Goal: Task Accomplishment & Management: Manage account settings

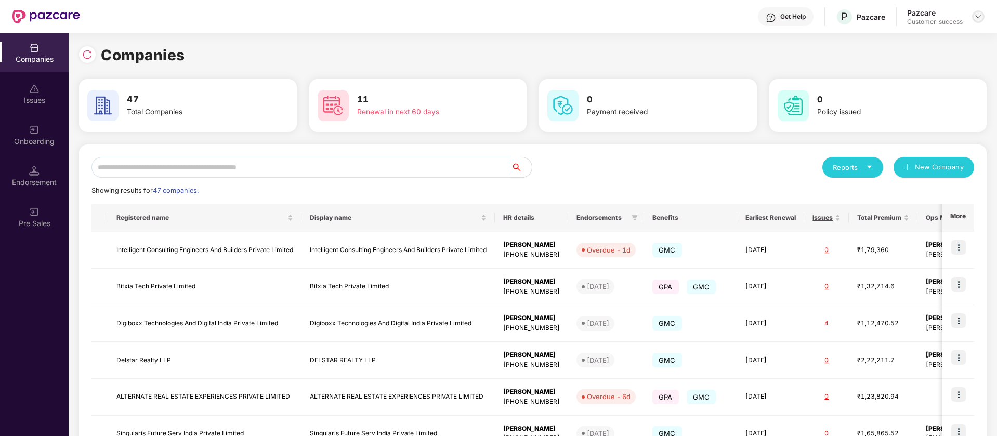
click at [980, 15] on img at bounding box center [978, 16] width 8 height 8
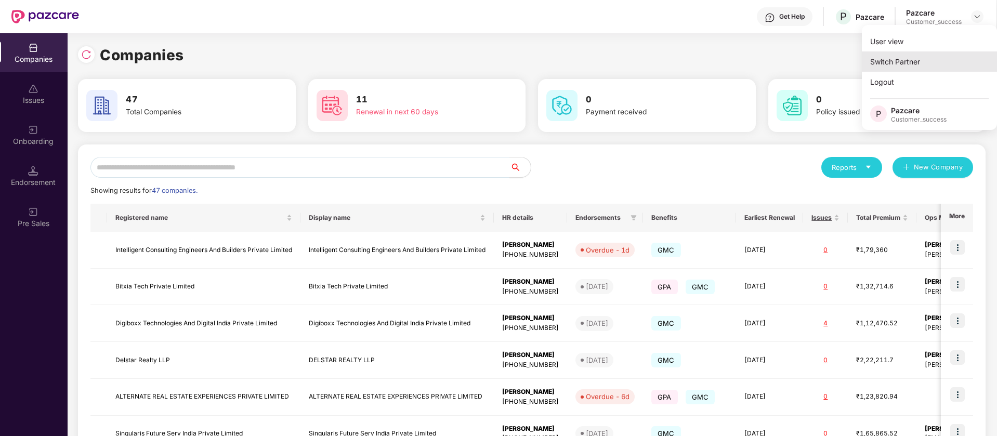
click at [945, 69] on div "Switch Partner" at bounding box center [928, 61] width 135 height 20
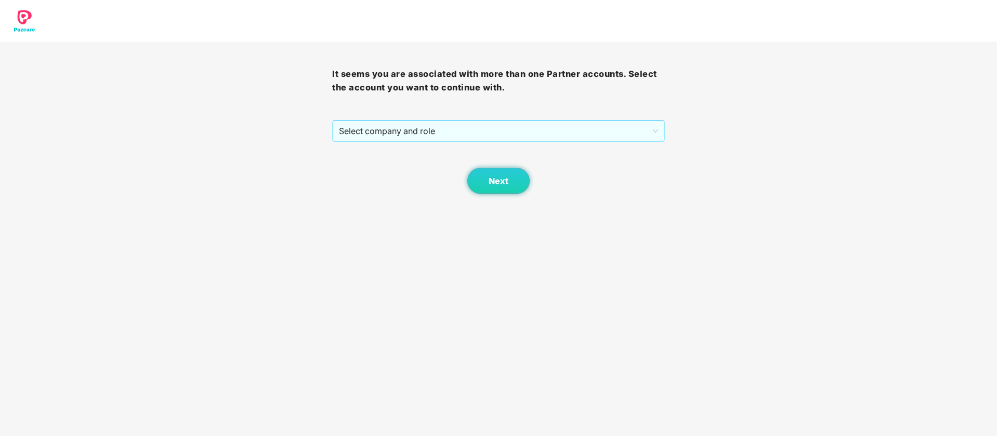
click at [442, 129] on span "Select company and role" at bounding box center [498, 131] width 319 height 20
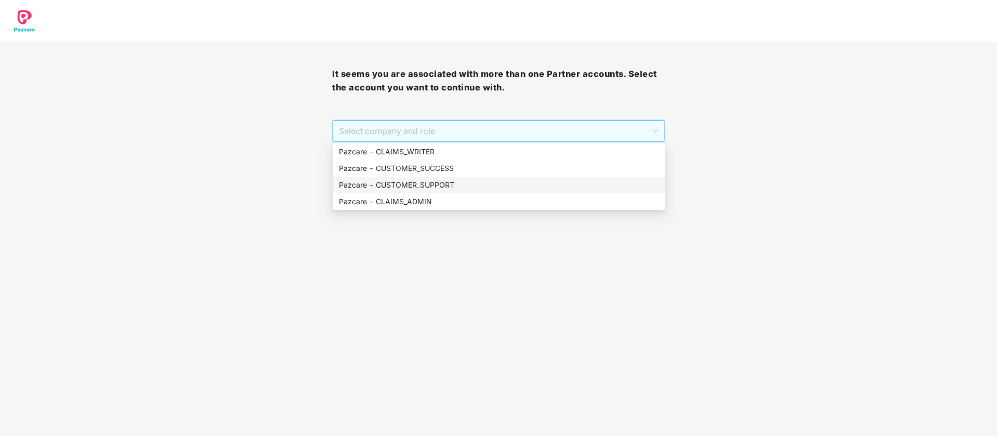
click at [452, 188] on div "Pazcare - CUSTOMER_SUPPORT" at bounding box center [499, 184] width 320 height 11
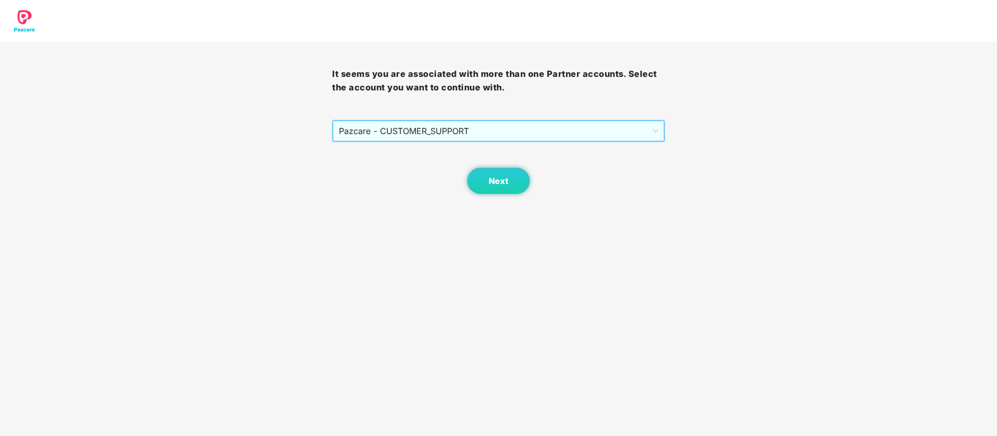
click at [468, 129] on span "Pazcare - CUSTOMER_SUPPORT" at bounding box center [498, 131] width 319 height 20
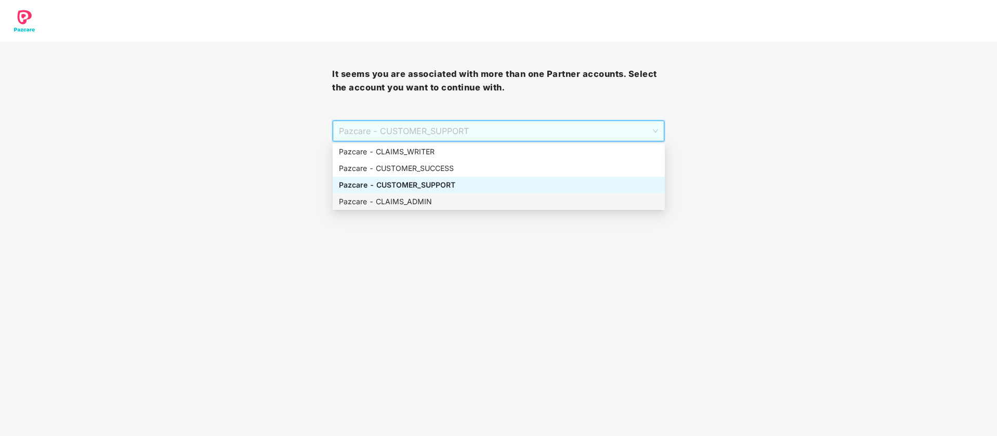
click at [477, 167] on div "Pazcare - CUSTOMER_SUCCESS" at bounding box center [499, 168] width 320 height 11
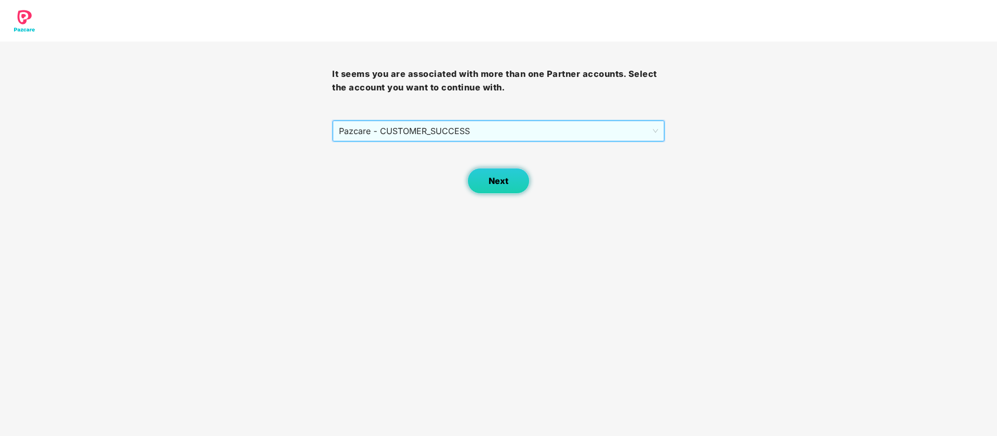
click at [506, 191] on button "Next" at bounding box center [498, 181] width 62 height 26
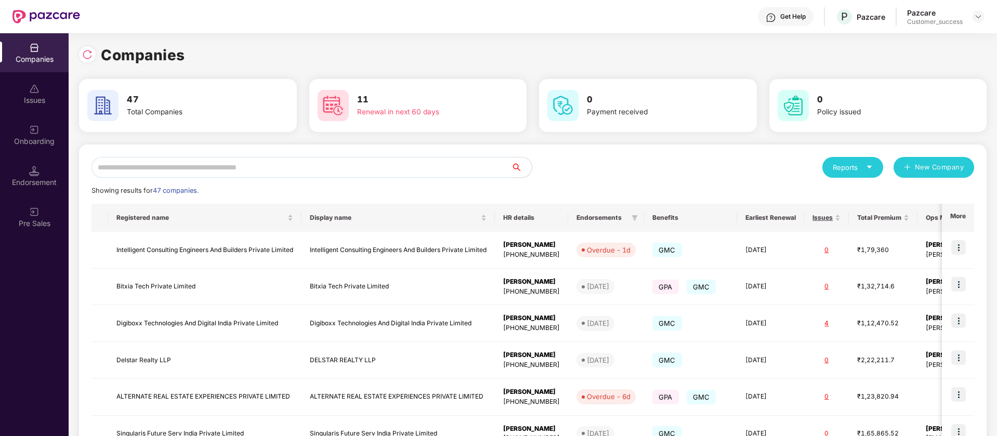
click at [467, 171] on input "text" at bounding box center [300, 167] width 419 height 21
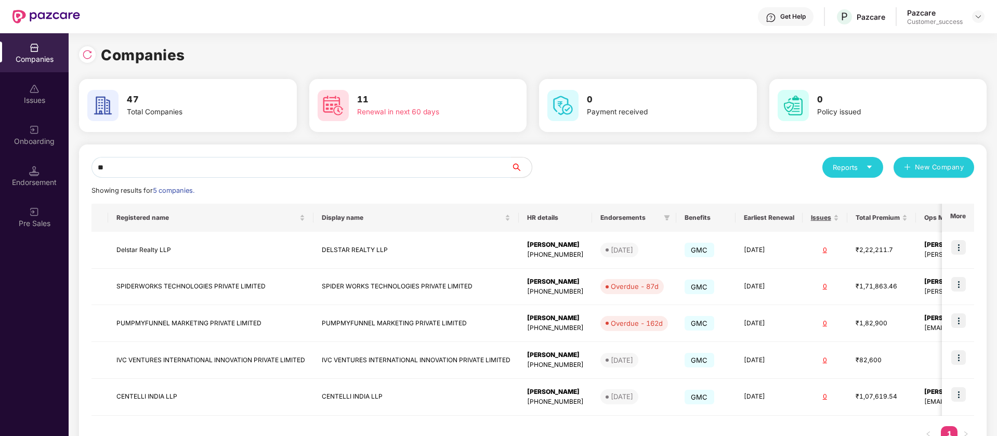
type input "*"
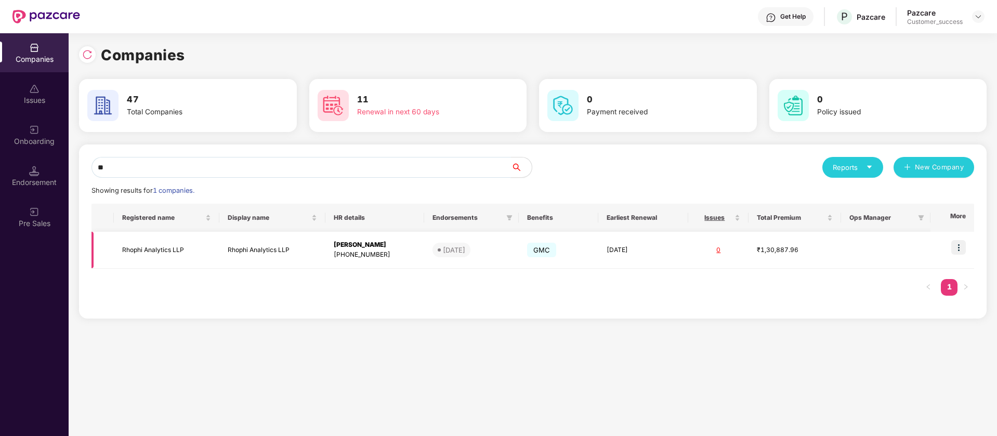
type input "**"
click at [959, 243] on img at bounding box center [958, 247] width 15 height 15
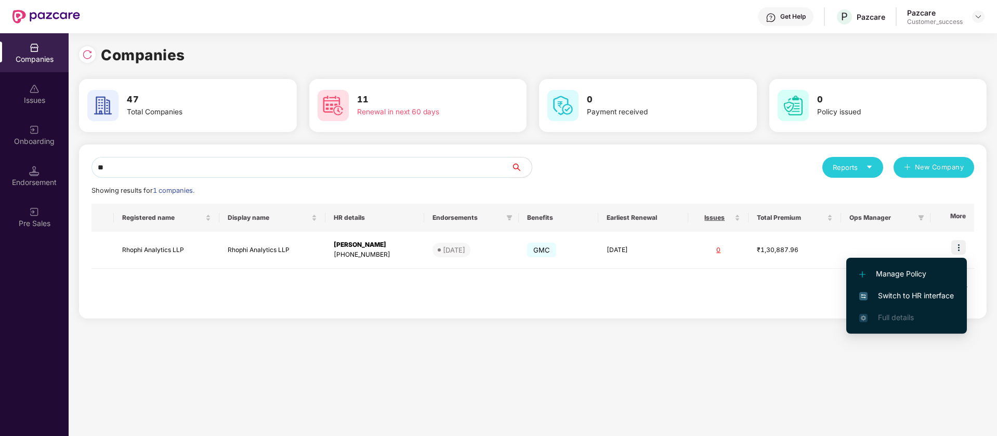
click at [932, 295] on span "Switch to HR interface" at bounding box center [906, 295] width 95 height 11
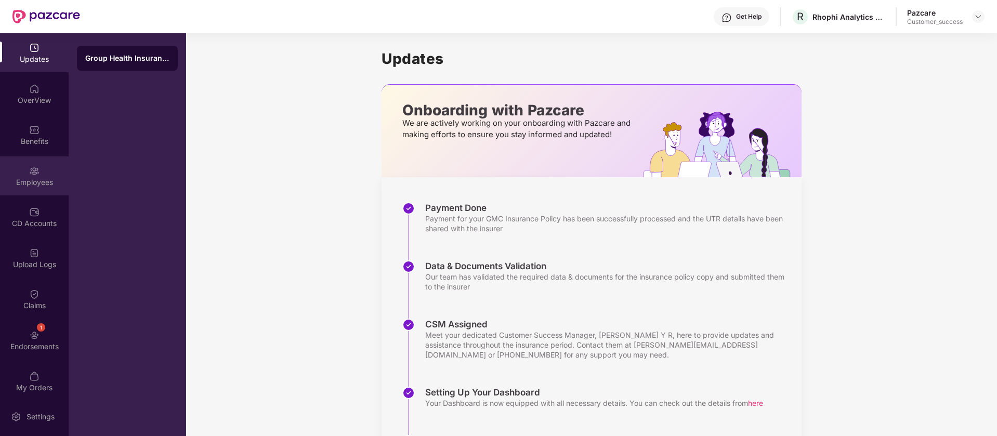
click at [19, 169] on div "Employees" at bounding box center [34, 175] width 69 height 39
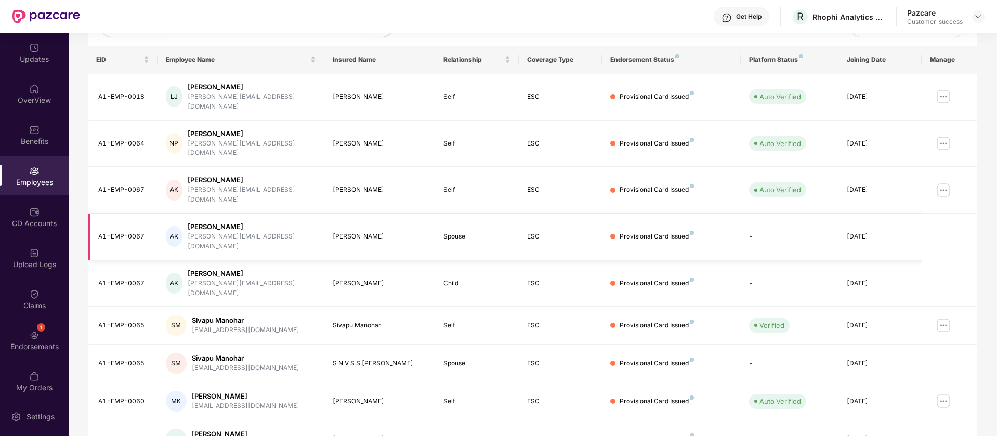
scroll to position [203, 0]
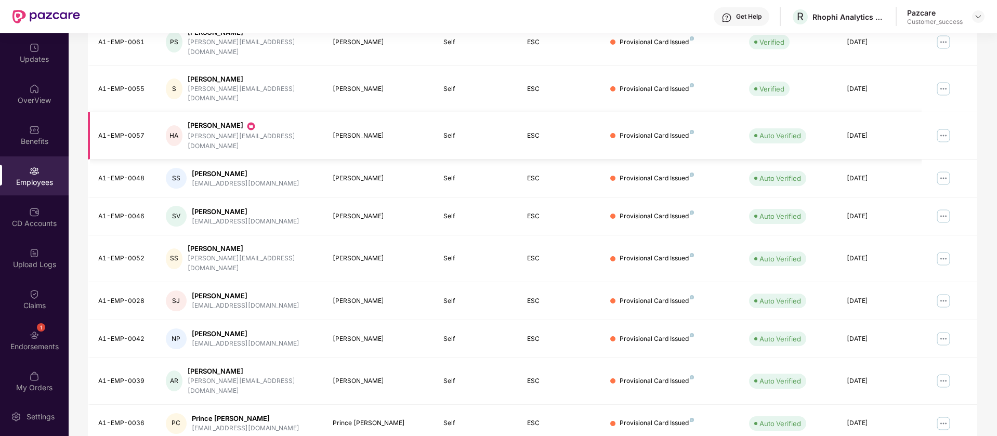
click at [942, 127] on img at bounding box center [943, 135] width 17 height 17
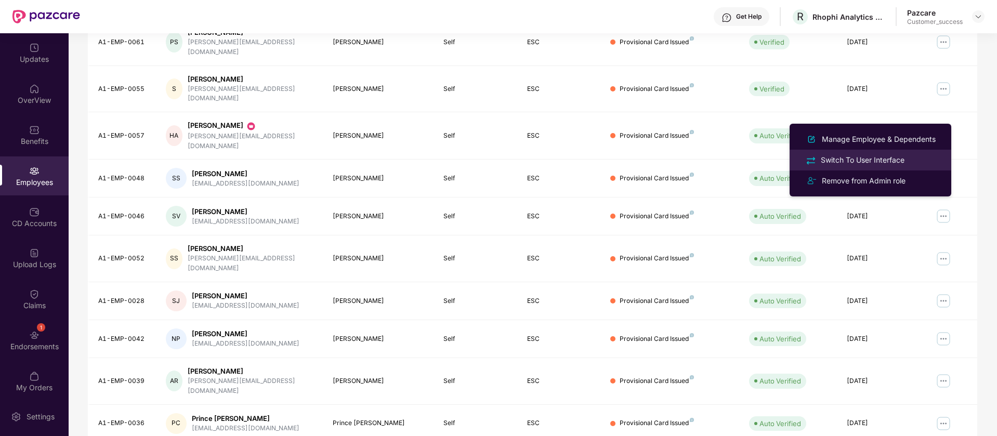
click at [904, 162] on div "Switch To User Interface" at bounding box center [862, 159] width 88 height 11
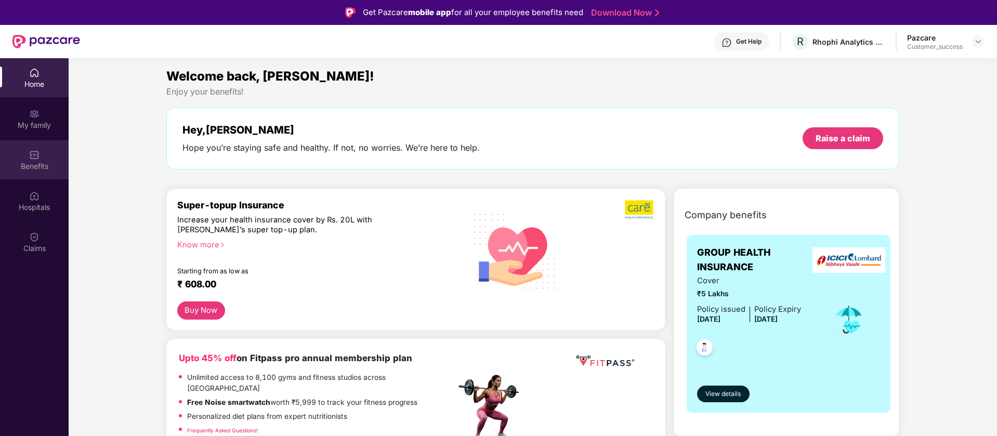
click at [42, 169] on div "Benefits" at bounding box center [34, 166] width 69 height 10
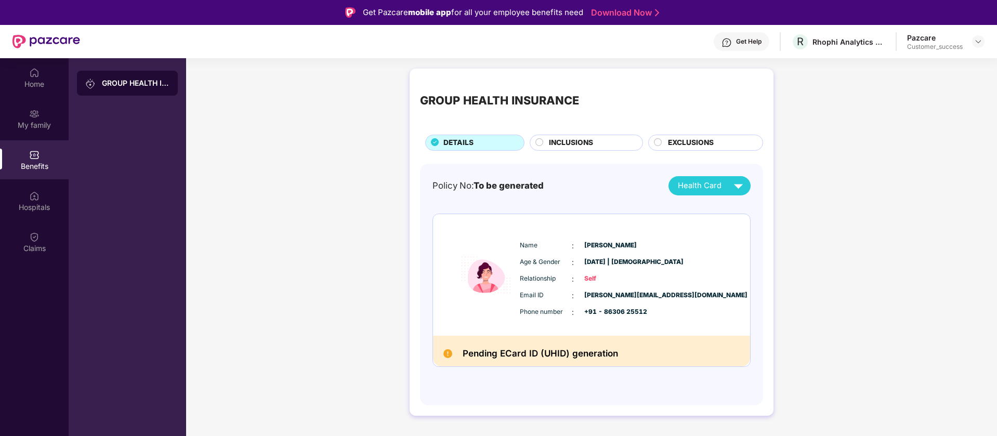
click at [617, 38] on div "Get Help R Rhophi Analytics LLP Pazcare Customer_success" at bounding box center [532, 41] width 904 height 33
click at [673, 60] on main "GROUP HEALTH INSURANCE DETAILS INCLUSIONS EXCLUSIONS Policy No: To be generated…" at bounding box center [591, 276] width 811 height 436
click at [31, 71] on img at bounding box center [34, 73] width 10 height 10
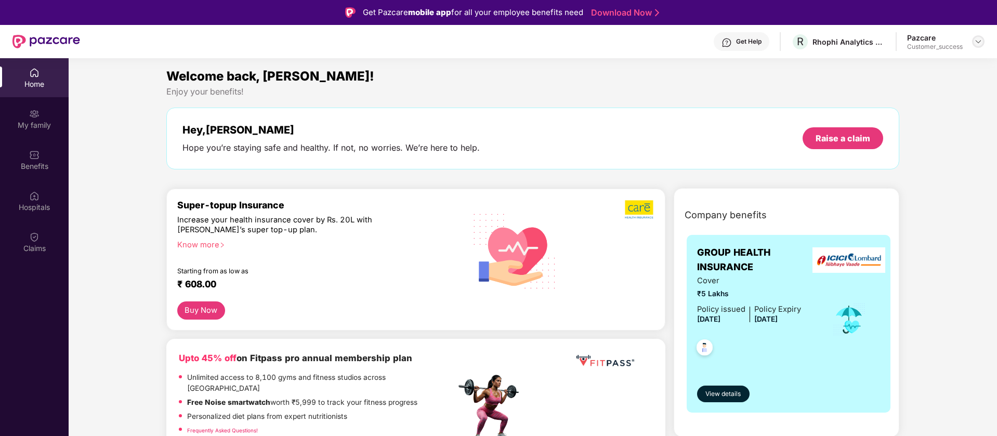
click at [980, 42] on img at bounding box center [978, 41] width 8 height 8
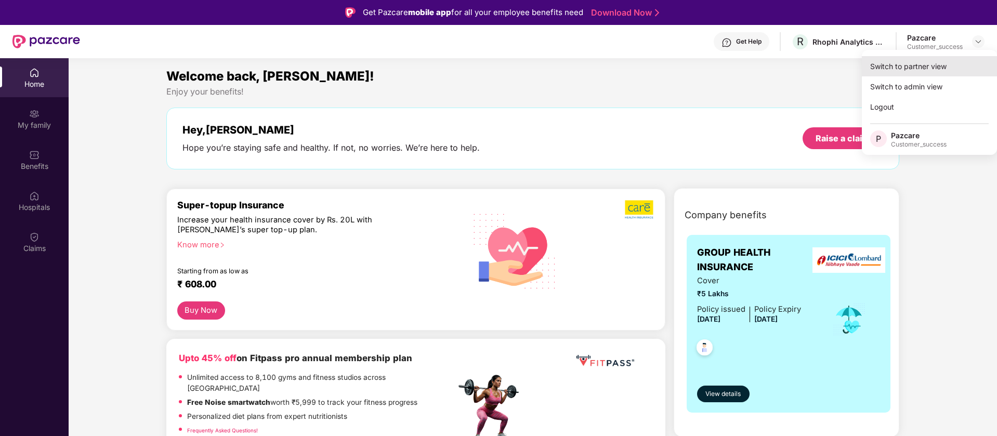
click at [941, 72] on div "Switch to partner view" at bounding box center [928, 66] width 135 height 20
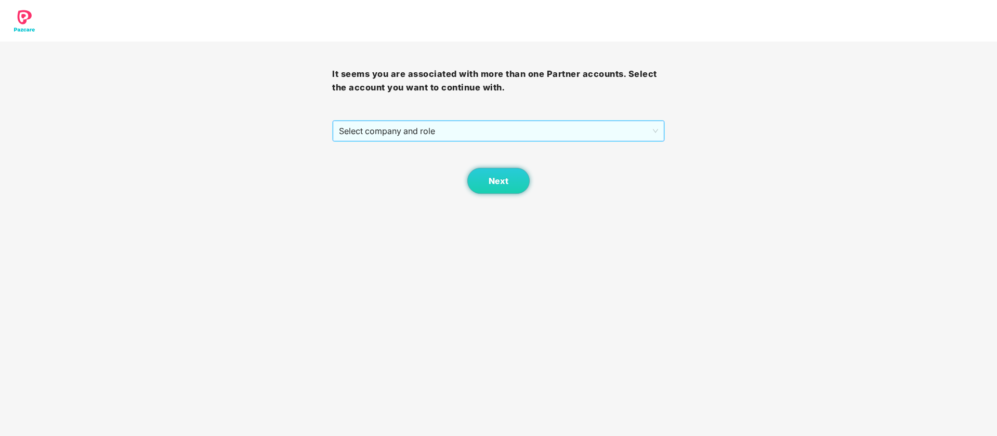
click at [619, 132] on span "Select company and role" at bounding box center [498, 131] width 319 height 20
click at [591, 135] on span "Select company and role" at bounding box center [498, 131] width 319 height 20
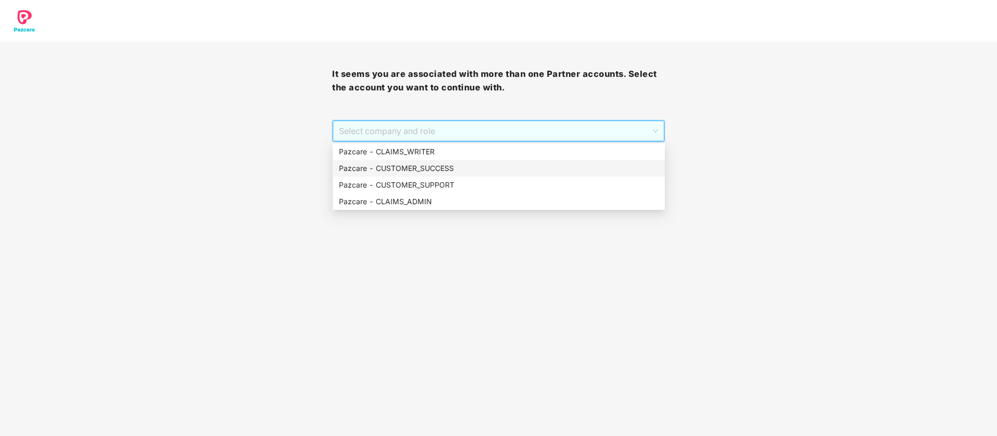
click at [536, 171] on div "Pazcare - CUSTOMER_SUCCESS" at bounding box center [499, 168] width 320 height 11
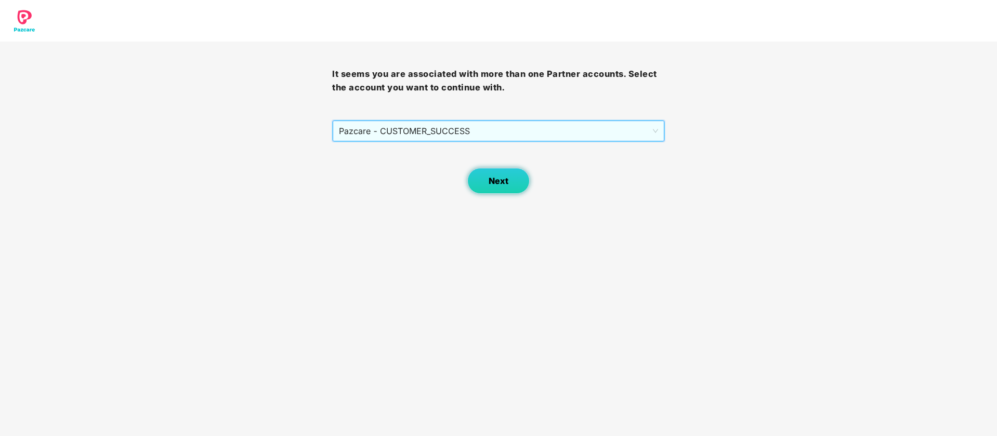
click at [496, 181] on span "Next" at bounding box center [498, 181] width 20 height 10
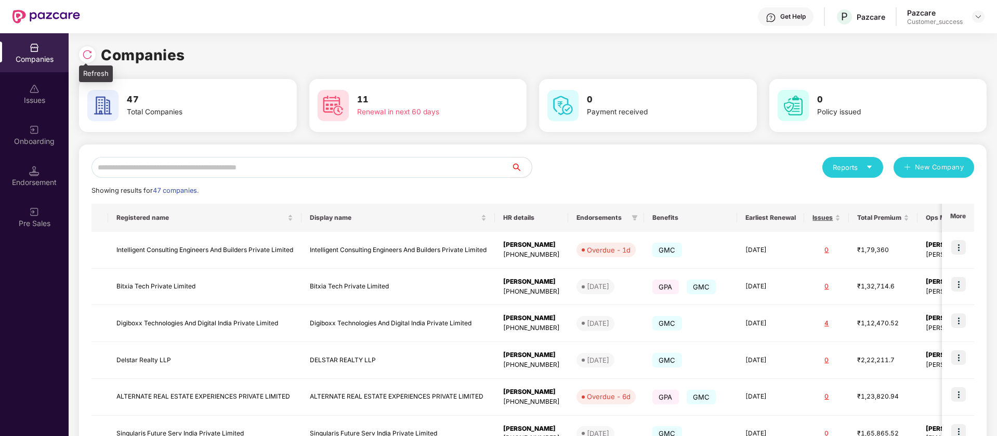
click at [91, 55] on img at bounding box center [87, 54] width 10 height 10
click at [250, 169] on input "text" at bounding box center [300, 167] width 419 height 21
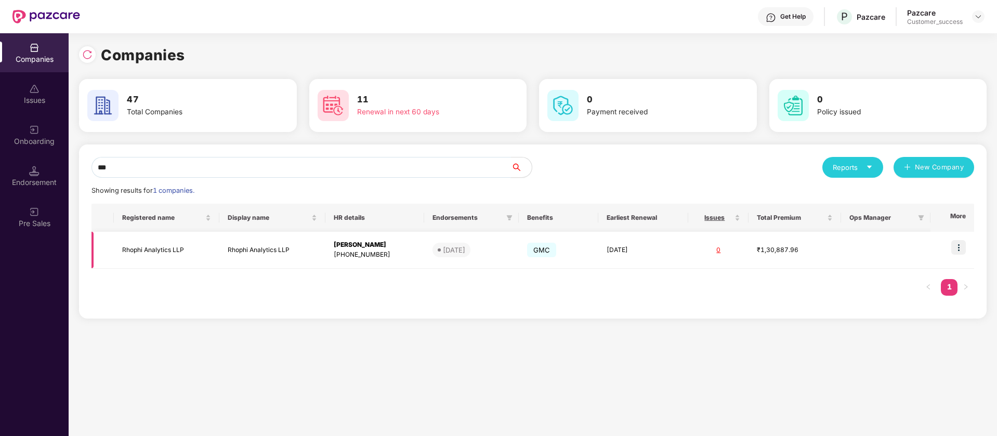
type input "***"
click at [962, 248] on img at bounding box center [958, 247] width 15 height 15
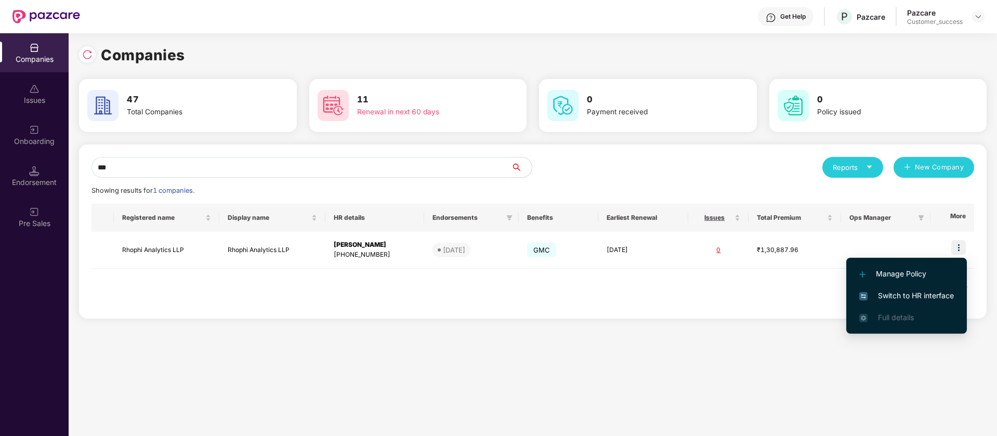
click at [920, 298] on span "Switch to HR interface" at bounding box center [906, 295] width 95 height 11
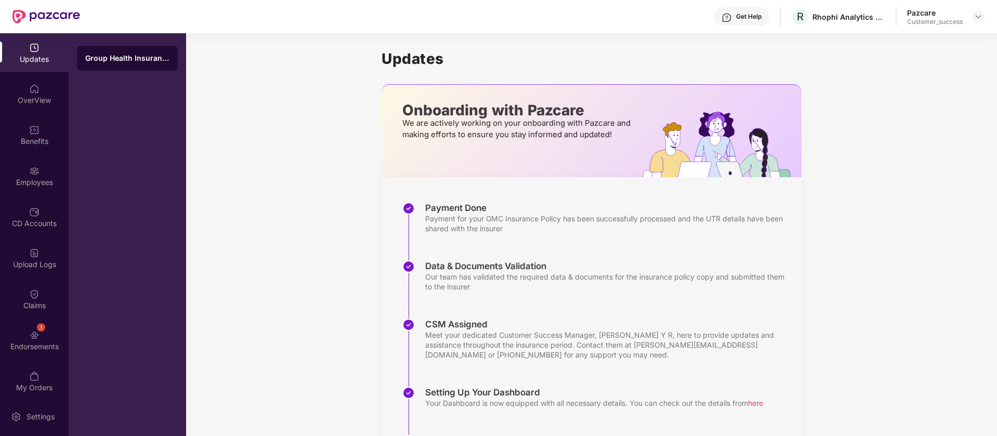
click at [54, 136] on div "Benefits" at bounding box center [34, 141] width 69 height 10
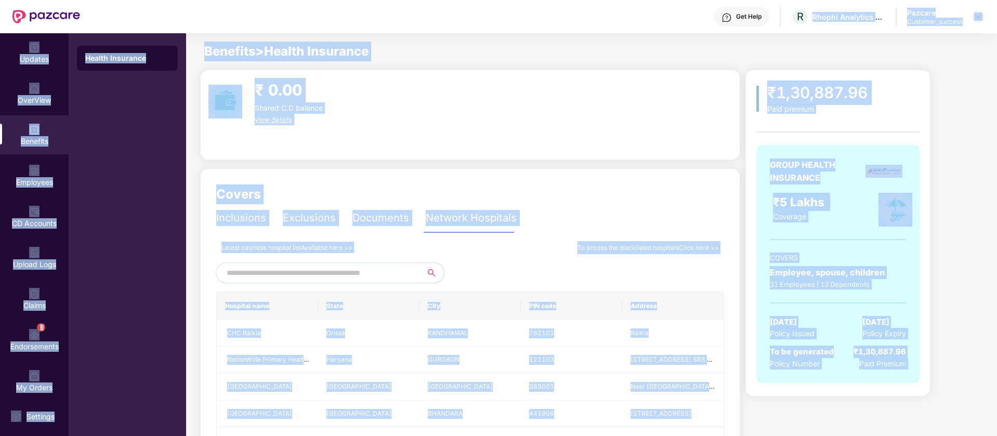
drag, startPoint x: 817, startPoint y: 35, endPoint x: 804, endPoint y: 27, distance: 14.7
click at [804, 27] on div "Get Help R Rhophi Analytics LLP Pazcare Customer_success Updates OverView Benef…" at bounding box center [498, 218] width 997 height 436
click at [816, 17] on div "Rhophi Analytics LLP" at bounding box center [848, 17] width 73 height 10
click at [819, 16] on div "Rhophi Analytics LLP" at bounding box center [848, 17] width 73 height 10
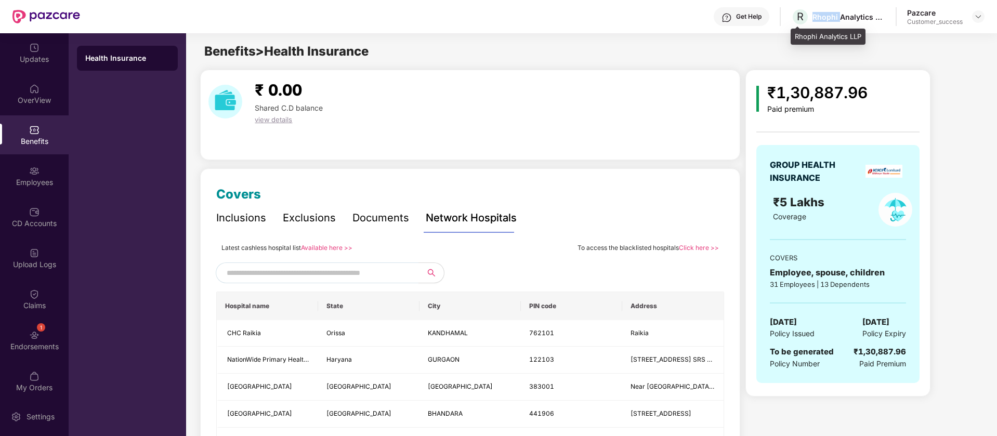
click at [819, 16] on div "Rhophi Analytics LLP" at bounding box center [848, 17] width 73 height 10
click at [236, 228] on div "Inclusions" at bounding box center [241, 218] width 50 height 29
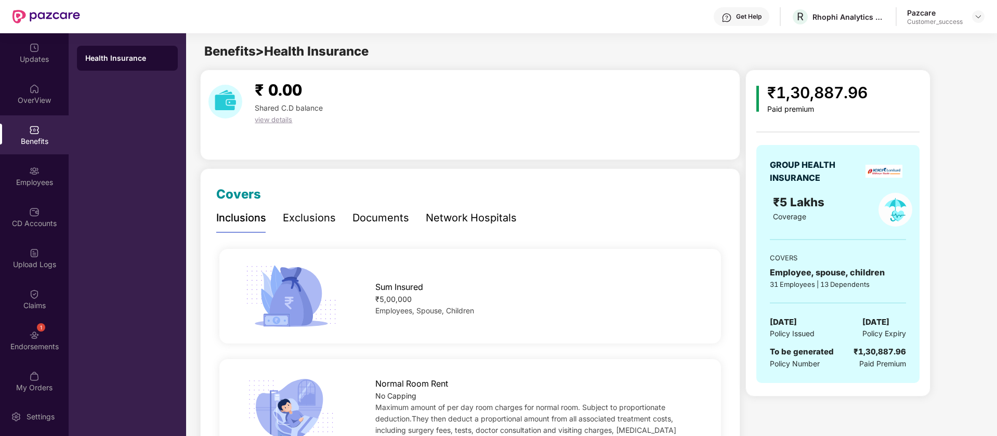
click at [352, 211] on div "Documents" at bounding box center [380, 218] width 57 height 16
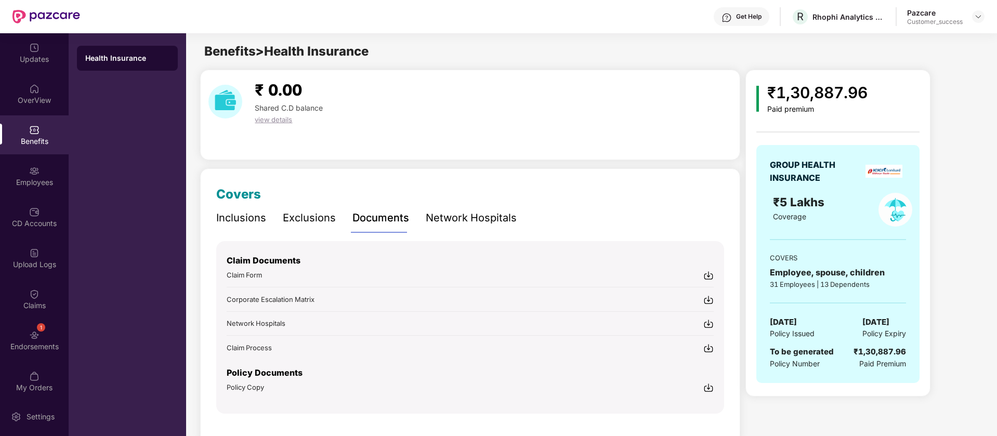
click at [706, 388] on img at bounding box center [708, 387] width 10 height 10
click at [230, 213] on div "Inclusions" at bounding box center [241, 218] width 50 height 16
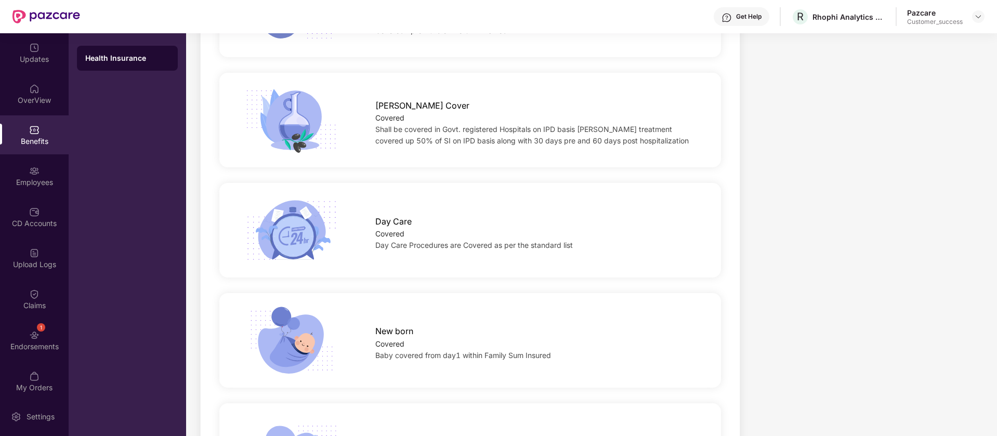
scroll to position [1090, 0]
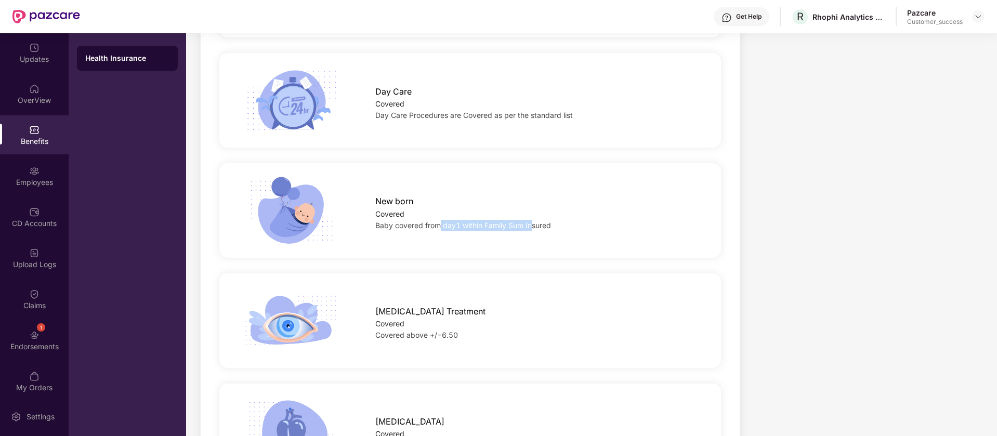
drag, startPoint x: 532, startPoint y: 212, endPoint x: 439, endPoint y: 208, distance: 93.1
click at [439, 221] on span "Baby covered from day1 within Family Sum Insured" at bounding box center [463, 225] width 176 height 9
click at [586, 220] on div "Baby covered from day1 within Family Sum Insured" at bounding box center [536, 225] width 323 height 11
click at [18, 65] on div "Updates" at bounding box center [34, 52] width 69 height 39
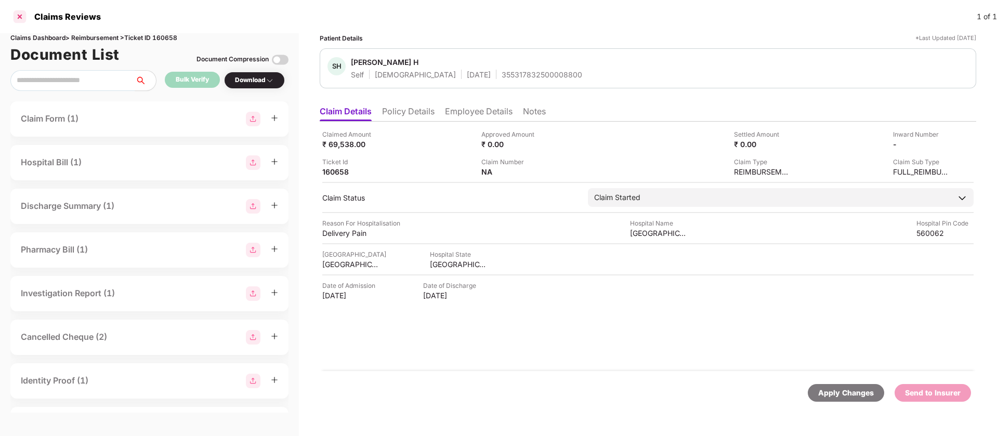
click at [20, 16] on div at bounding box center [19, 16] width 17 height 17
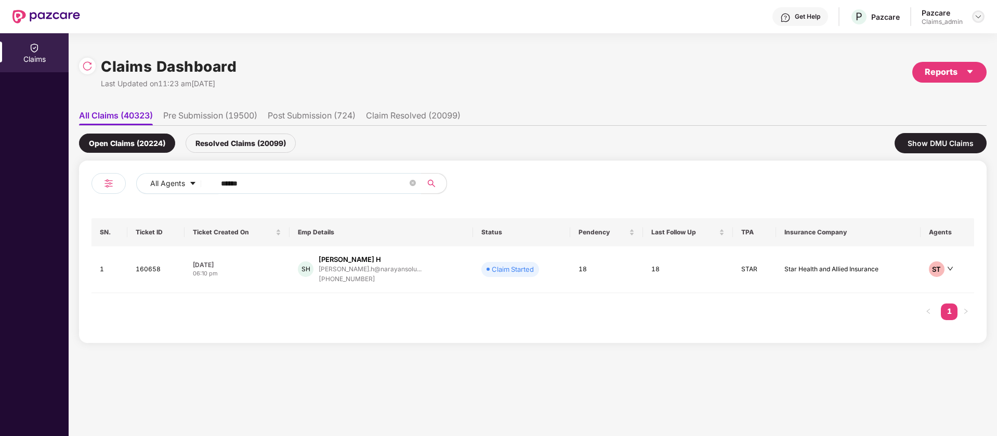
click at [975, 14] on img at bounding box center [978, 16] width 8 height 8
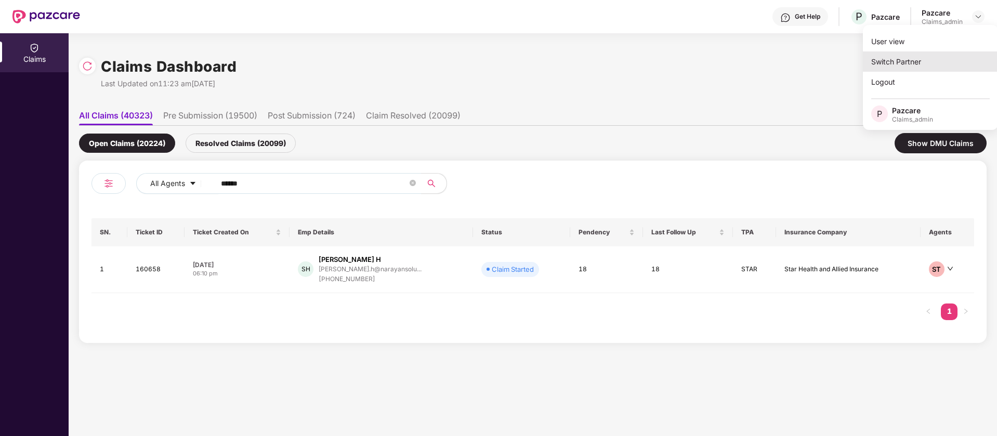
click at [920, 58] on div "Switch Partner" at bounding box center [930, 61] width 135 height 20
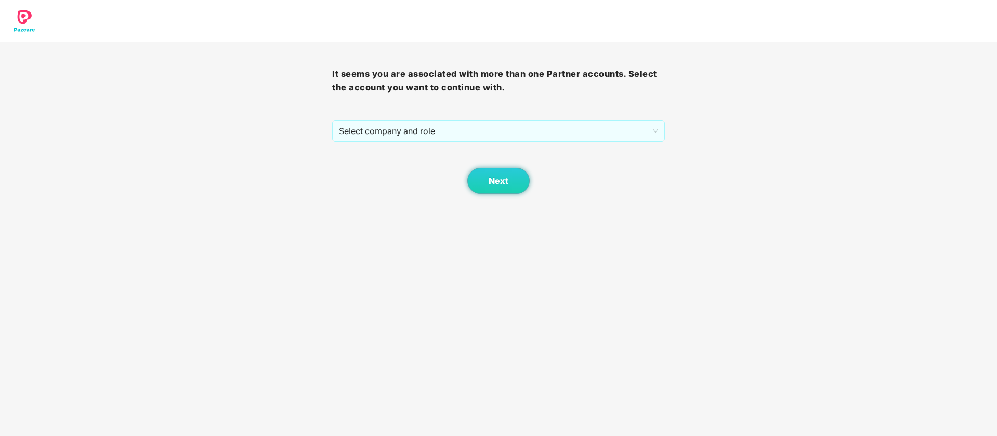
click at [493, 119] on div "It seems you are associated with more than one Partner accounts. Select the acc…" at bounding box center [498, 118] width 332 height 152
click at [479, 134] on span "Select company and role" at bounding box center [498, 131] width 319 height 20
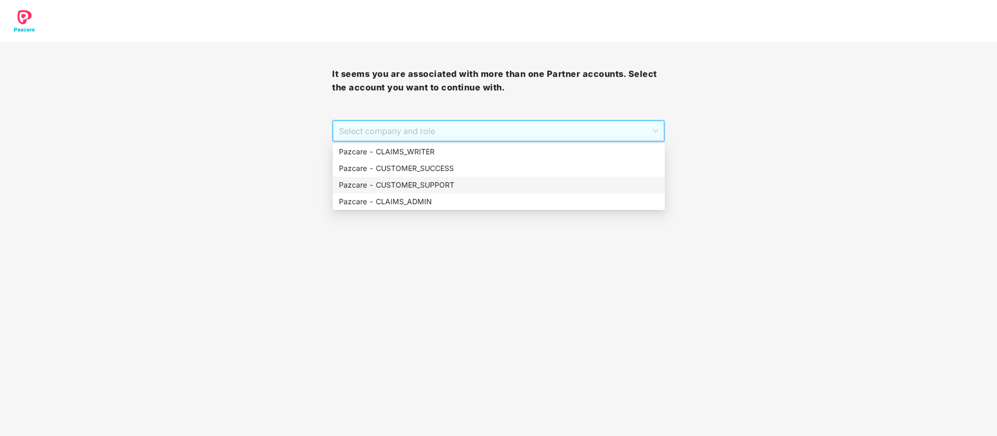
click at [474, 181] on div "Pazcare - CUSTOMER_SUPPORT" at bounding box center [499, 184] width 320 height 11
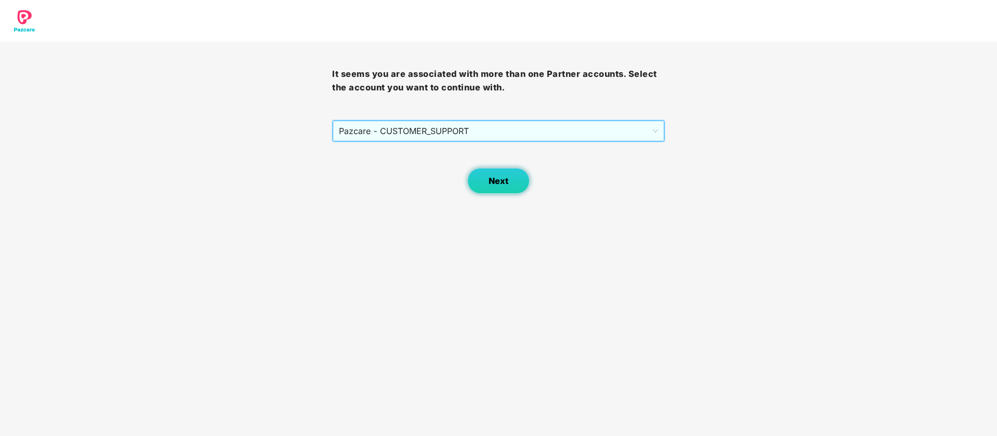
click at [506, 188] on button "Next" at bounding box center [498, 181] width 62 height 26
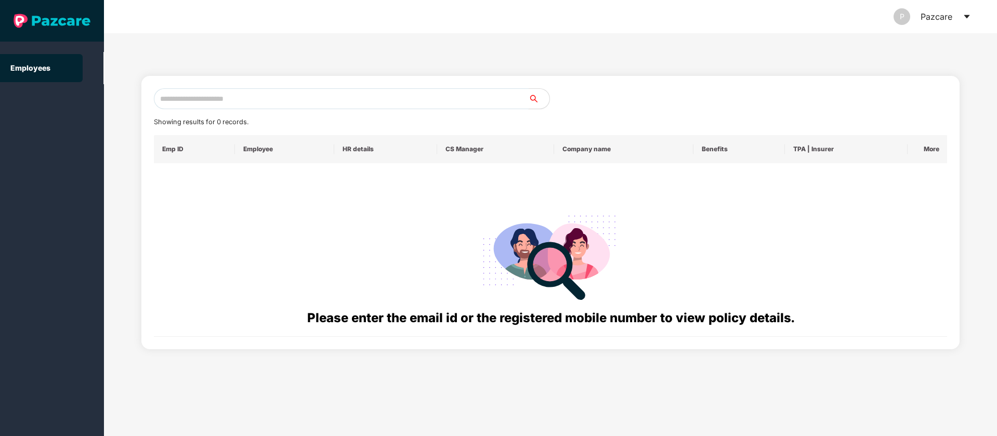
click at [460, 106] on input "text" at bounding box center [341, 98] width 375 height 21
paste input "**********"
type input "**********"
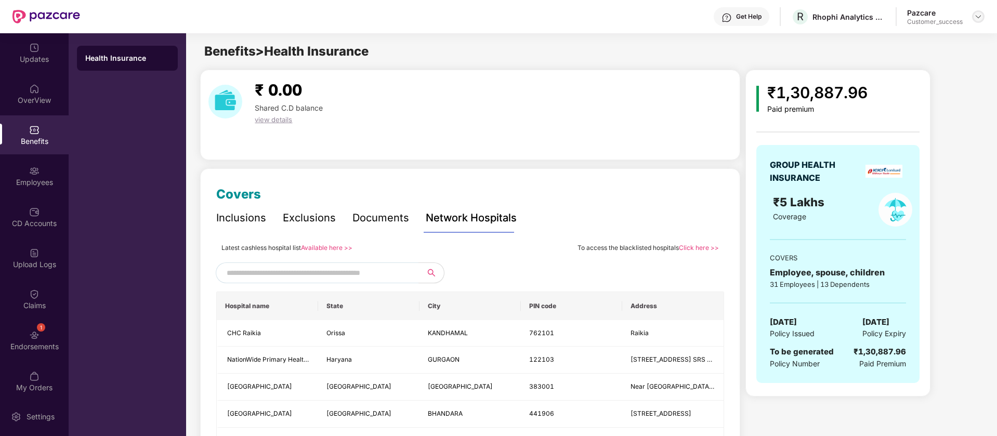
click at [977, 18] on img at bounding box center [978, 16] width 8 height 8
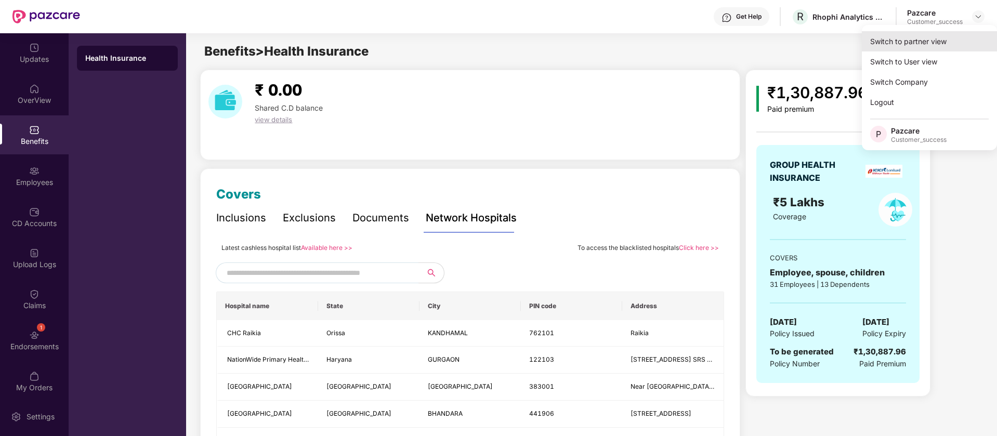
click at [930, 37] on div "Switch to partner view" at bounding box center [928, 41] width 135 height 20
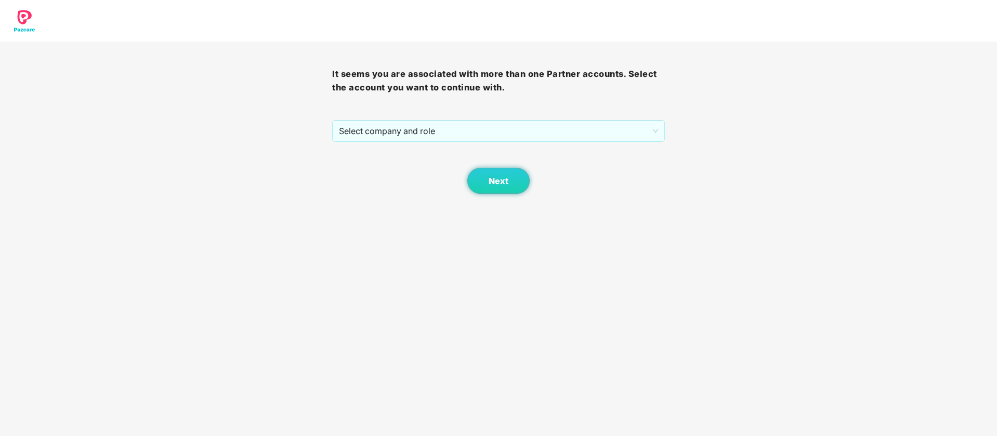
click at [580, 116] on div "It seems you are associated with more than one Partner accounts. Select the acc…" at bounding box center [498, 118] width 332 height 152
click at [571, 125] on span "Select company and role" at bounding box center [498, 131] width 319 height 20
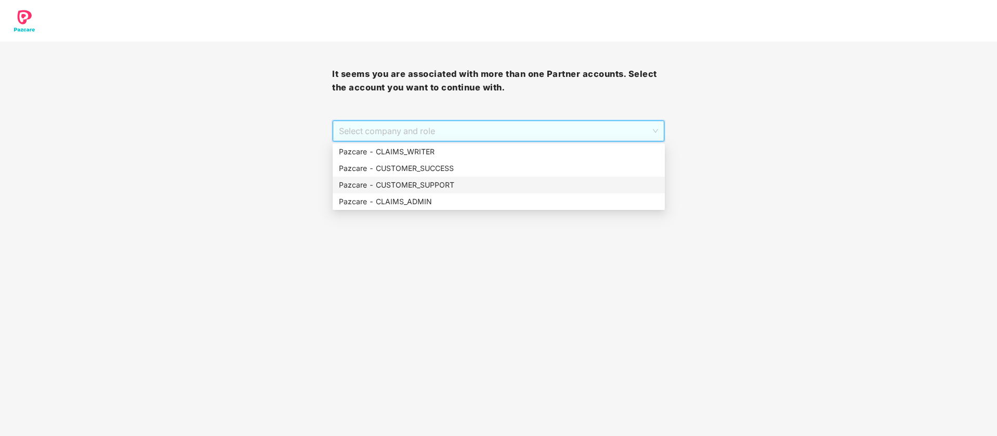
click at [456, 180] on div "Pazcare - CUSTOMER_SUPPORT" at bounding box center [499, 184] width 320 height 11
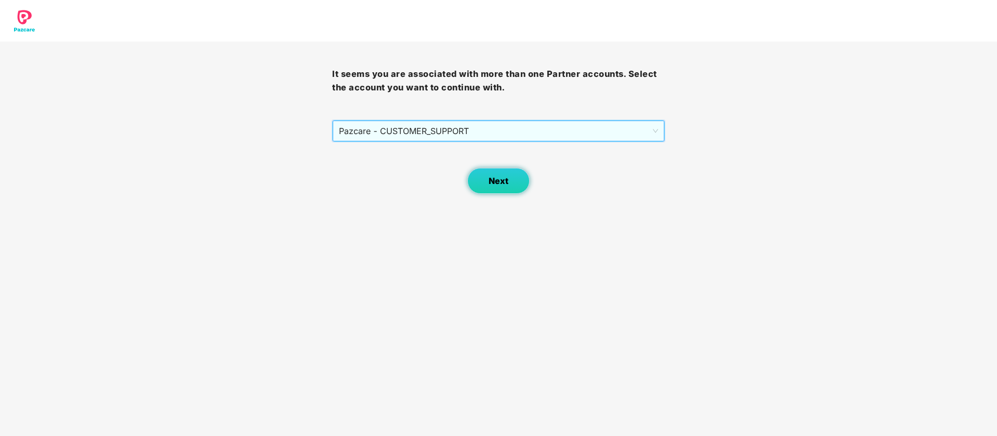
click at [501, 178] on span "Next" at bounding box center [498, 181] width 20 height 10
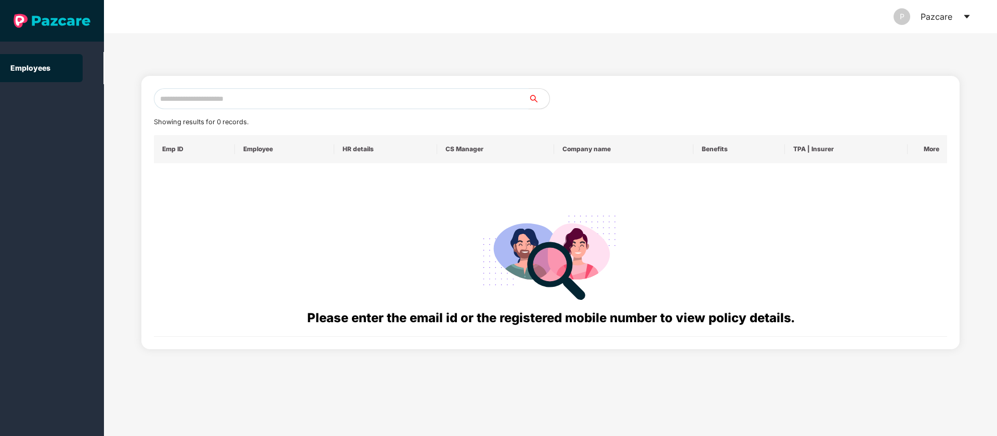
click at [284, 91] on input "text" at bounding box center [341, 98] width 375 height 21
paste input "**********"
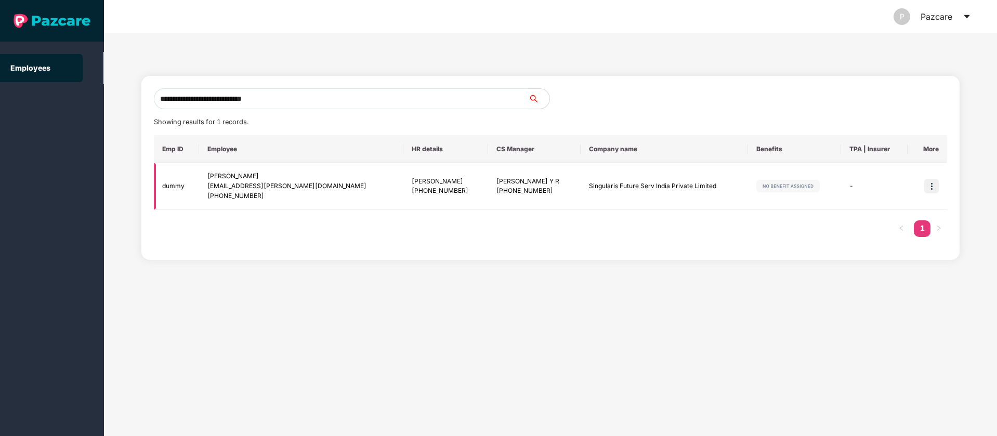
type input "**********"
click at [934, 188] on img at bounding box center [931, 186] width 15 height 15
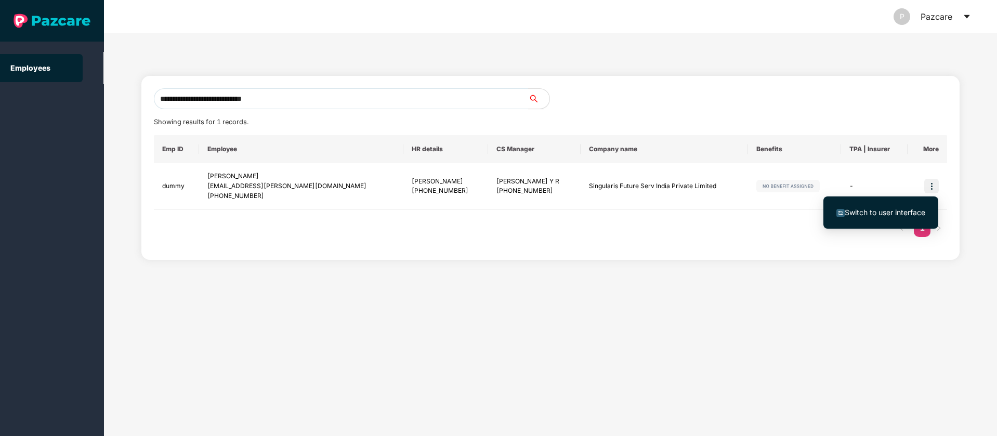
click at [921, 214] on span "Switch to user interface" at bounding box center [884, 212] width 81 height 9
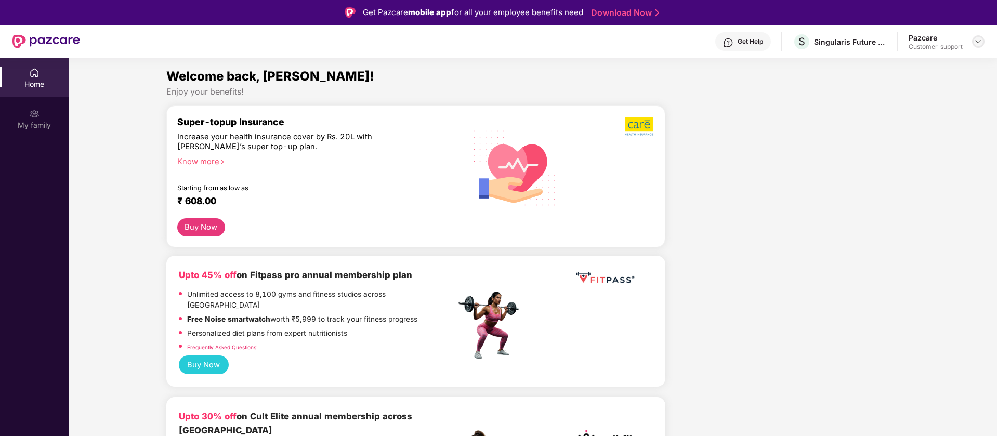
click at [975, 41] on img at bounding box center [978, 41] width 8 height 8
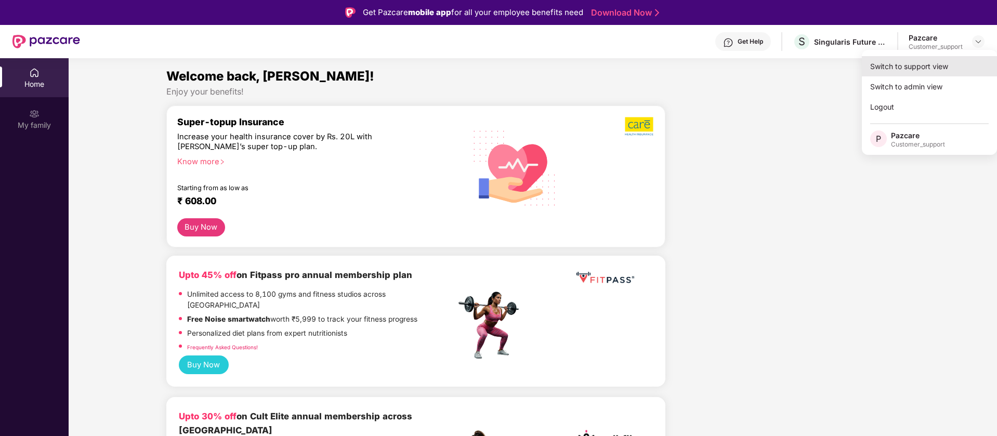
click at [936, 69] on div "Switch to support view" at bounding box center [928, 66] width 135 height 20
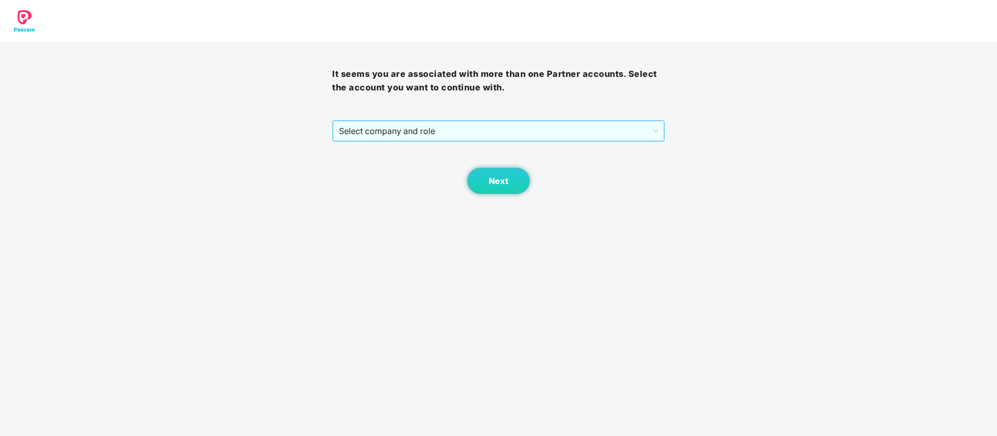
click at [638, 125] on span "Select company and role" at bounding box center [498, 131] width 319 height 20
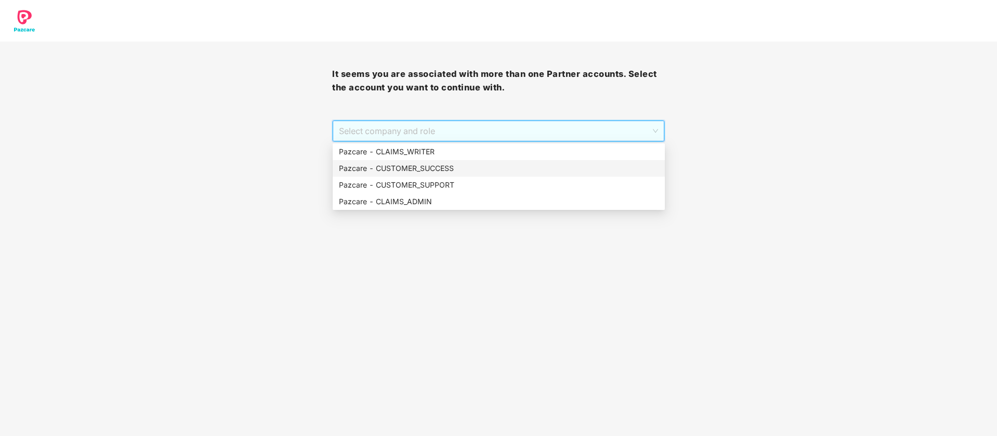
click at [574, 169] on div "Pazcare - CUSTOMER_SUCCESS" at bounding box center [499, 168] width 320 height 11
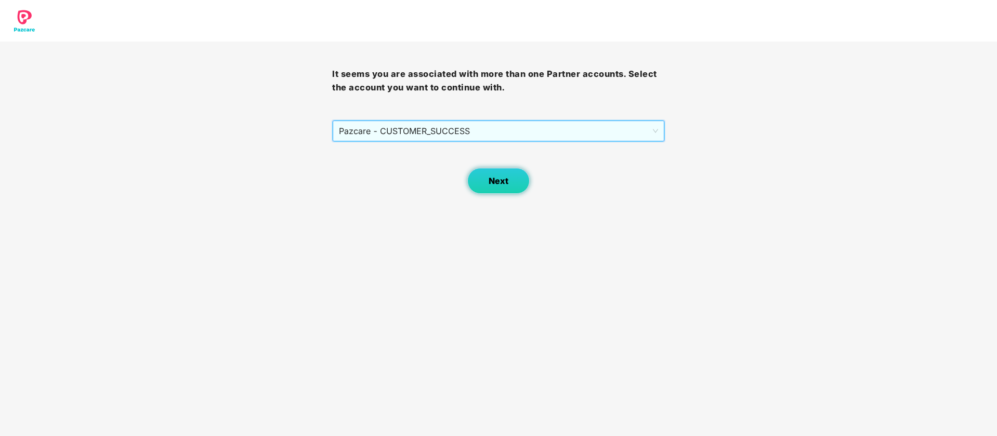
click at [502, 184] on span "Next" at bounding box center [498, 181] width 20 height 10
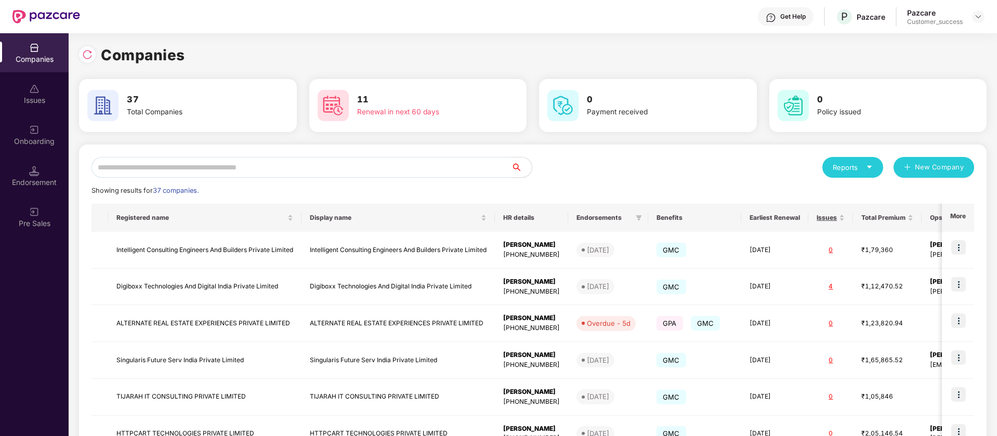
click at [220, 165] on input "text" at bounding box center [300, 167] width 419 height 21
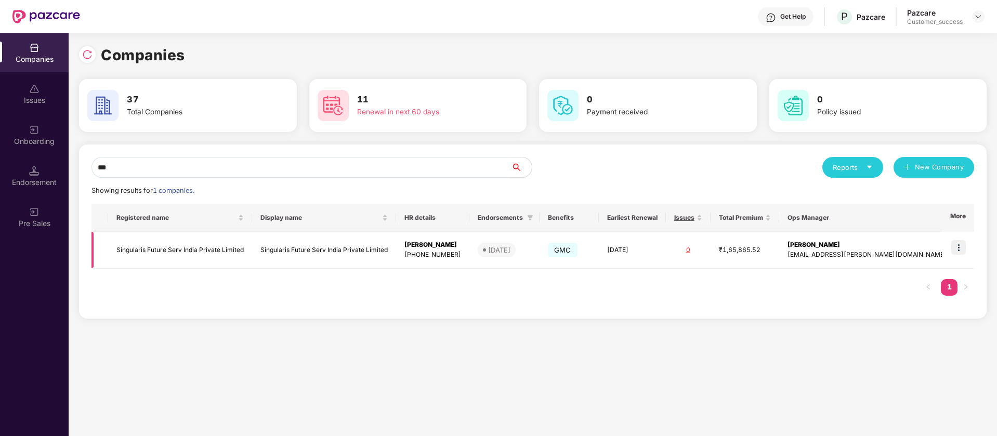
scroll to position [0, 1]
type input "***"
click at [959, 249] on img at bounding box center [958, 247] width 15 height 15
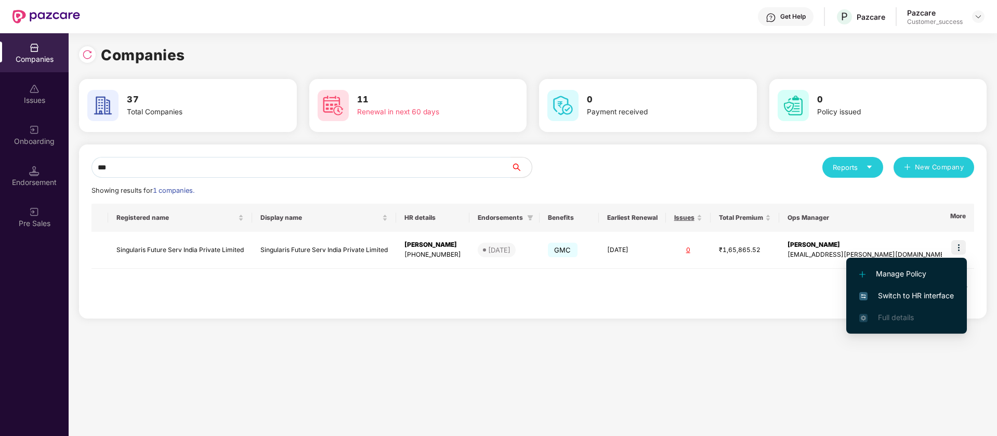
click at [930, 294] on span "Switch to HR interface" at bounding box center [906, 295] width 95 height 11
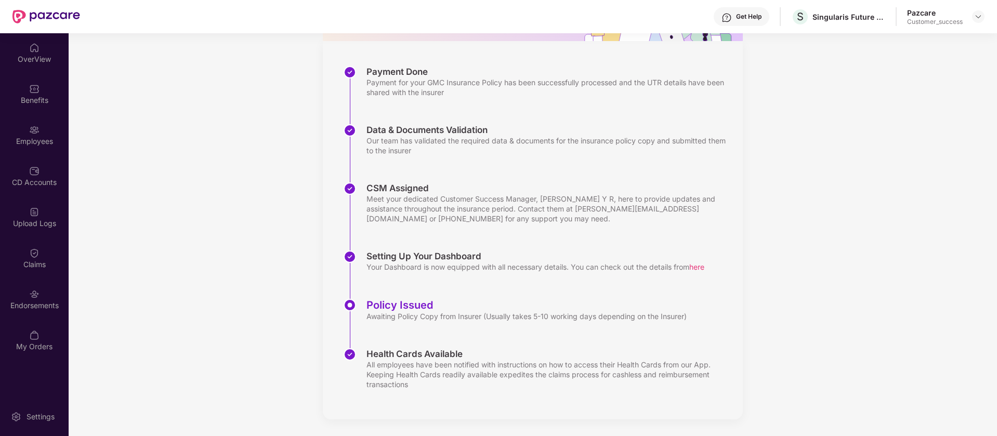
scroll to position [0, 0]
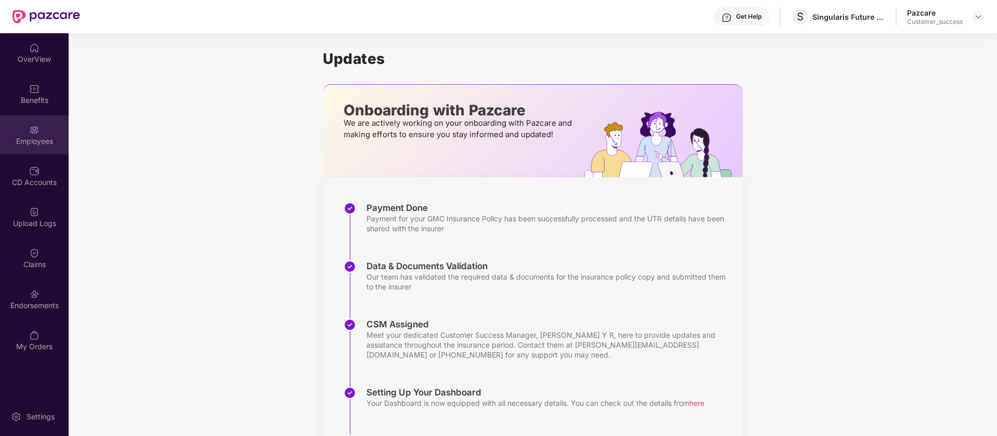
click at [53, 137] on div "Employees" at bounding box center [34, 141] width 69 height 10
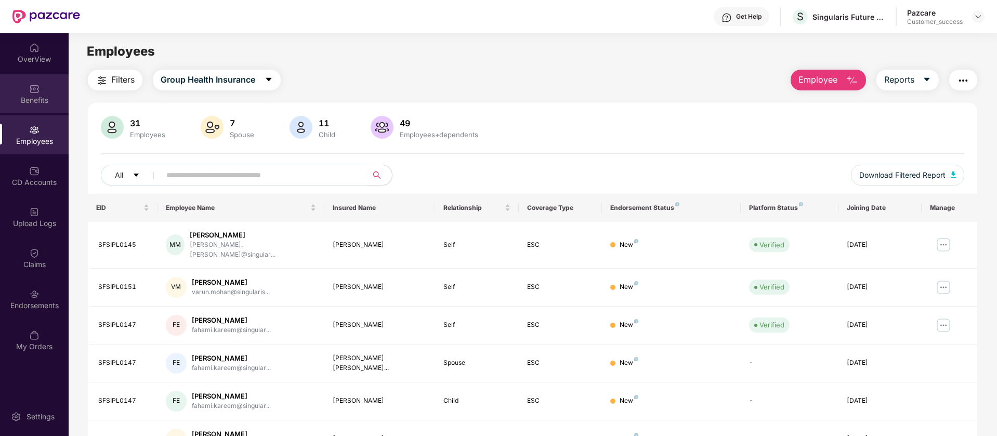
click at [38, 96] on div "Benefits" at bounding box center [34, 100] width 69 height 10
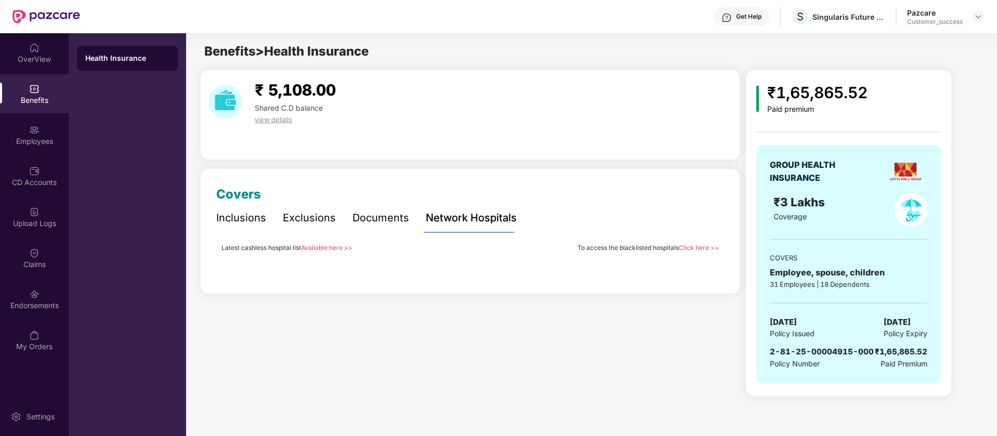
click at [263, 222] on div "Inclusions" at bounding box center [241, 218] width 50 height 16
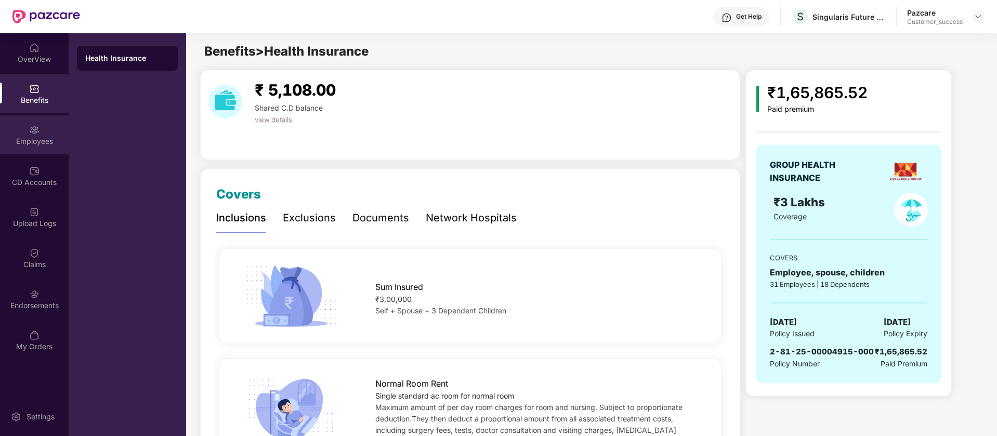
click at [45, 143] on div "Employees" at bounding box center [34, 141] width 69 height 10
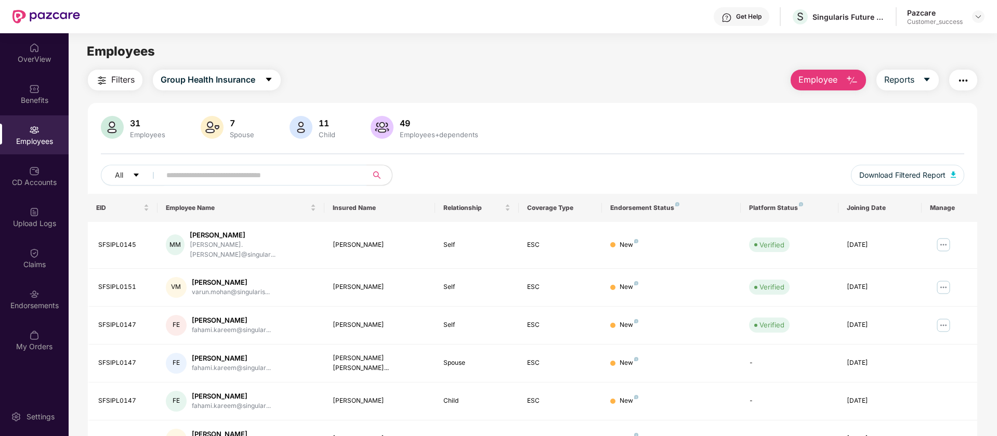
click at [829, 76] on span "Employee" at bounding box center [817, 79] width 39 height 13
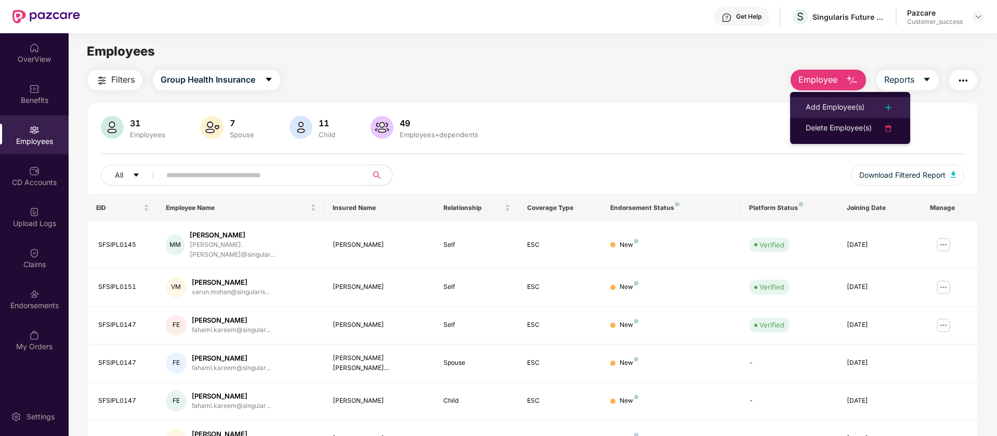
click at [889, 110] on img at bounding box center [888, 107] width 12 height 12
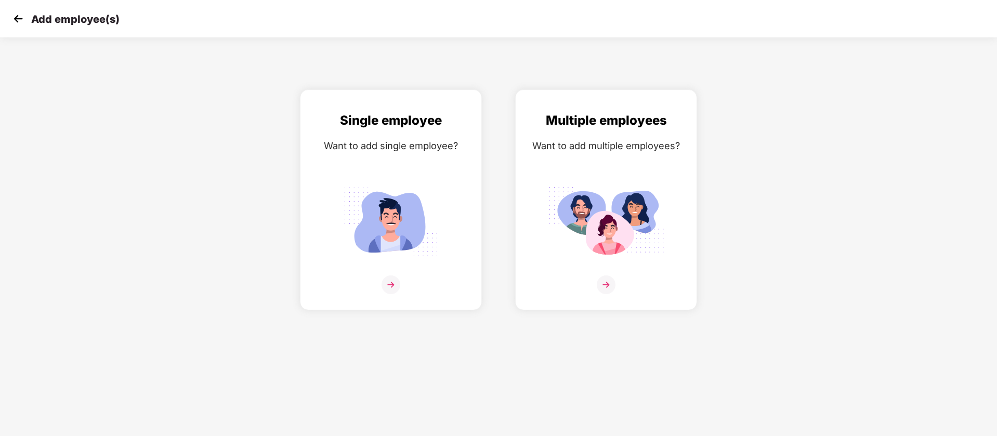
click at [17, 18] on img at bounding box center [18, 19] width 16 height 16
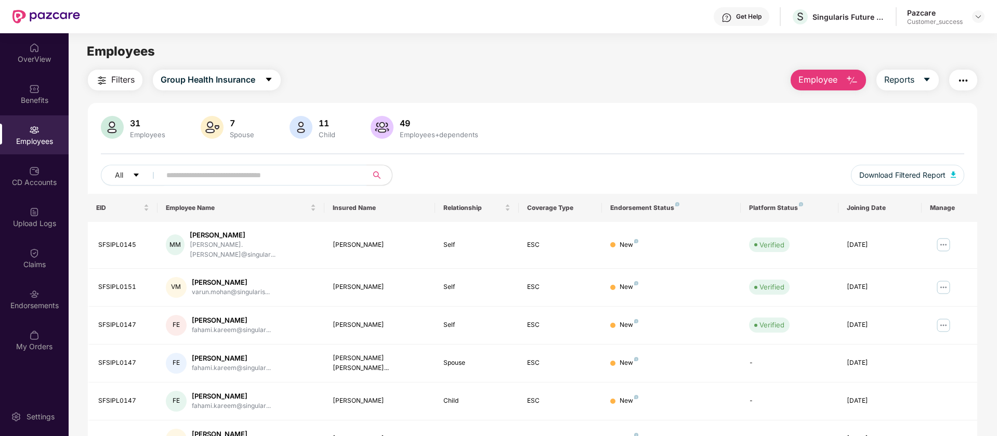
click at [821, 81] on span "Employee" at bounding box center [817, 79] width 39 height 13
click at [757, 82] on div "Filters Group Health Insurance Employee Reports" at bounding box center [532, 80] width 889 height 21
click at [38, 102] on div "Benefits" at bounding box center [34, 100] width 69 height 10
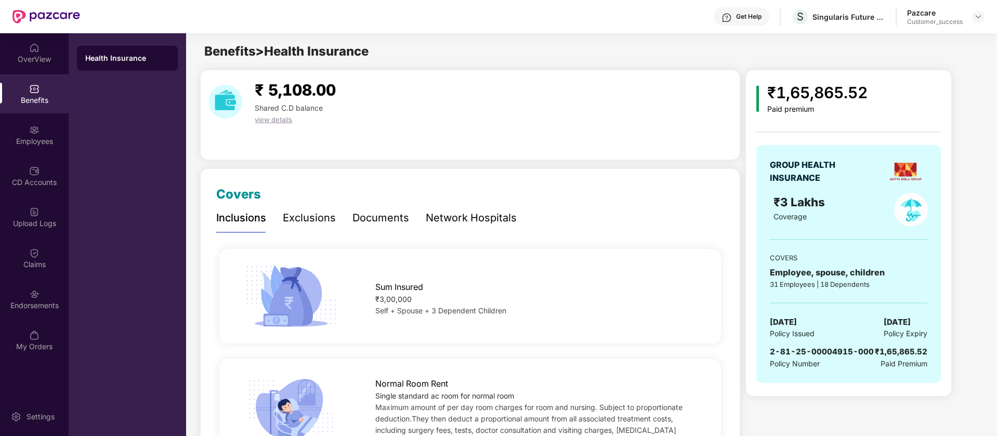
click at [754, 20] on div "Get Help" at bounding box center [748, 16] width 25 height 8
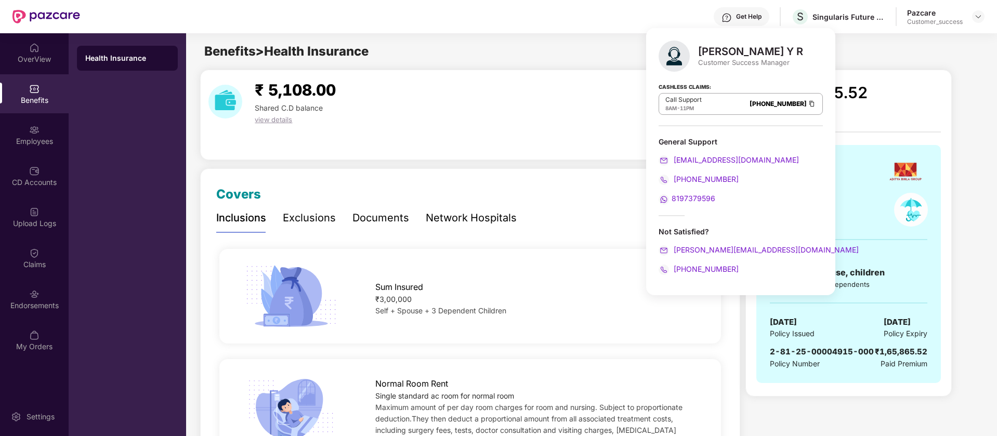
click at [754, 20] on div "Get Help" at bounding box center [748, 16] width 25 height 8
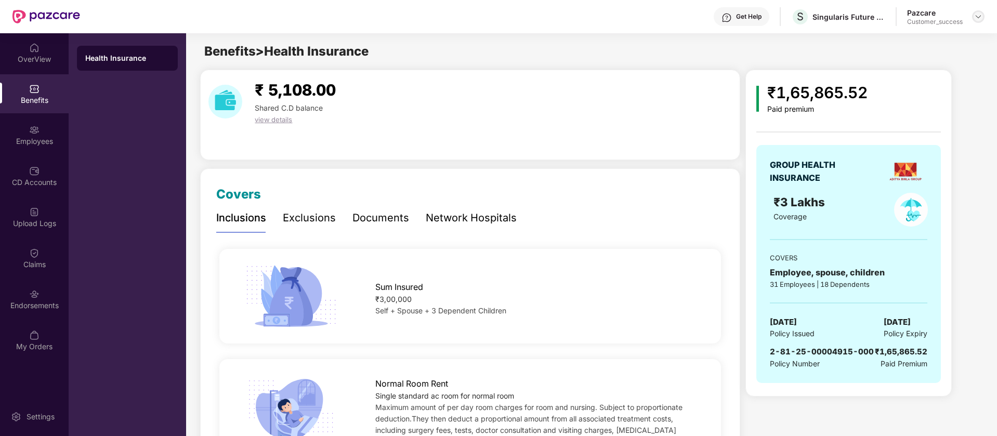
click at [977, 17] on img at bounding box center [978, 16] width 8 height 8
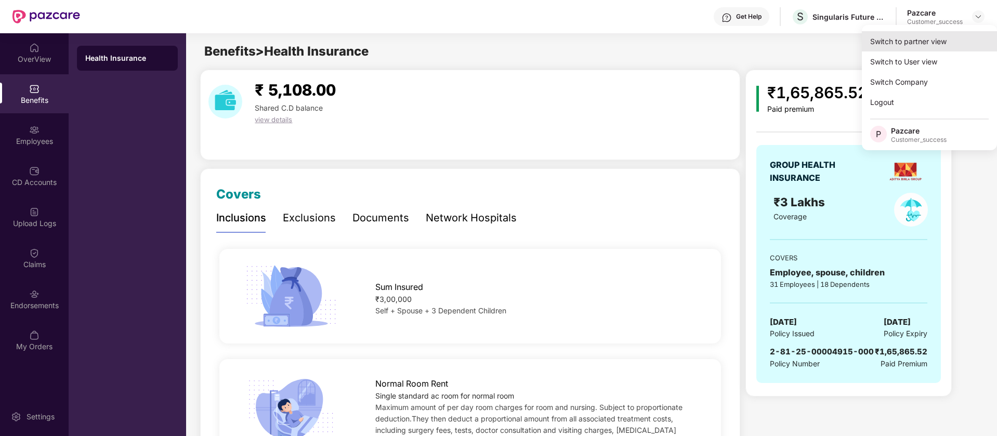
click at [919, 45] on div "Switch to partner view" at bounding box center [928, 41] width 135 height 20
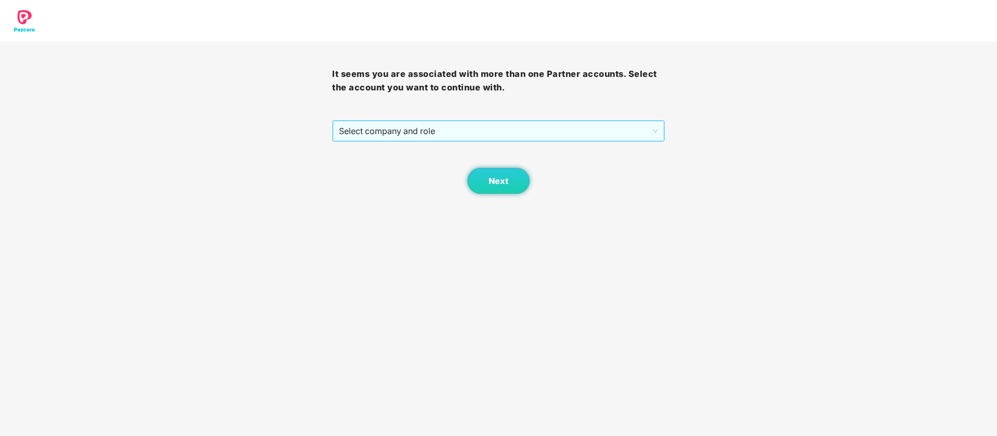
click at [550, 131] on span "Select company and role" at bounding box center [498, 131] width 319 height 20
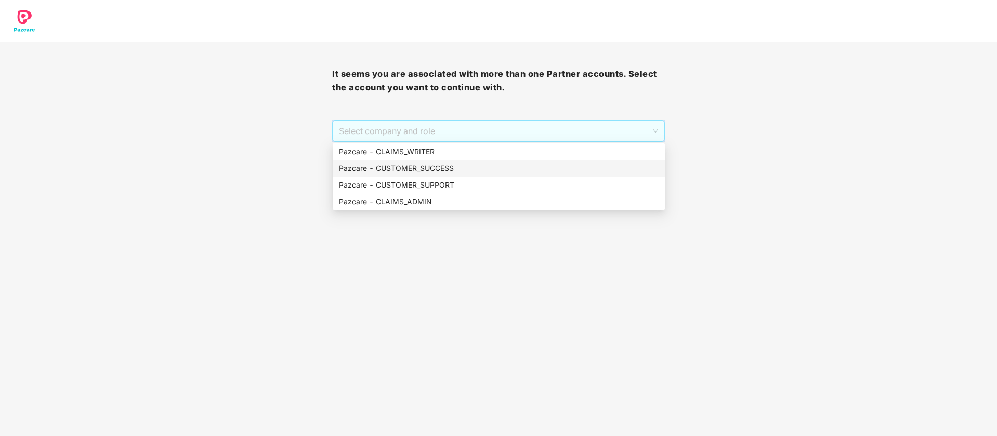
click at [486, 169] on div "Pazcare - CUSTOMER_SUCCESS" at bounding box center [499, 168] width 320 height 11
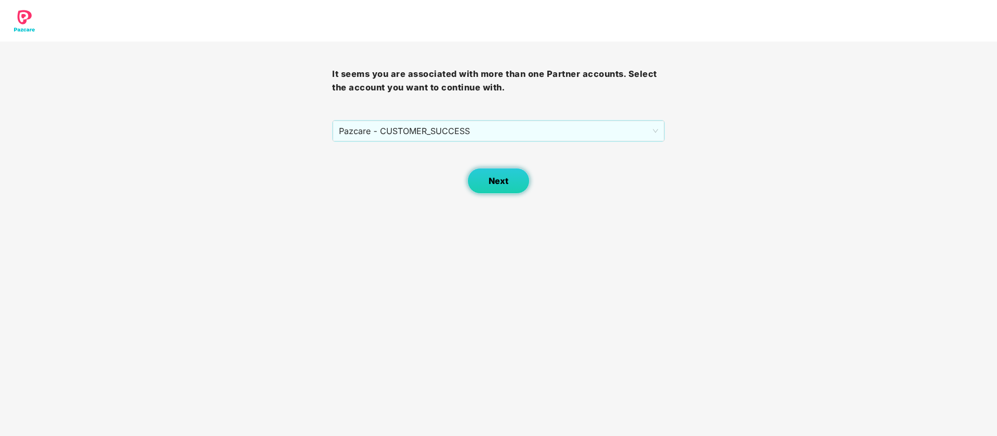
click at [507, 178] on span "Next" at bounding box center [498, 181] width 20 height 10
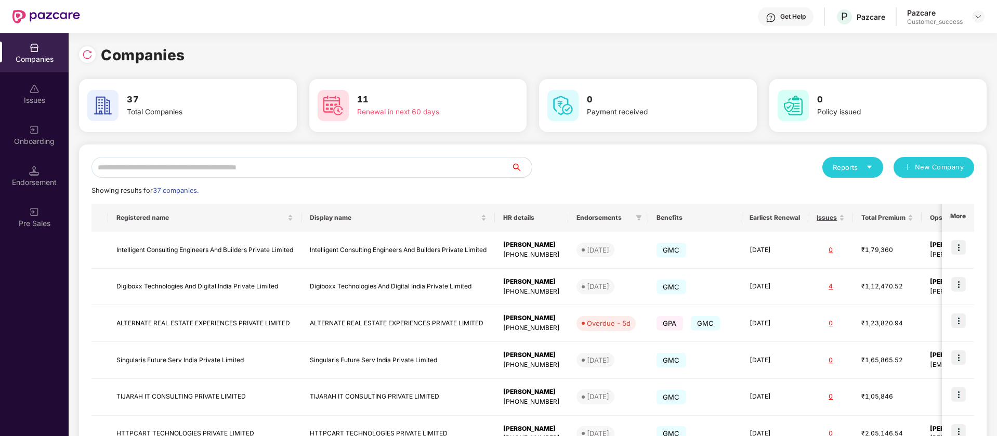
click at [325, 166] on input "text" at bounding box center [300, 167] width 419 height 21
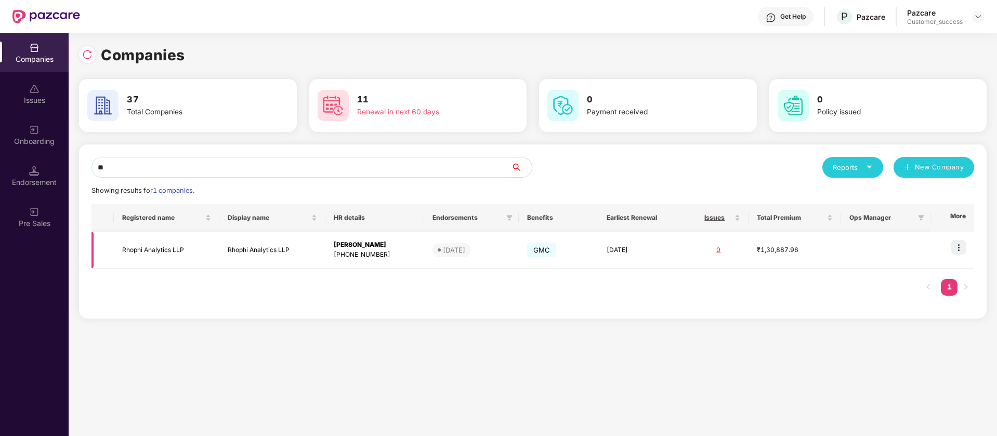
type input "**"
click at [959, 242] on img at bounding box center [958, 247] width 15 height 15
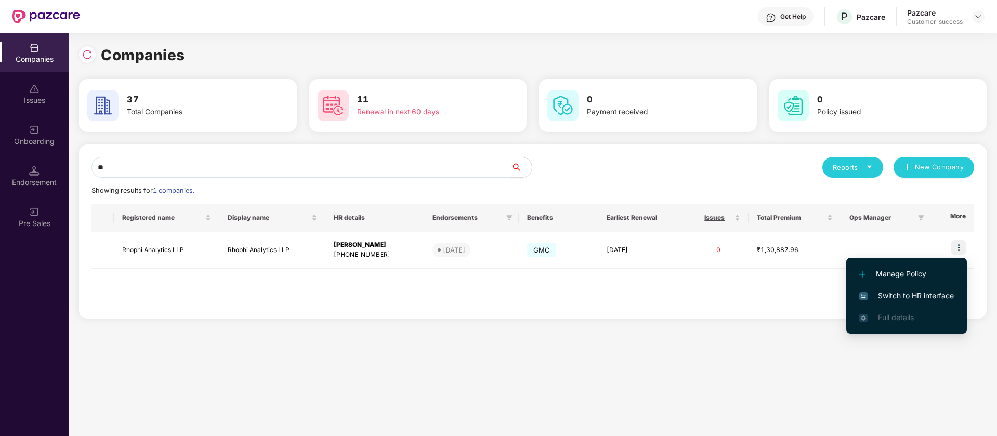
click at [912, 295] on span "Switch to HR interface" at bounding box center [906, 295] width 95 height 11
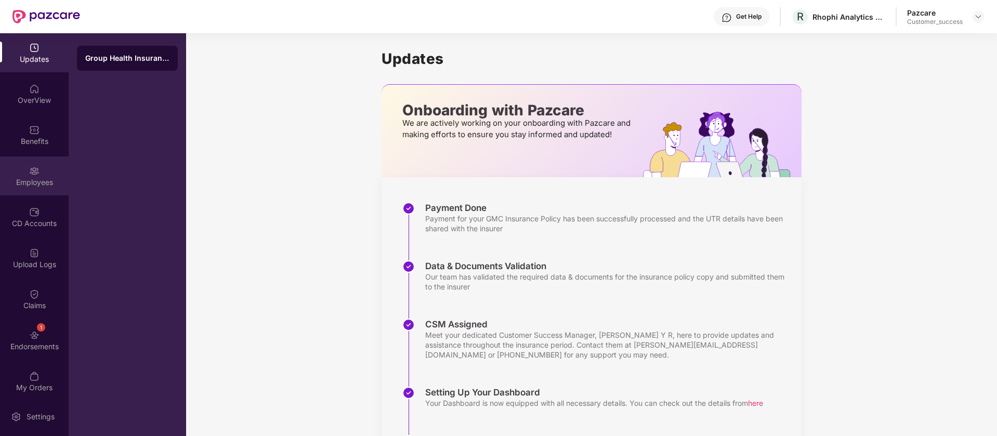
click at [36, 175] on img at bounding box center [34, 171] width 10 height 10
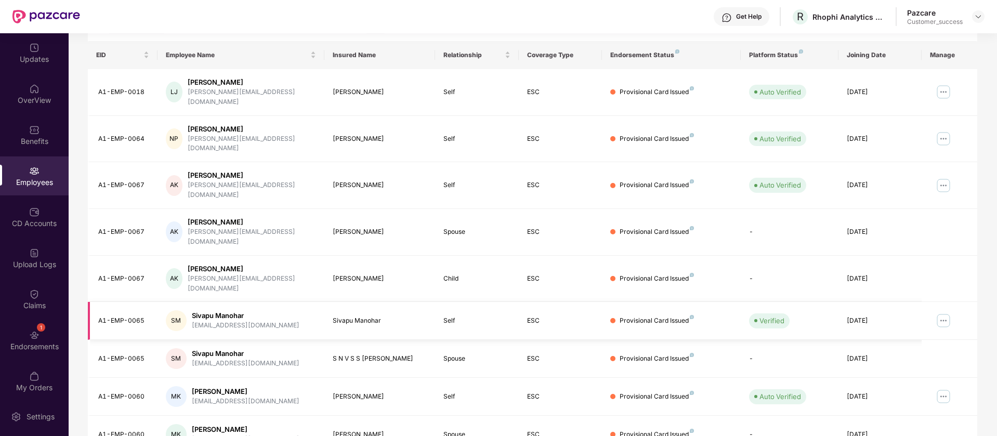
scroll to position [203, 0]
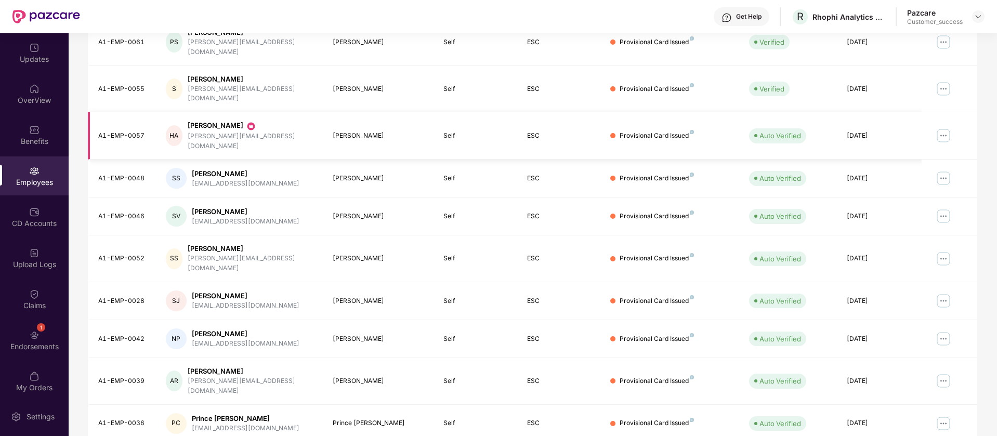
click at [941, 127] on img at bounding box center [943, 135] width 17 height 17
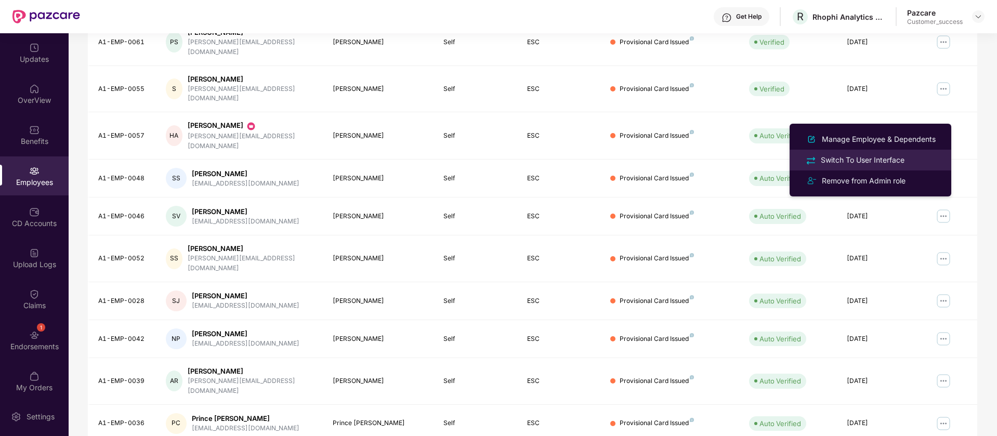
click at [905, 159] on div "Switch To User Interface" at bounding box center [862, 159] width 88 height 11
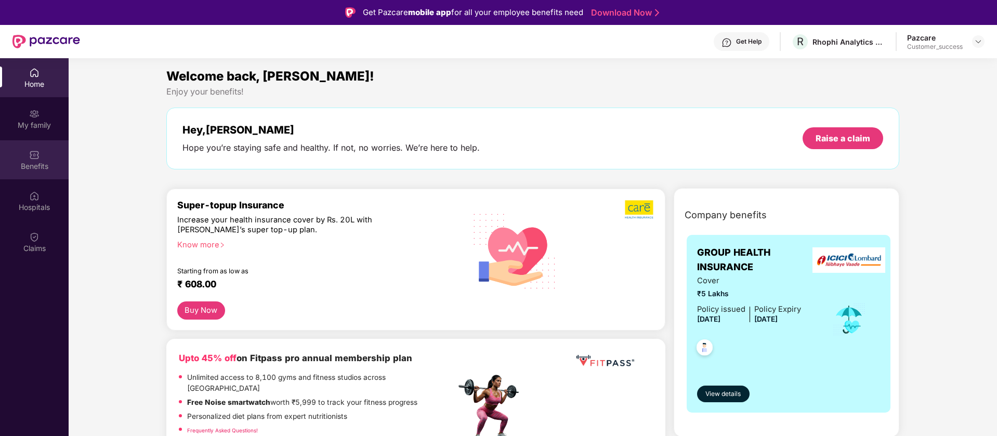
click at [34, 157] on img at bounding box center [34, 155] width 10 height 10
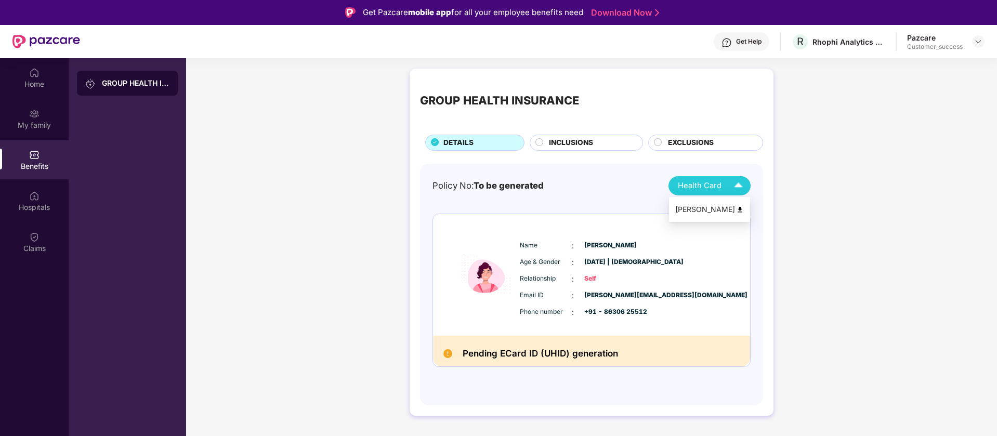
click at [739, 211] on img at bounding box center [740, 210] width 8 height 8
click at [976, 41] on img at bounding box center [978, 41] width 8 height 8
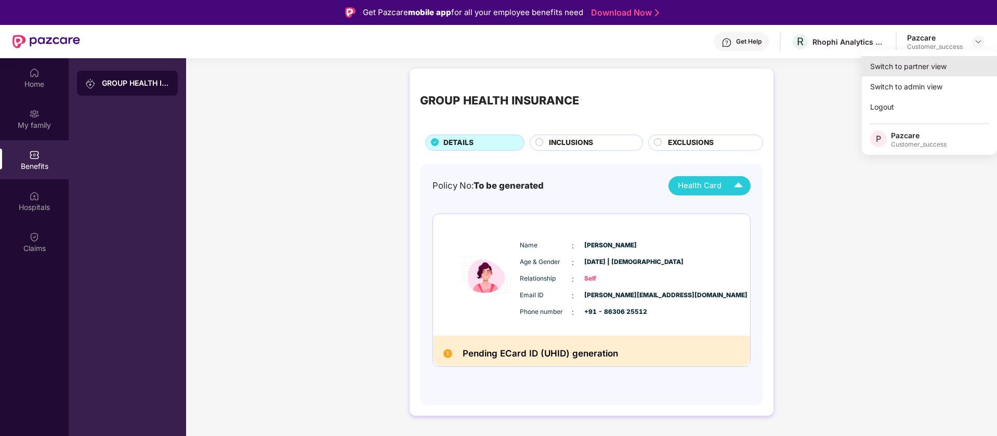
click at [927, 64] on div "Switch to partner view" at bounding box center [928, 66] width 135 height 20
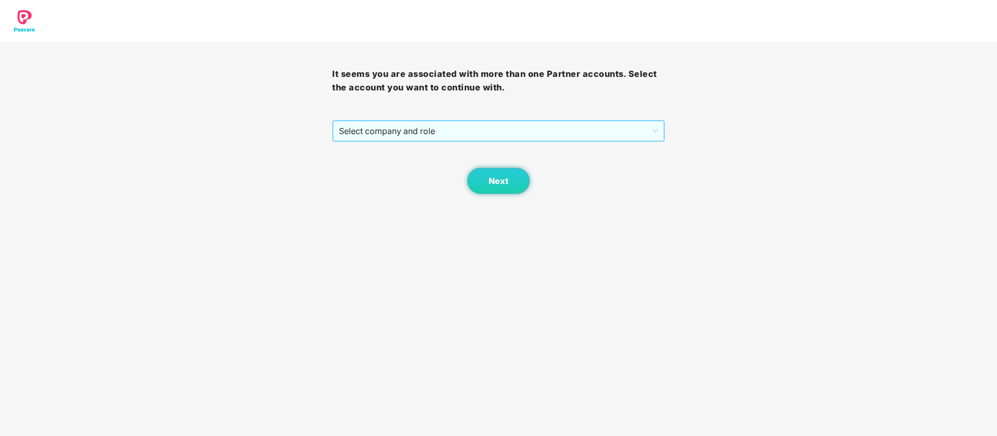
click at [412, 133] on span "Select company and role" at bounding box center [498, 131] width 319 height 20
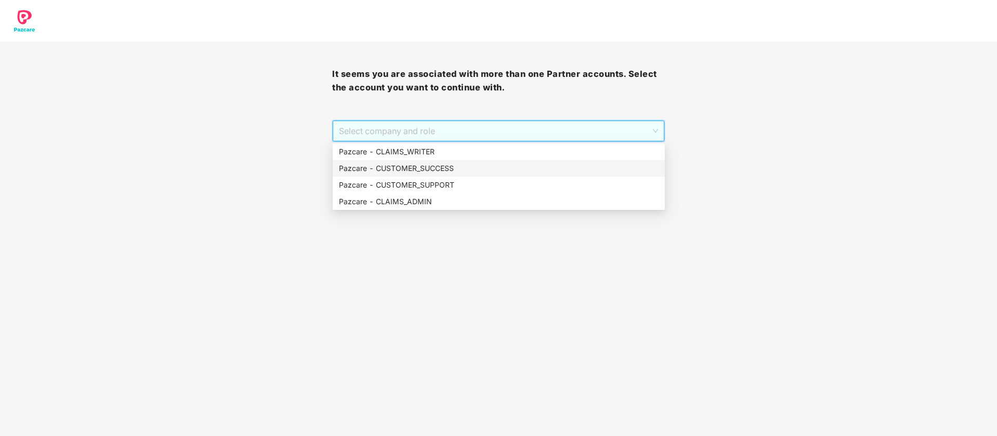
click at [427, 168] on div "Pazcare - CUSTOMER_SUCCESS" at bounding box center [499, 168] width 320 height 11
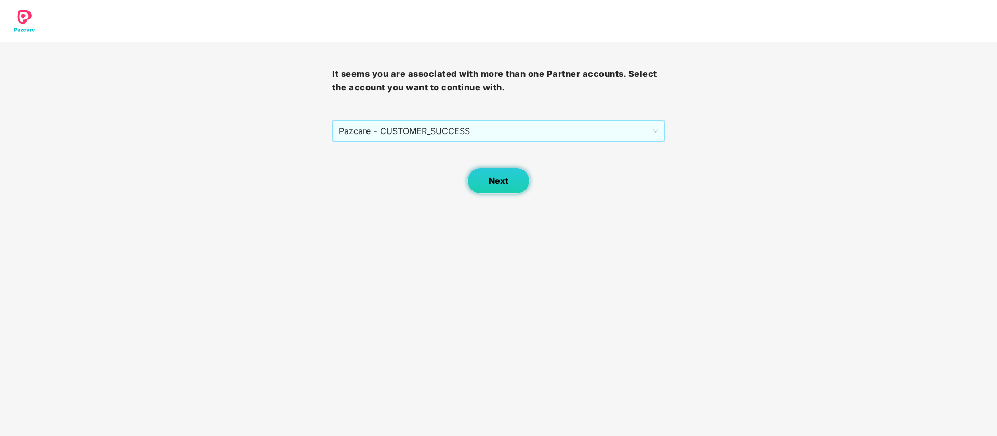
click at [495, 184] on span "Next" at bounding box center [498, 181] width 20 height 10
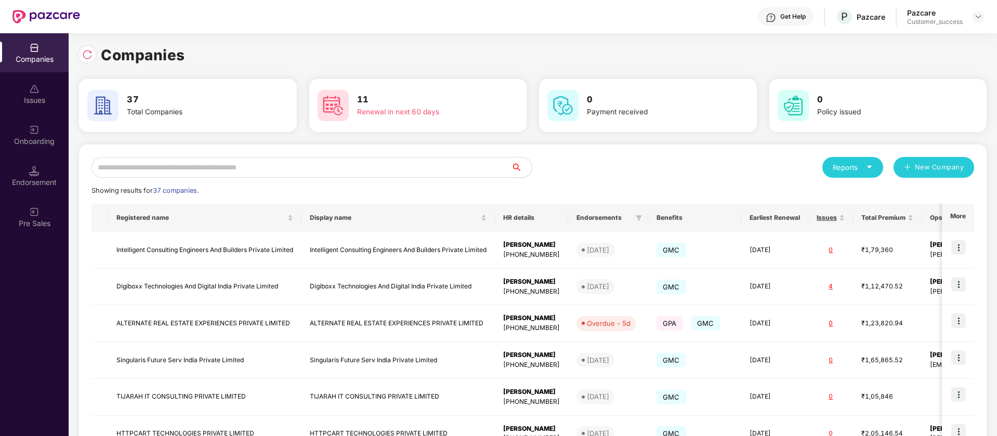
click at [284, 168] on input "text" at bounding box center [300, 167] width 419 height 21
type input "*"
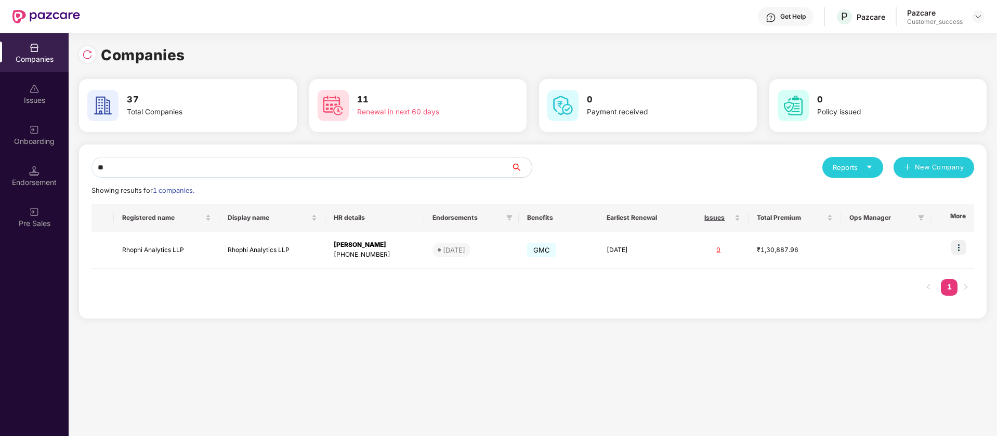
type input "**"
click at [963, 249] on img at bounding box center [958, 247] width 15 height 15
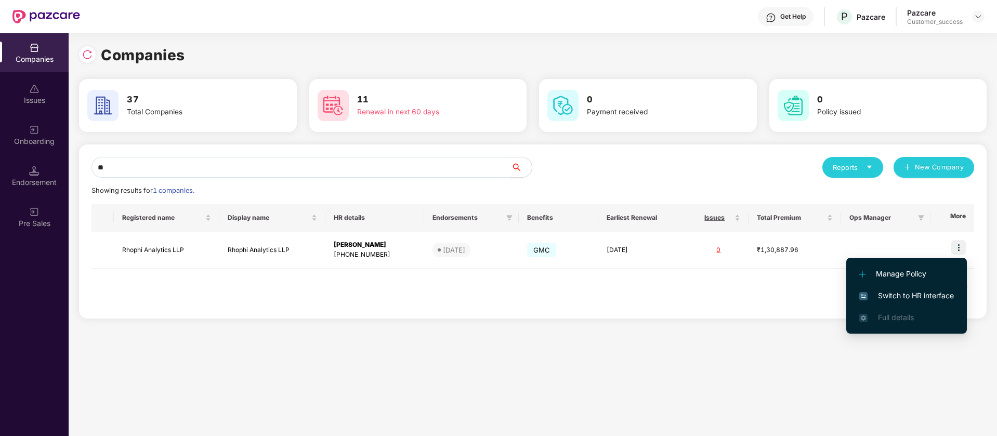
click at [905, 294] on span "Switch to HR interface" at bounding box center [906, 295] width 95 height 11
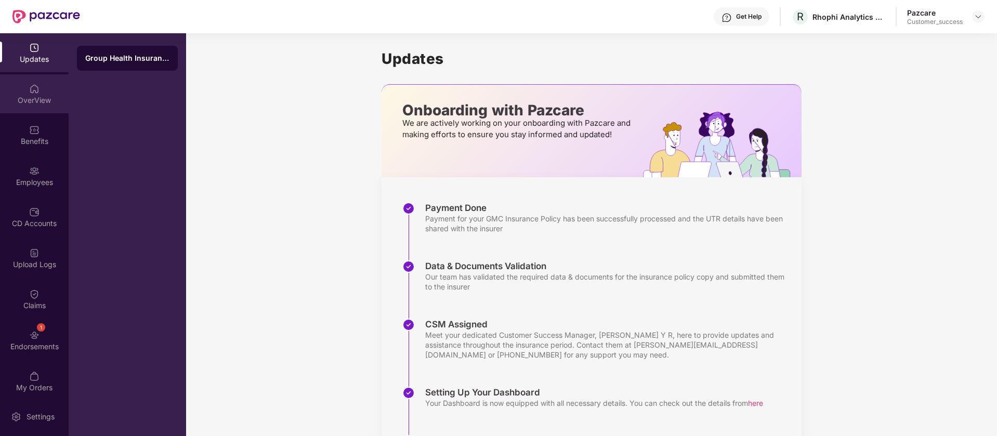
click at [38, 98] on div "OverView" at bounding box center [34, 100] width 69 height 10
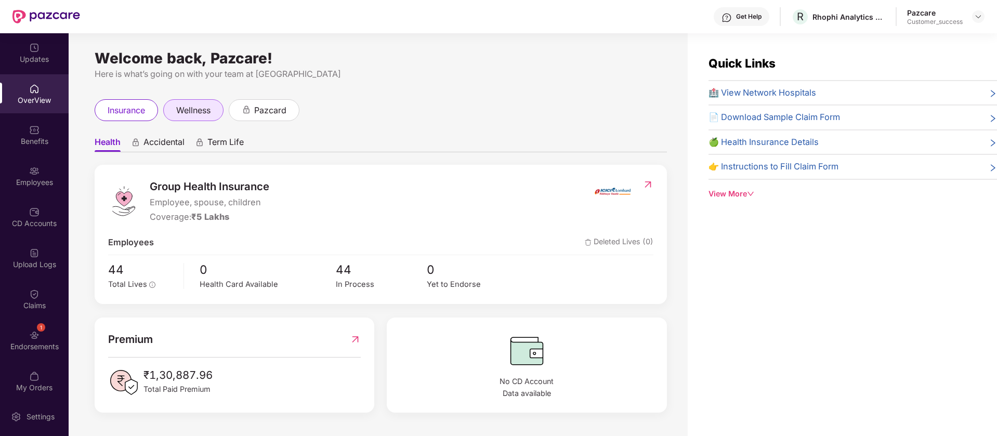
click at [188, 111] on span "wellness" at bounding box center [193, 110] width 34 height 13
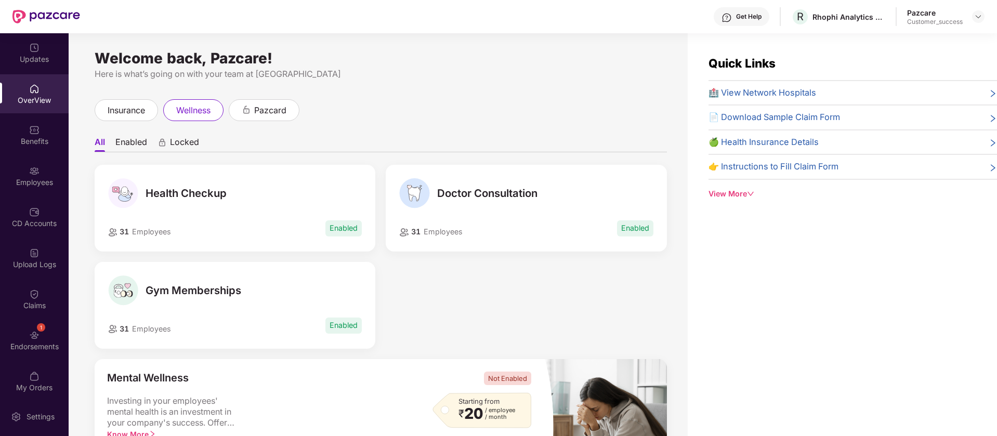
click at [128, 140] on li "Enabled" at bounding box center [131, 144] width 32 height 15
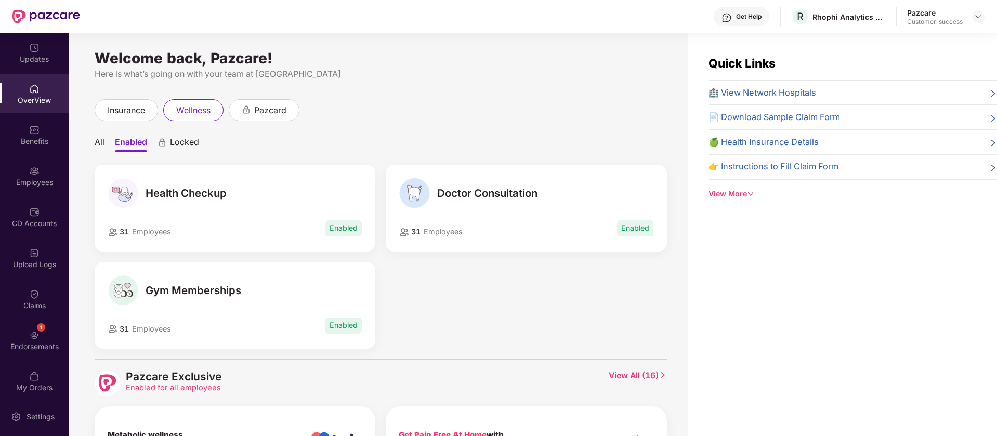
click at [184, 207] on div "Health Checkup" at bounding box center [235, 193] width 254 height 30
click at [102, 142] on li "All" at bounding box center [100, 144] width 10 height 15
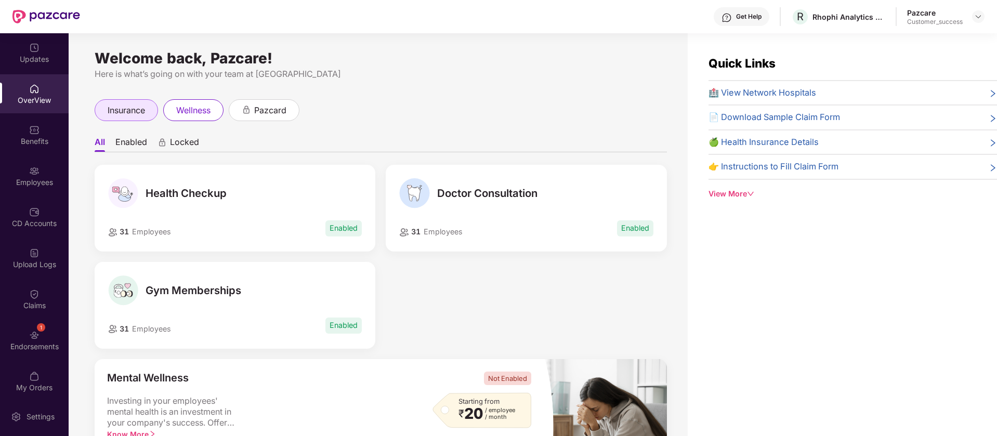
click at [127, 104] on span "insurance" at bounding box center [126, 110] width 37 height 13
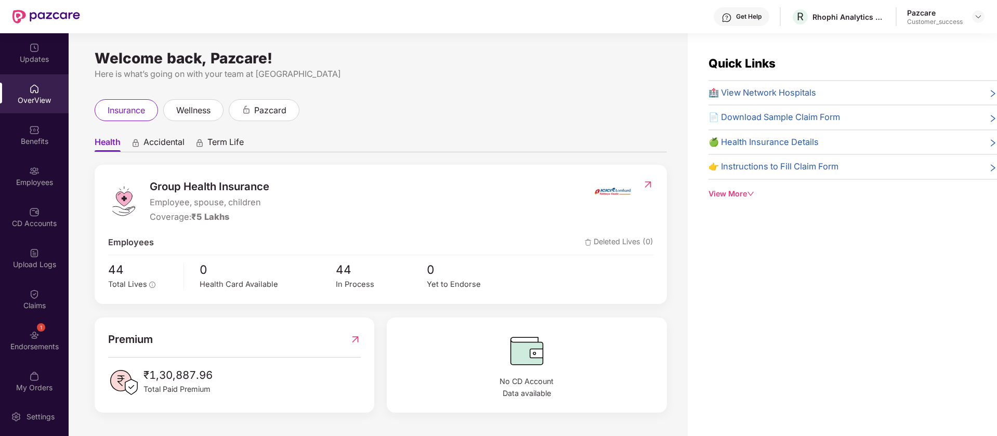
scroll to position [1, 0]
click at [29, 58] on div "Updates" at bounding box center [34, 59] width 69 height 10
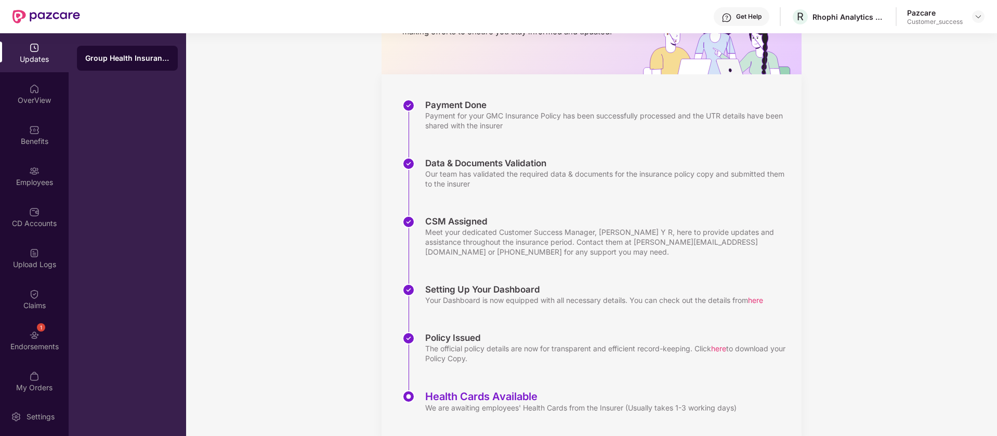
scroll to position [126, 0]
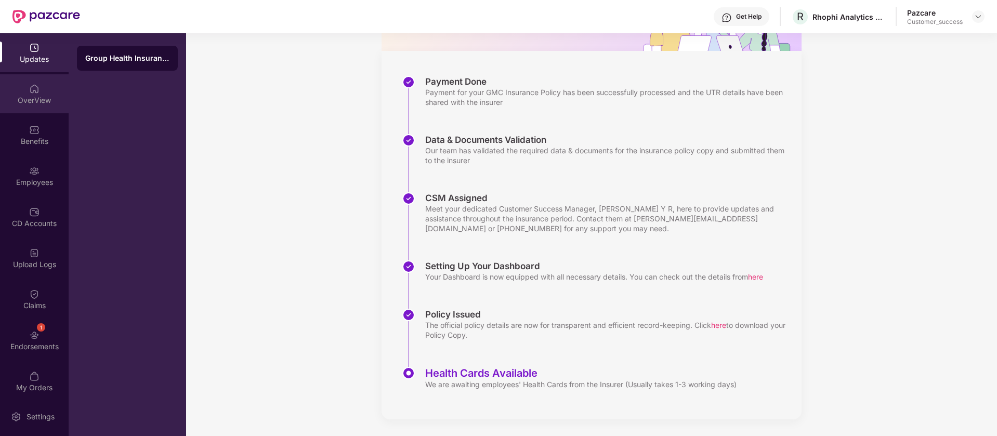
click at [34, 91] on img at bounding box center [34, 89] width 10 height 10
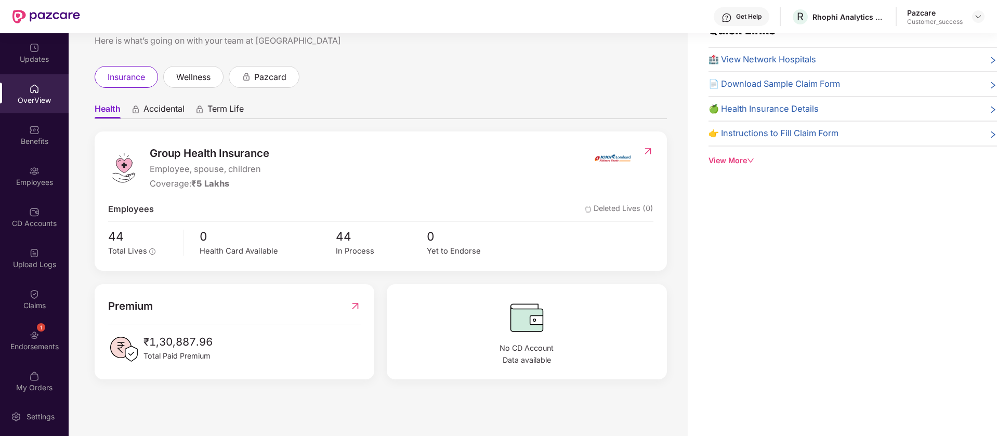
scroll to position [0, 0]
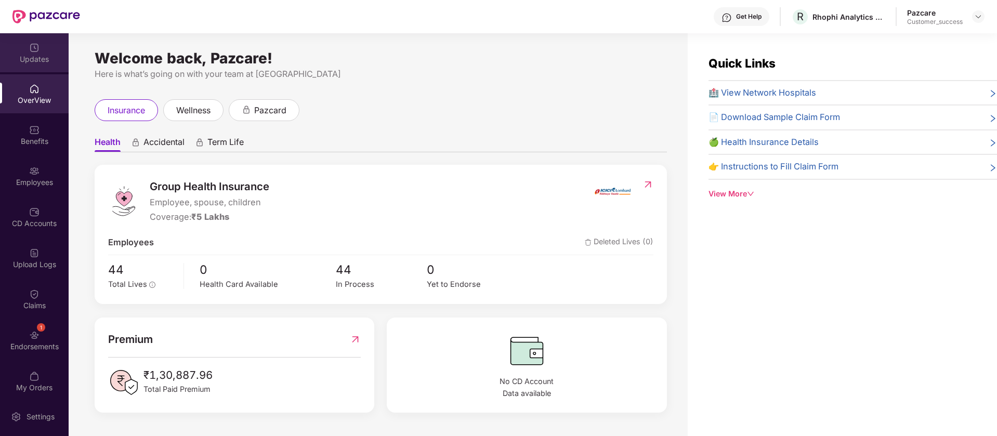
click at [44, 55] on div "Updates" at bounding box center [34, 59] width 69 height 10
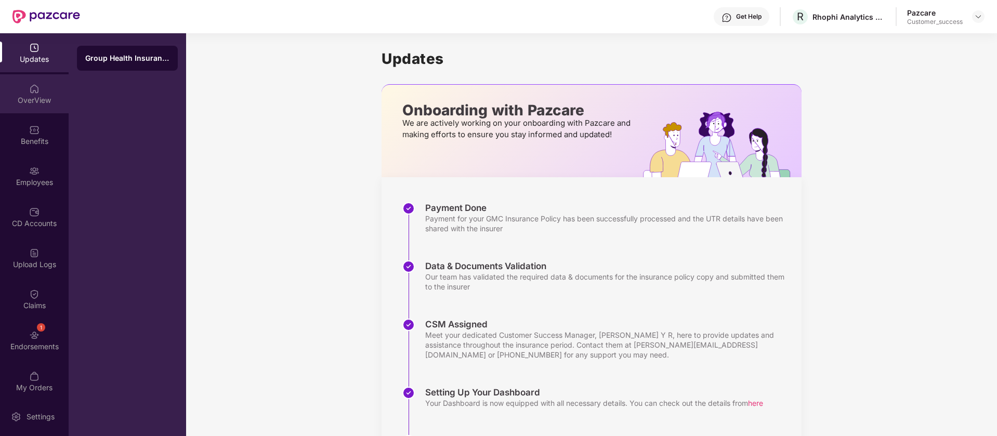
click at [45, 94] on div "OverView" at bounding box center [34, 93] width 69 height 39
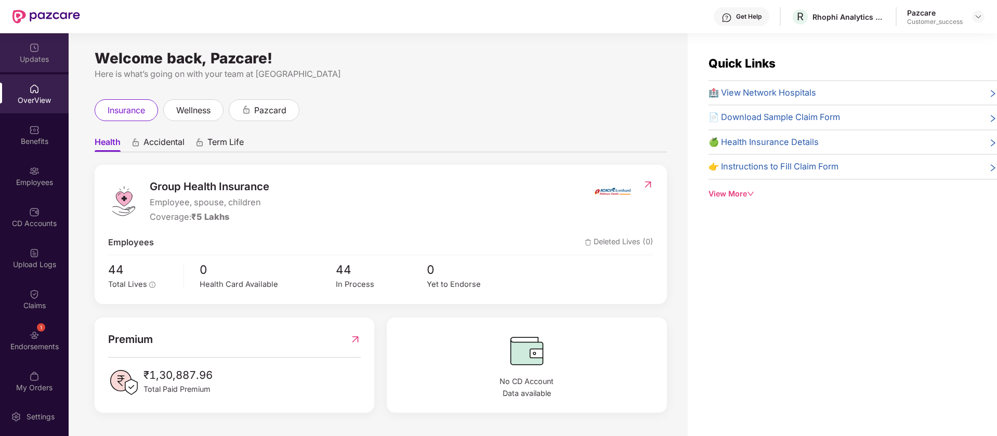
click at [42, 58] on div "Updates" at bounding box center [34, 59] width 69 height 10
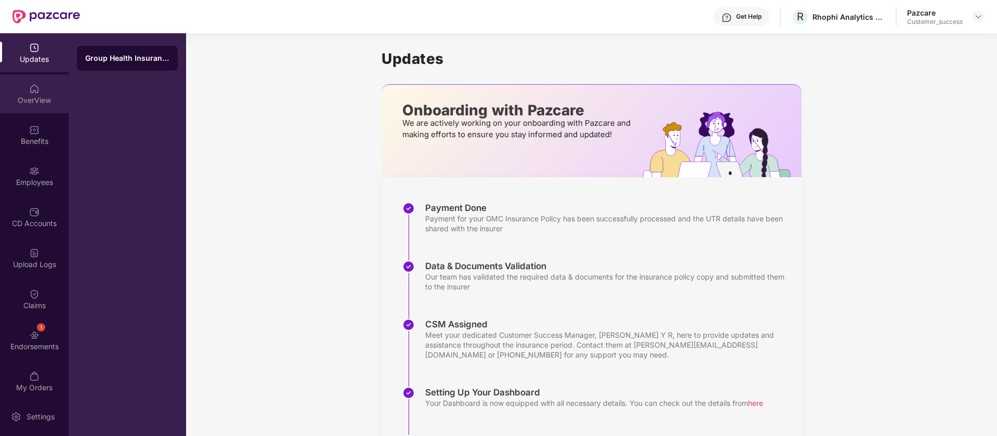
click at [43, 89] on div "OverView" at bounding box center [34, 93] width 69 height 39
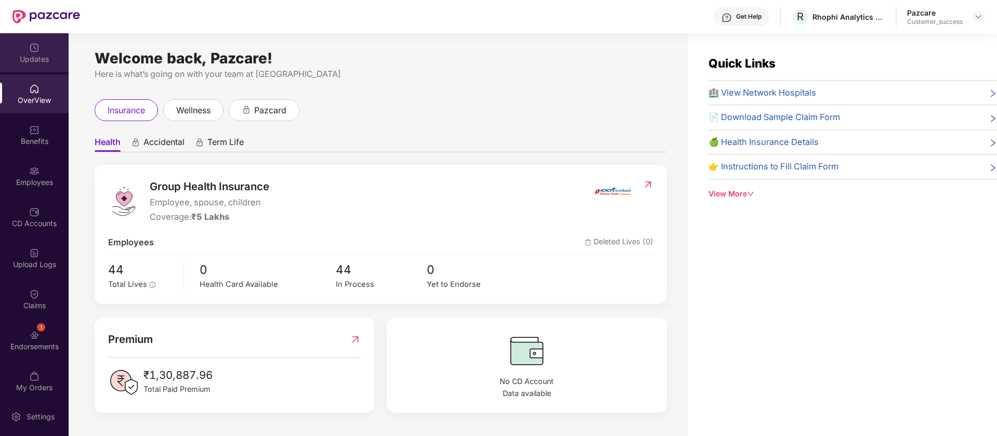
click at [26, 51] on div "Updates" at bounding box center [34, 52] width 69 height 39
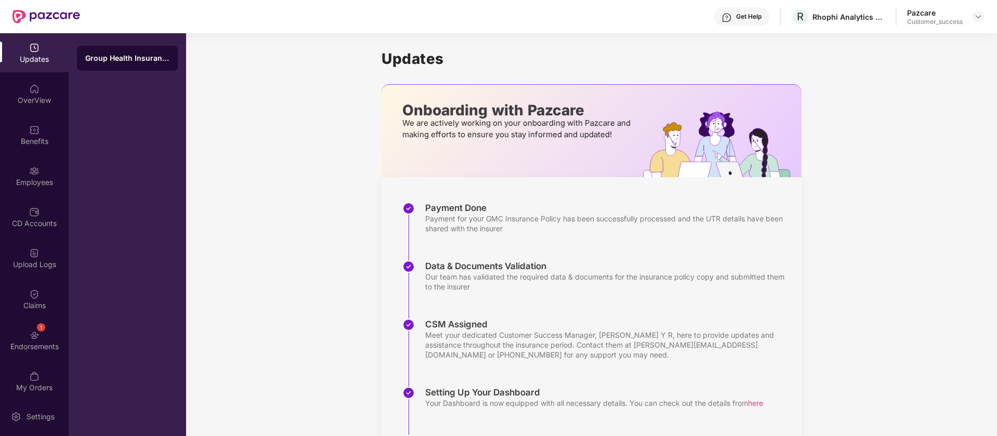
scroll to position [126, 0]
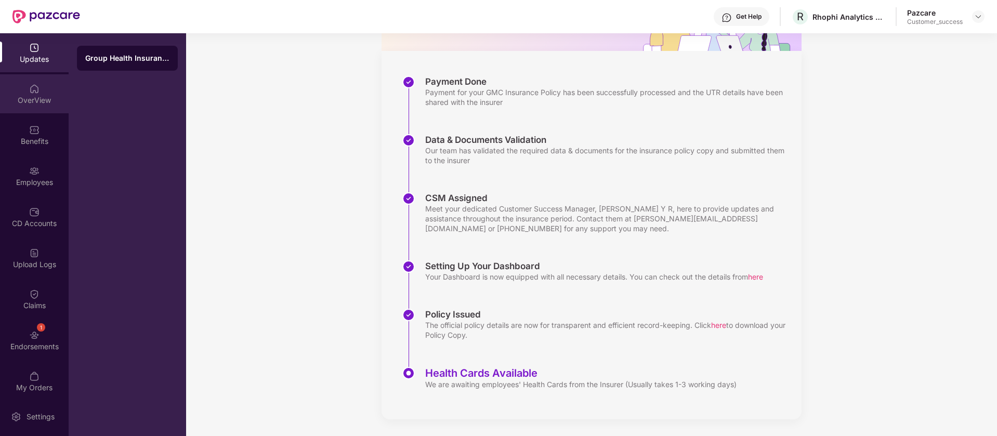
click at [50, 99] on div "OverView" at bounding box center [34, 100] width 69 height 10
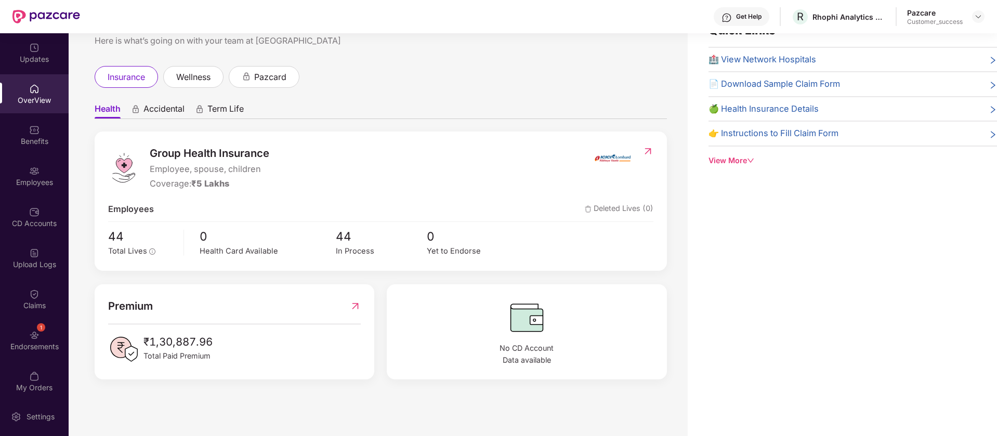
scroll to position [0, 0]
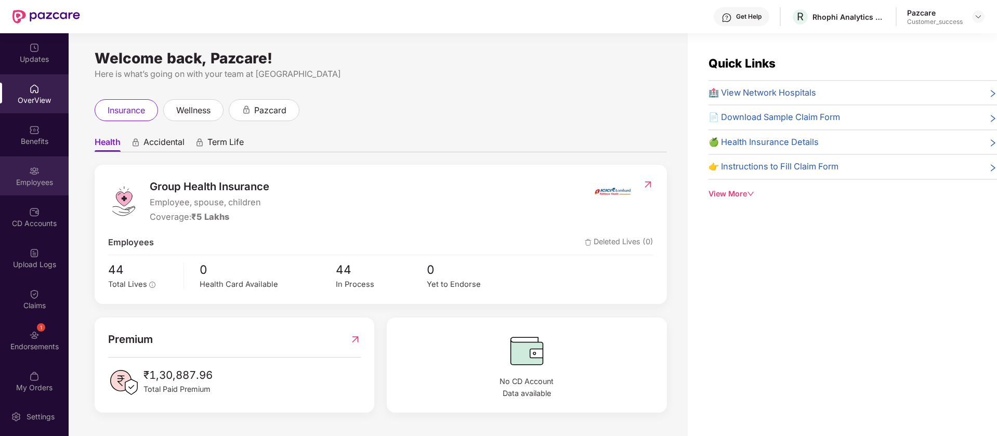
click at [41, 175] on div "Employees" at bounding box center [34, 175] width 69 height 39
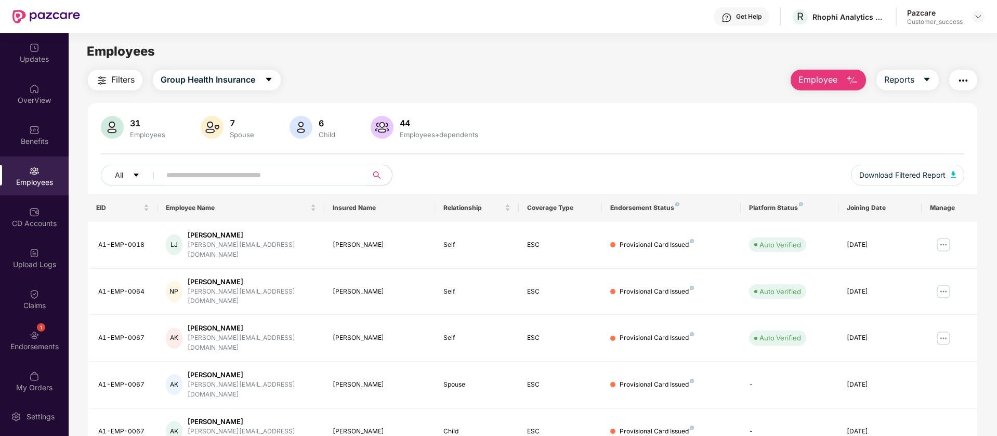
click at [815, 83] on span "Employee" at bounding box center [817, 79] width 39 height 13
click at [41, 177] on div "Employees" at bounding box center [34, 182] width 69 height 10
click at [806, 82] on span "Employee" at bounding box center [817, 79] width 39 height 13
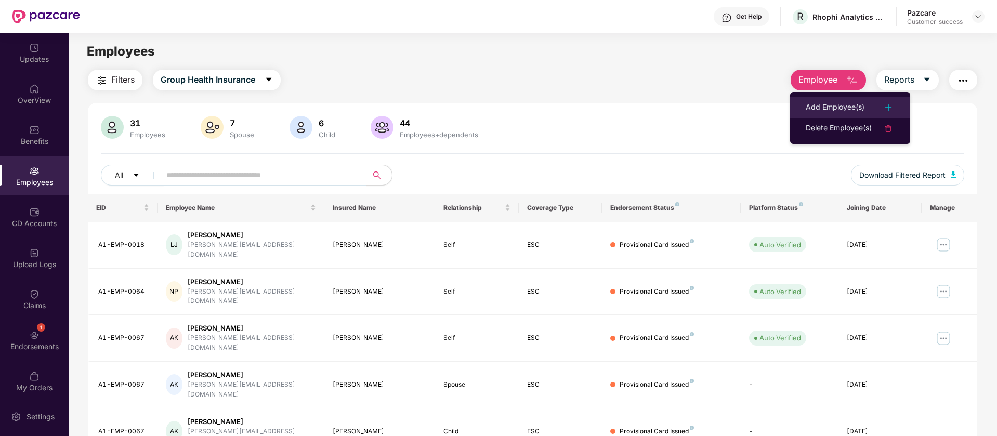
click at [861, 107] on div "Add Employee(s)" at bounding box center [834, 107] width 59 height 12
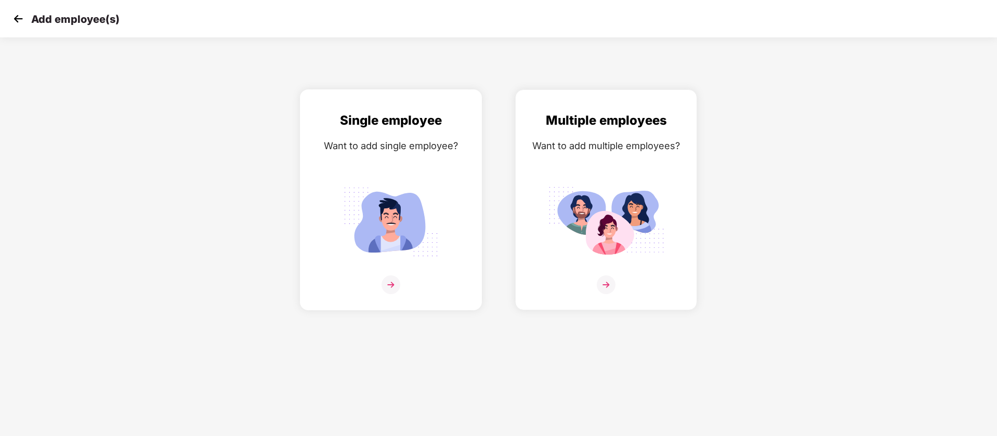
click at [418, 198] on img at bounding box center [391, 221] width 116 height 81
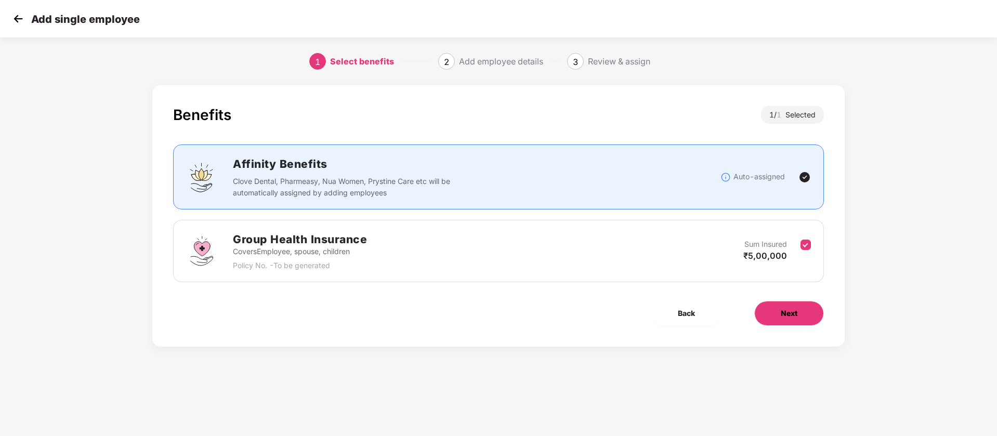
click at [777, 322] on button "Next" at bounding box center [789, 313] width 70 height 25
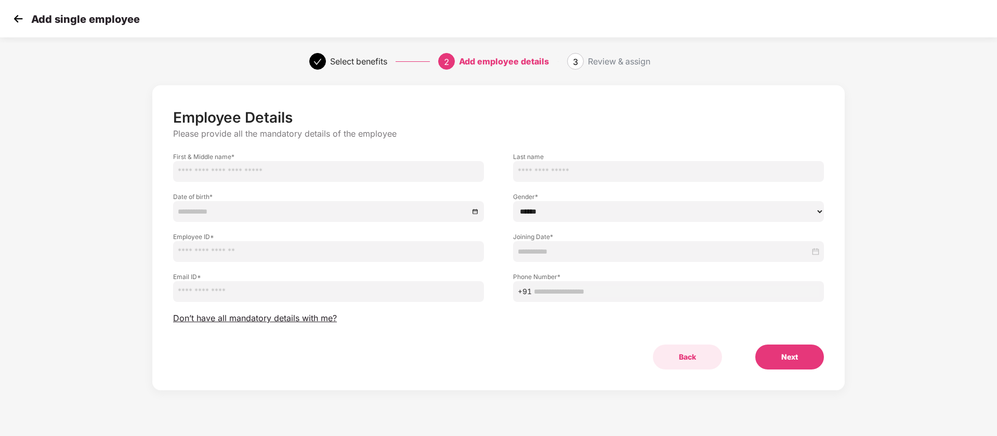
click at [683, 355] on button "Back" at bounding box center [687, 356] width 69 height 25
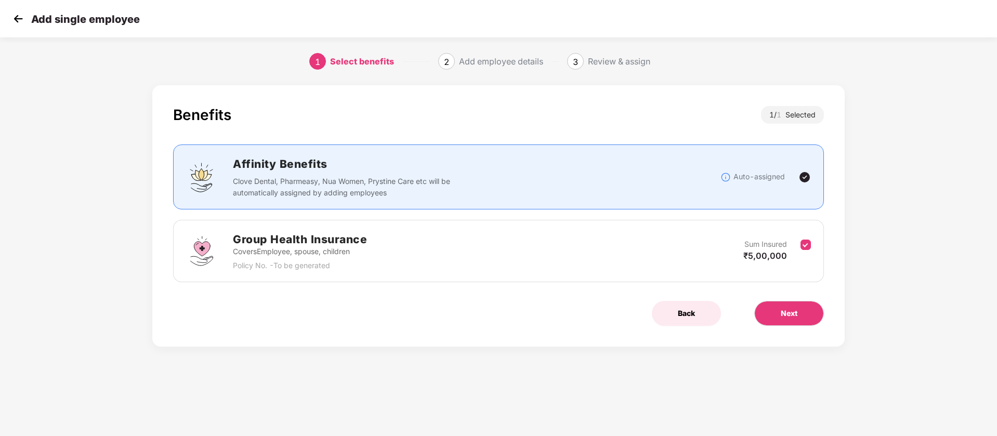
click at [685, 313] on span "Back" at bounding box center [686, 313] width 17 height 11
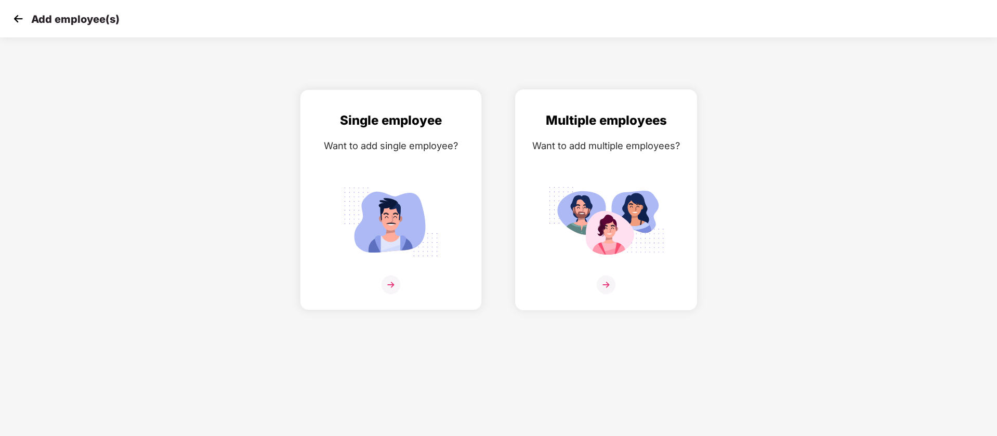
click at [615, 178] on div "Multiple employees Want to add multiple employees?" at bounding box center [606, 209] width 160 height 196
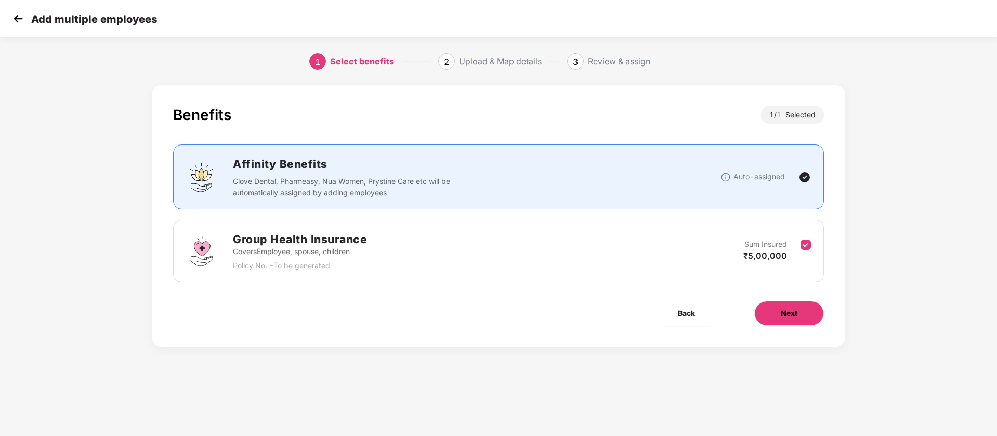
click at [787, 317] on span "Next" at bounding box center [788, 313] width 17 height 11
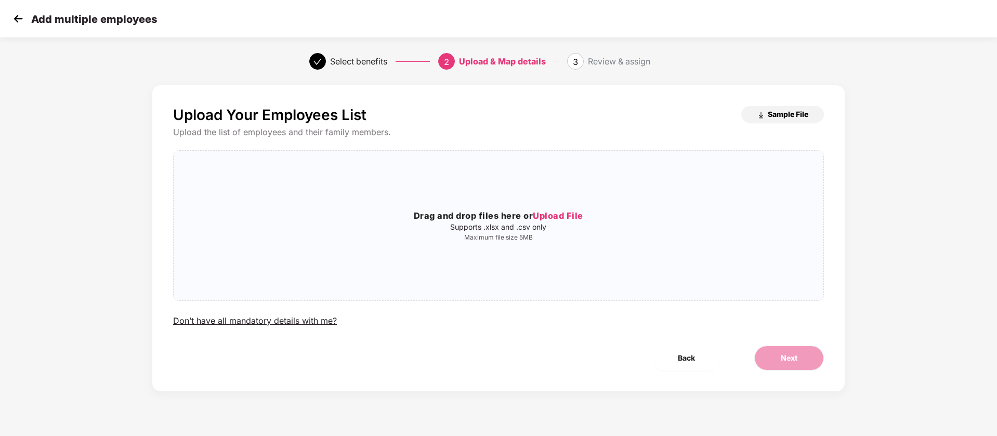
click at [786, 113] on span "Sample File" at bounding box center [787, 114] width 41 height 10
click at [13, 20] on img at bounding box center [18, 19] width 16 height 16
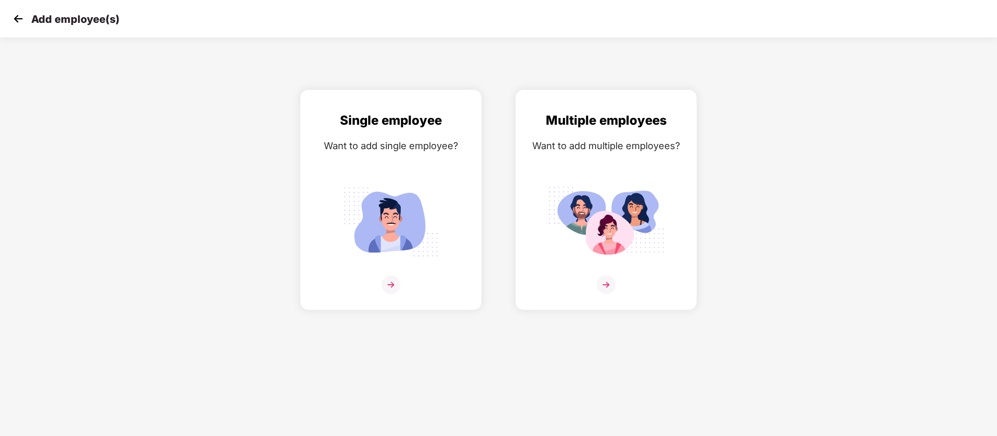
click at [16, 18] on img at bounding box center [18, 19] width 16 height 16
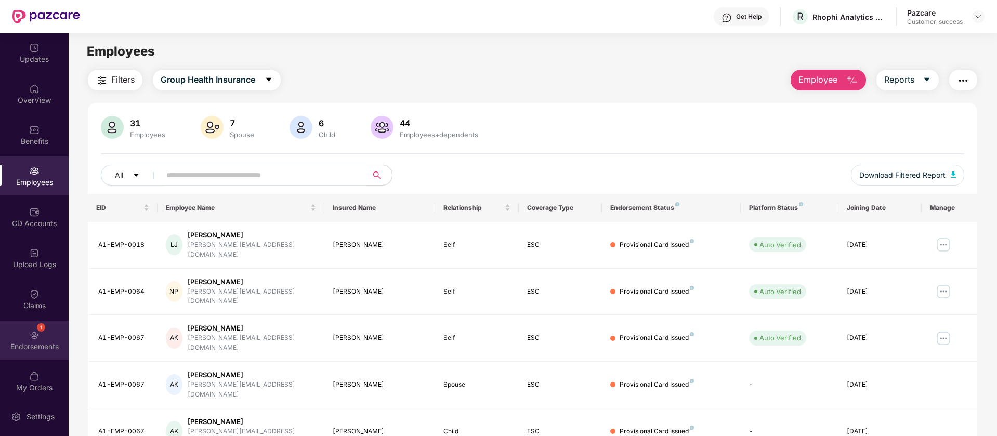
click at [33, 340] on div "1 Endorsements" at bounding box center [34, 340] width 69 height 39
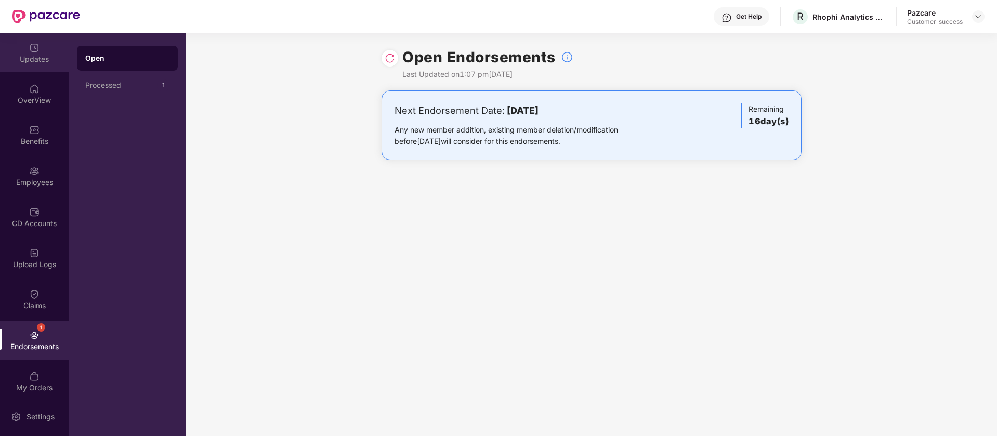
click at [32, 58] on div "Updates" at bounding box center [34, 59] width 69 height 10
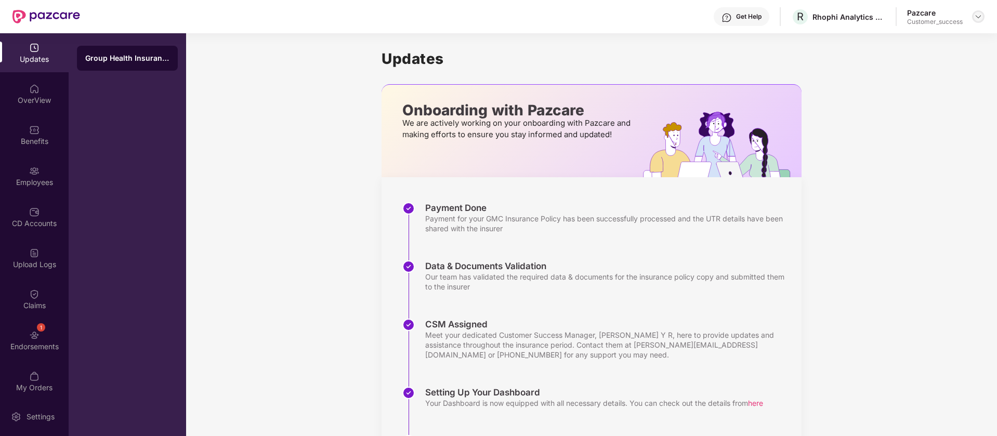
click at [979, 14] on img at bounding box center [978, 16] width 8 height 8
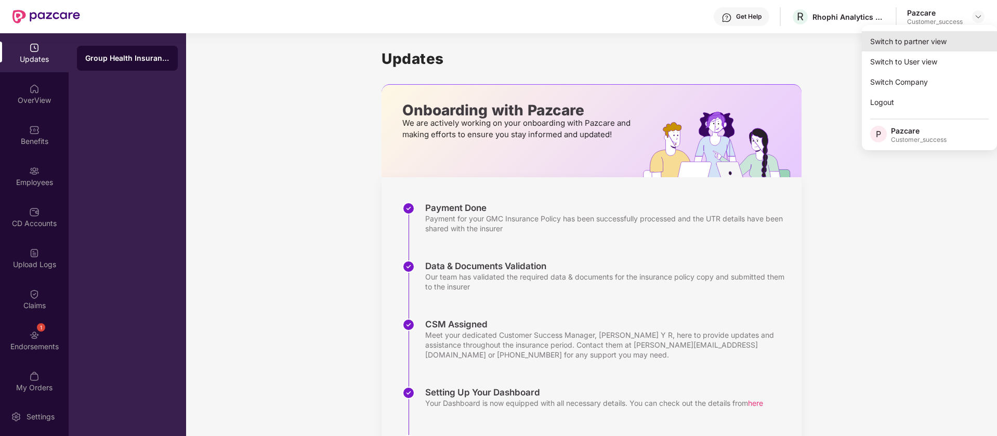
click at [950, 41] on div "Switch to partner view" at bounding box center [928, 41] width 135 height 20
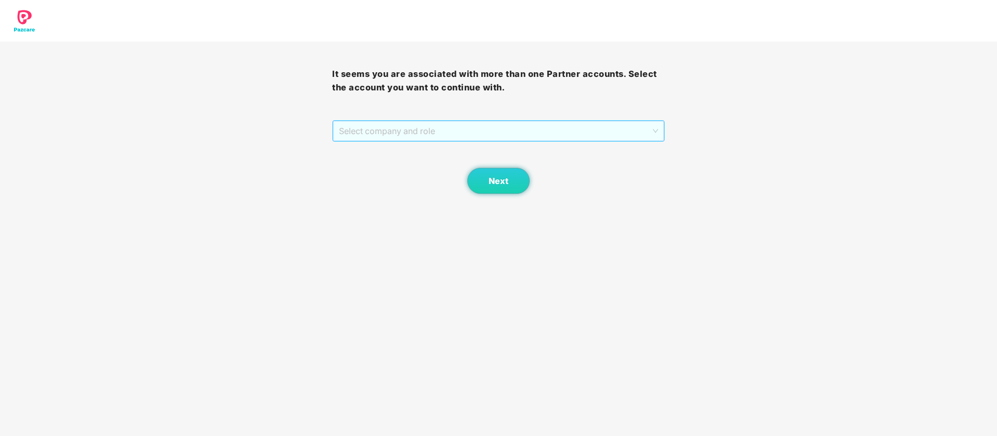
click at [634, 140] on span "Select company and role" at bounding box center [498, 131] width 319 height 20
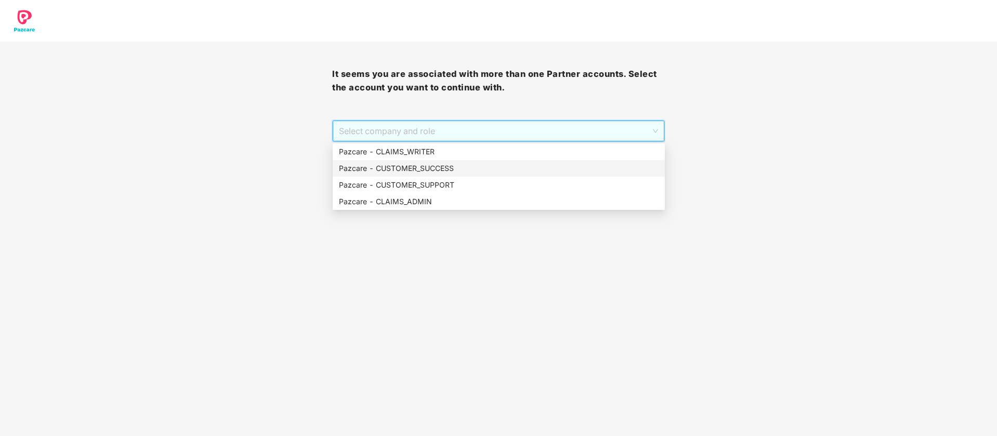
click at [549, 165] on div "Pazcare - CUSTOMER_SUCCESS" at bounding box center [499, 168] width 320 height 11
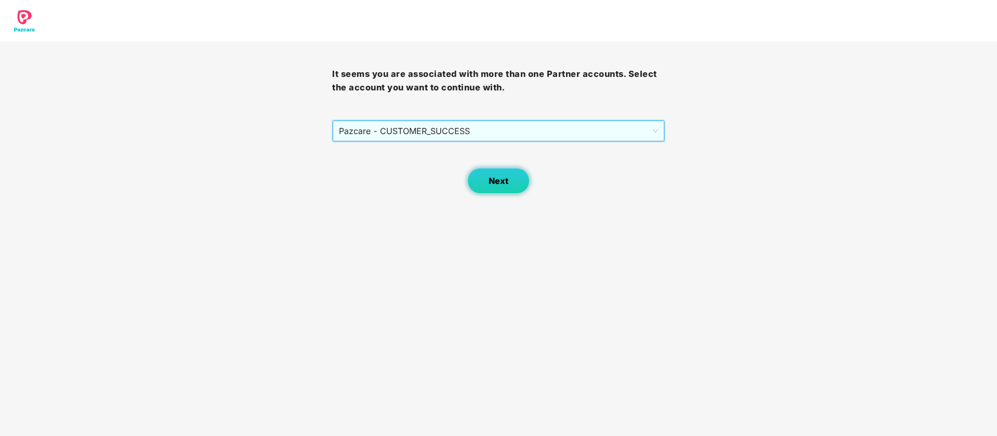
click at [501, 190] on button "Next" at bounding box center [498, 181] width 62 height 26
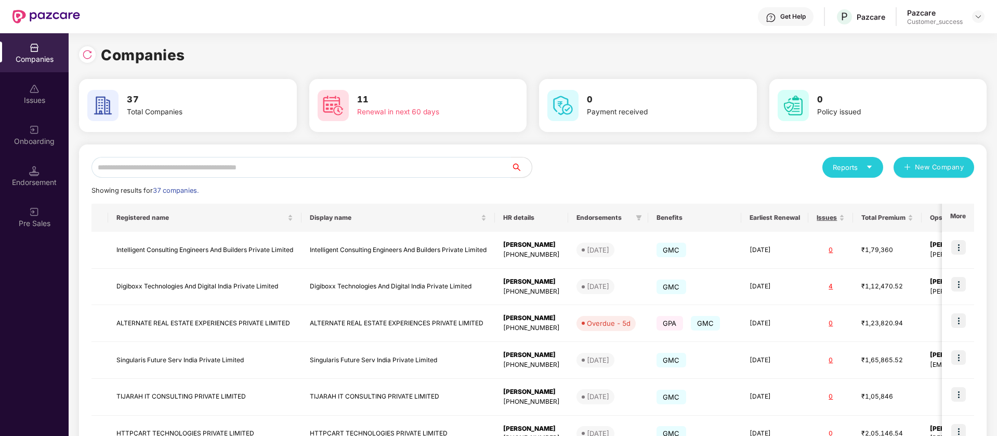
click at [255, 174] on input "text" at bounding box center [300, 167] width 419 height 21
type input "*"
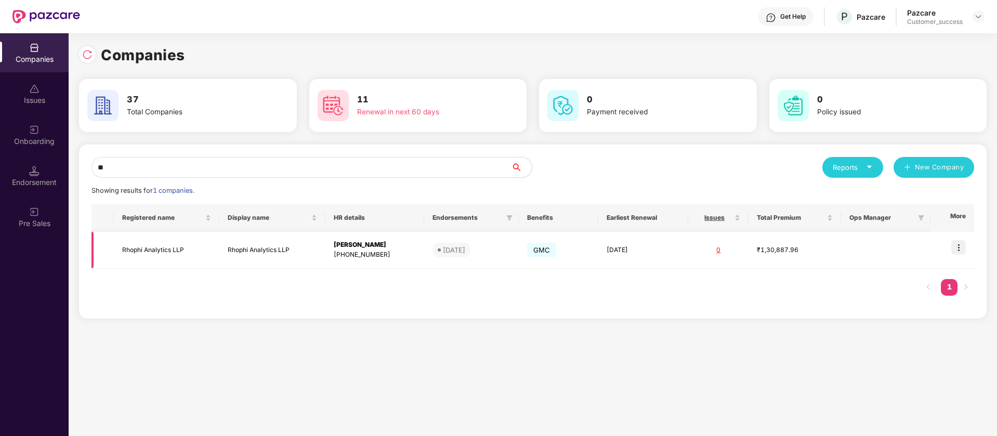
type input "**"
click at [960, 248] on img at bounding box center [958, 247] width 15 height 15
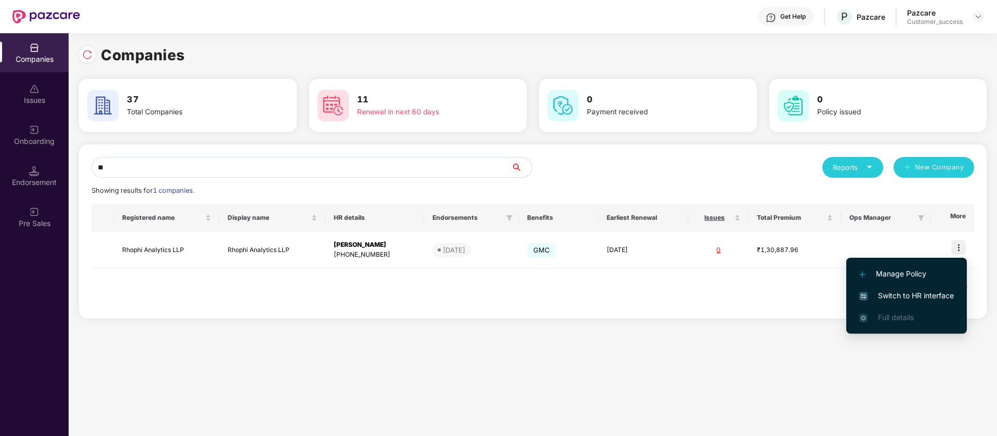
click at [917, 293] on span "Switch to HR interface" at bounding box center [906, 295] width 95 height 11
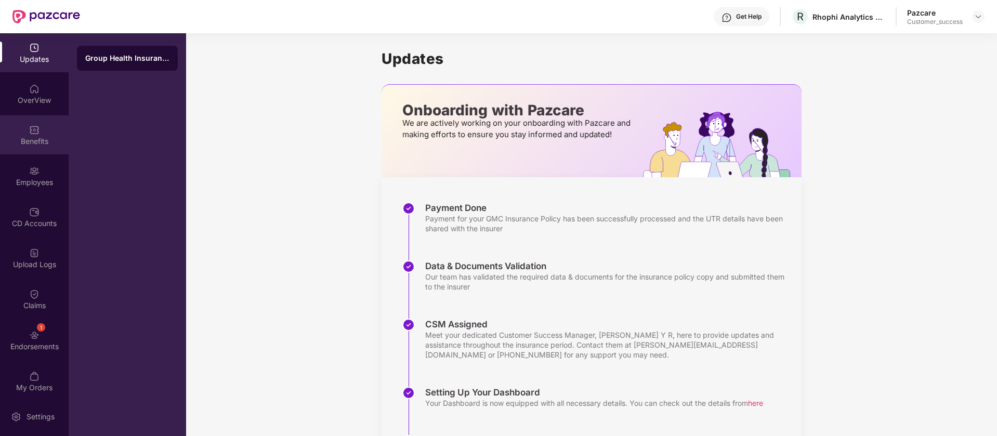
click at [34, 136] on div "Benefits" at bounding box center [34, 141] width 69 height 10
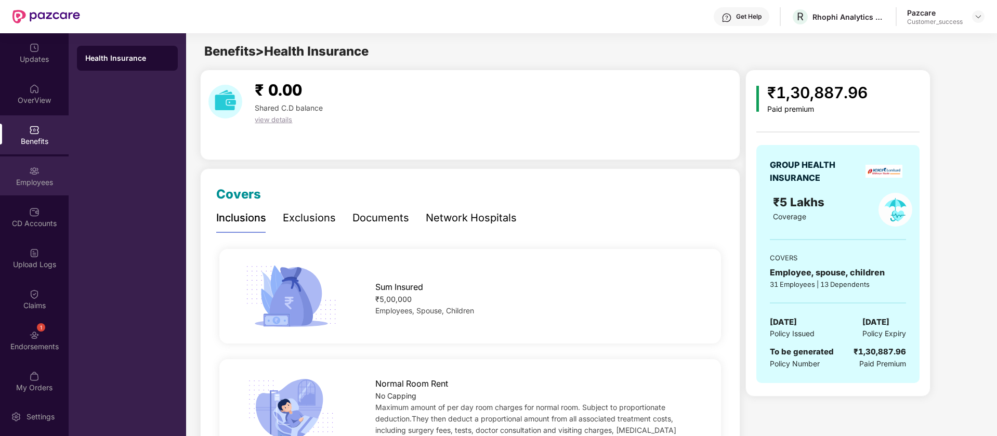
click at [34, 166] on img at bounding box center [34, 171] width 10 height 10
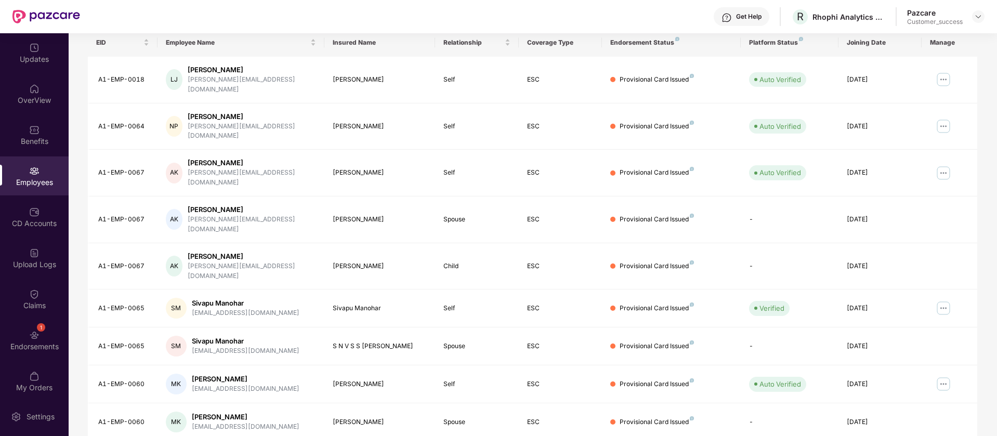
scroll to position [203, 0]
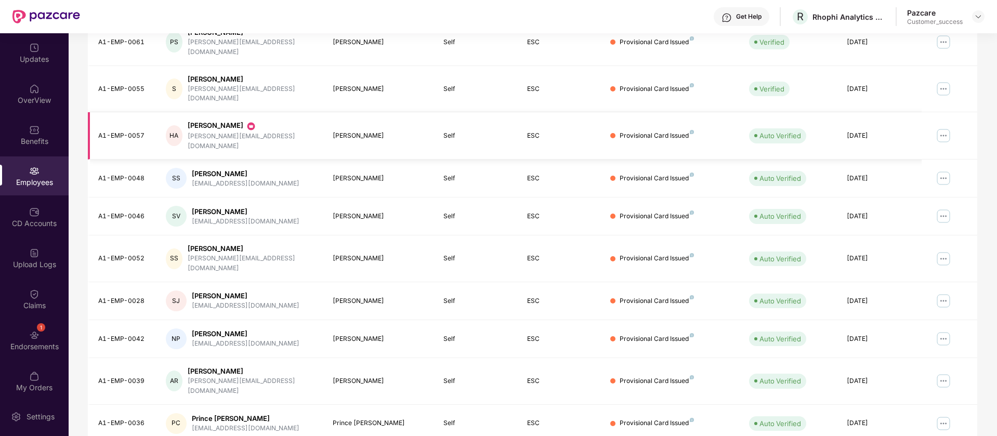
click at [944, 127] on img at bounding box center [943, 135] width 17 height 17
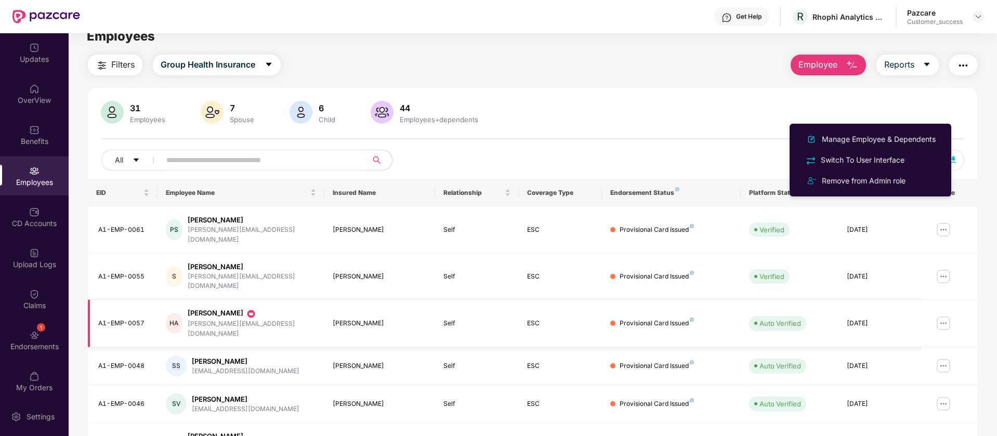
scroll to position [0, 0]
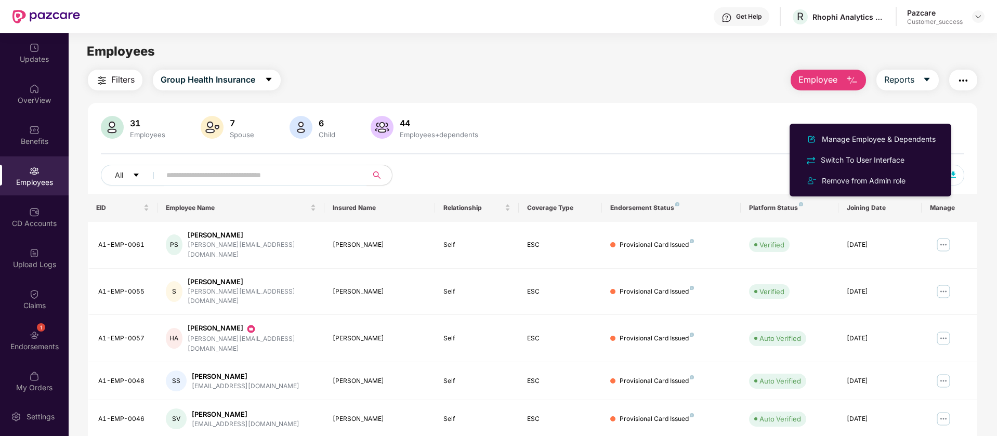
click at [506, 128] on div "31 Employees 7 Spouse 6 Child 44 Employees+dependents" at bounding box center [532, 128] width 863 height 25
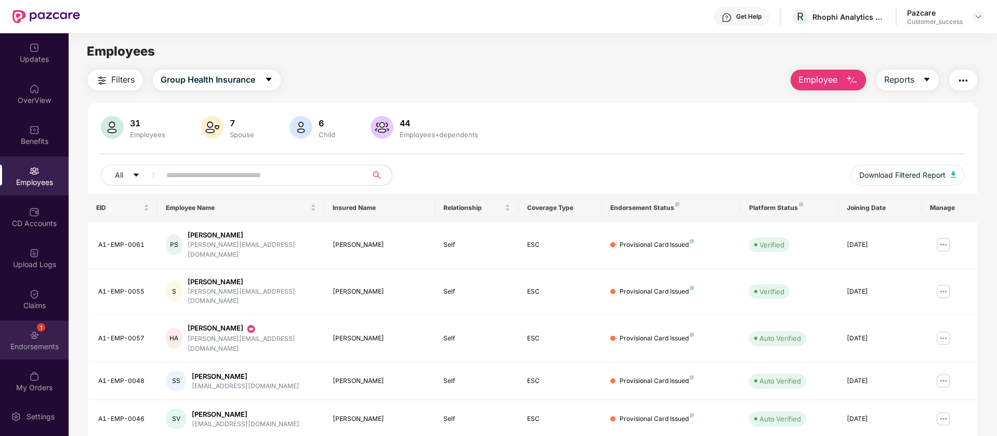
click at [33, 330] on img at bounding box center [34, 335] width 10 height 10
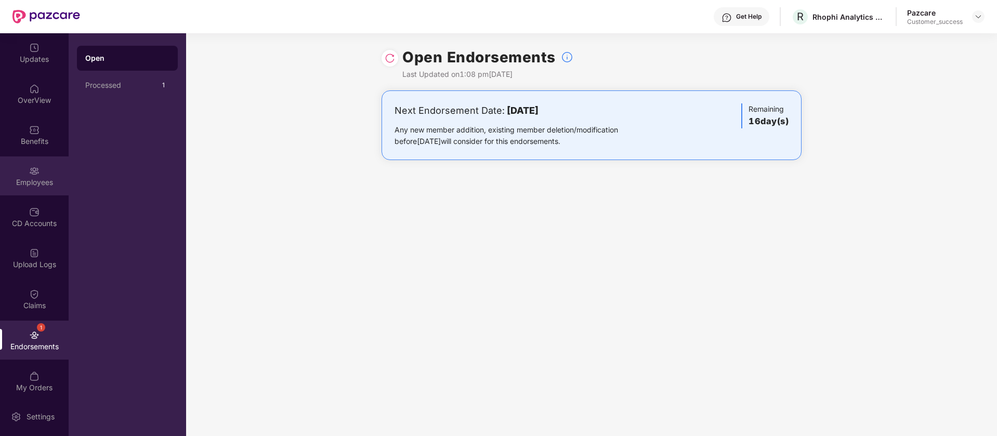
click at [23, 178] on div "Employees" at bounding box center [34, 182] width 69 height 10
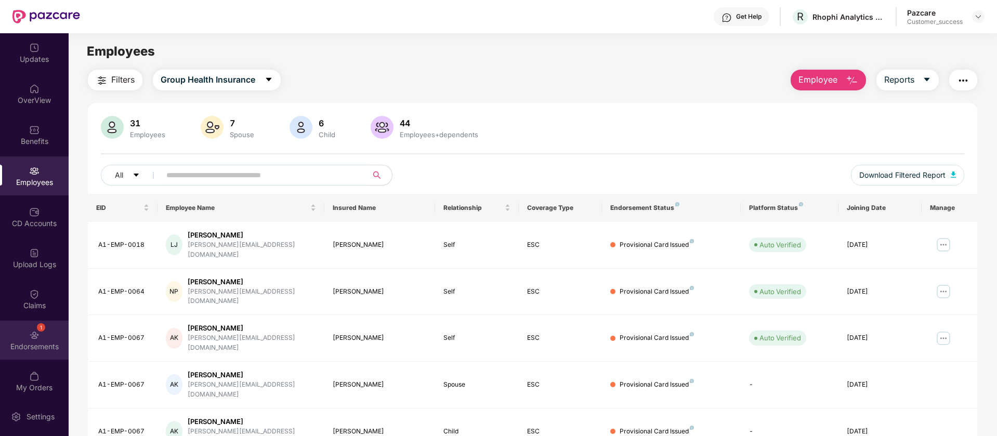
click at [45, 340] on div "1 Endorsements" at bounding box center [34, 340] width 69 height 39
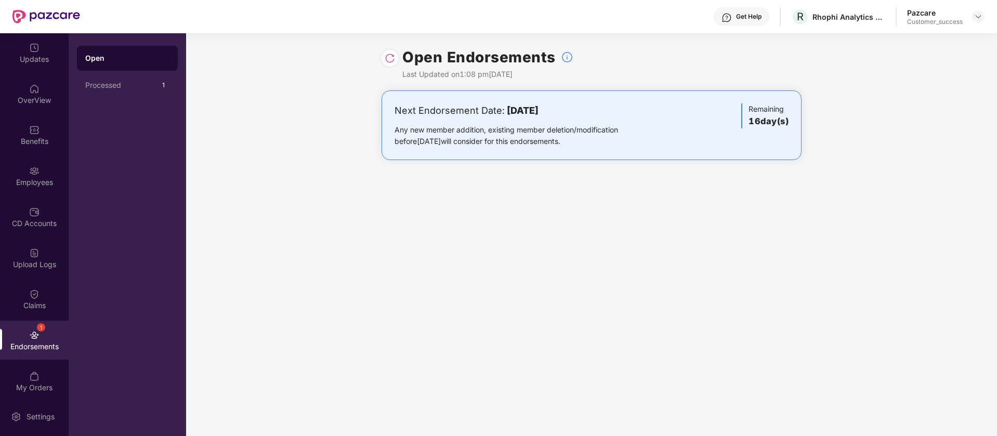
click at [621, 72] on div "Open Endorsements Last Updated on 1:08 pm, 12 Aug 2025" at bounding box center [591, 61] width 420 height 57
click at [538, 112] on b "28 August 2025" at bounding box center [523, 110] width 32 height 11
click at [628, 190] on div "Open Endorsements Last Updated on 1:08 pm, 12 Aug 2025 Next Endorsement Date: 2…" at bounding box center [591, 234] width 811 height 403
click at [670, 174] on div "Next Endorsement Date: 28 August 2025 Any new member addition, existing member …" at bounding box center [591, 135] width 811 height 90
click at [35, 228] on div "CD Accounts" at bounding box center [34, 216] width 69 height 39
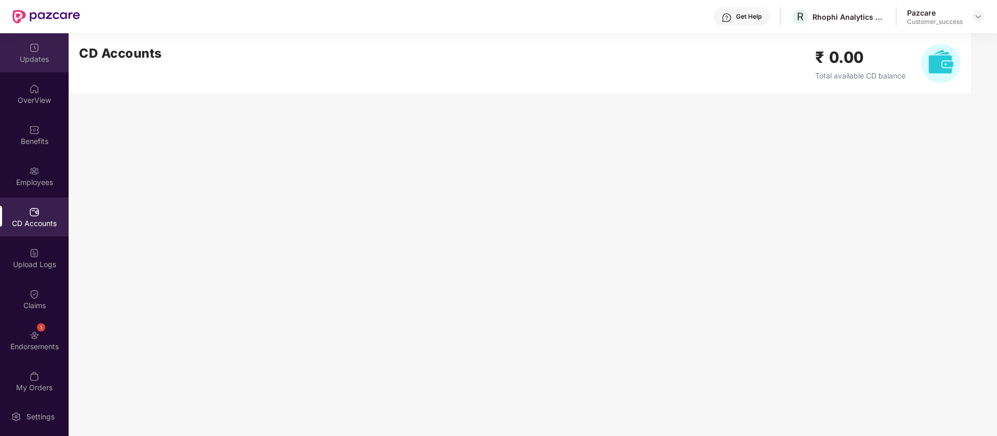
click at [32, 54] on div "Updates" at bounding box center [34, 59] width 69 height 10
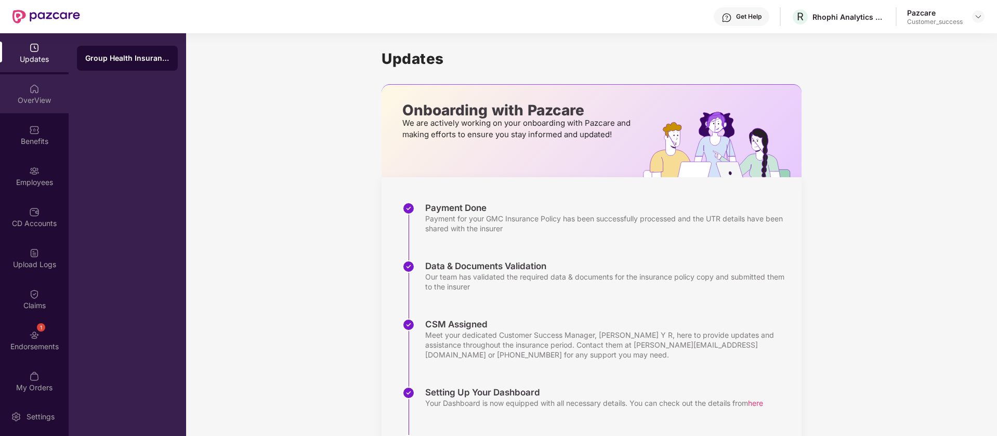
click at [39, 102] on div "OverView" at bounding box center [34, 100] width 69 height 10
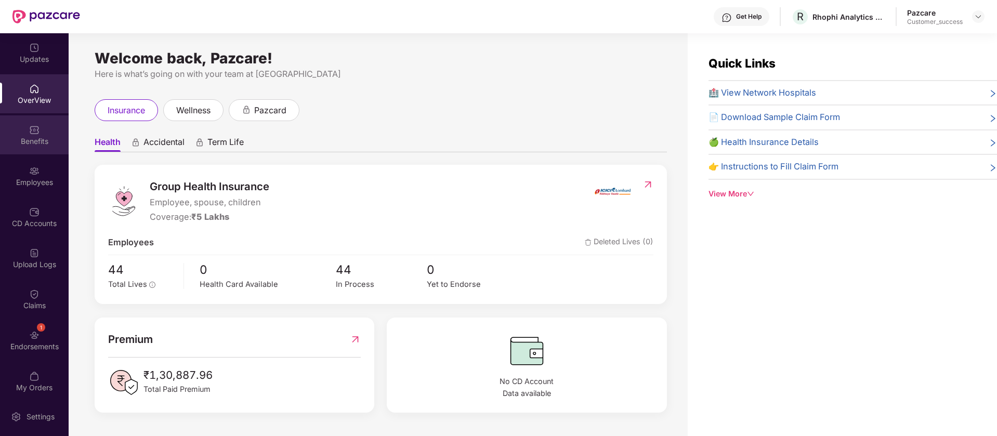
click at [41, 130] on div "Benefits" at bounding box center [34, 134] width 69 height 39
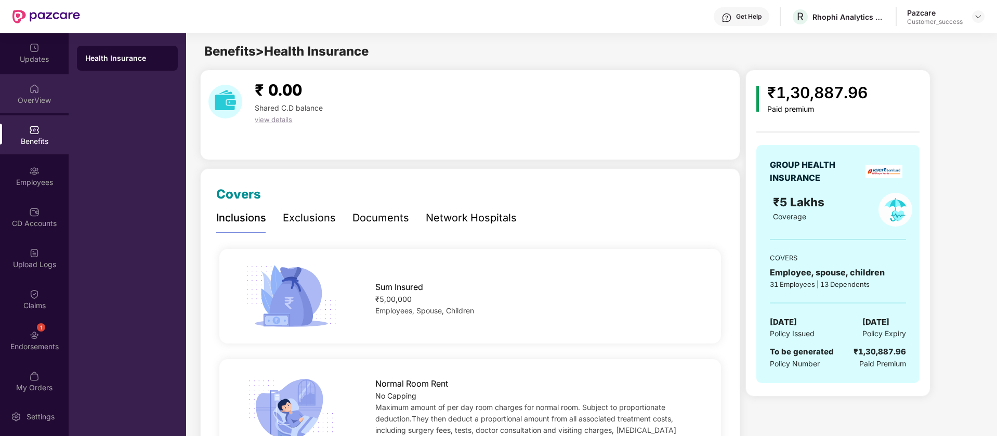
click at [36, 93] on img at bounding box center [34, 89] width 10 height 10
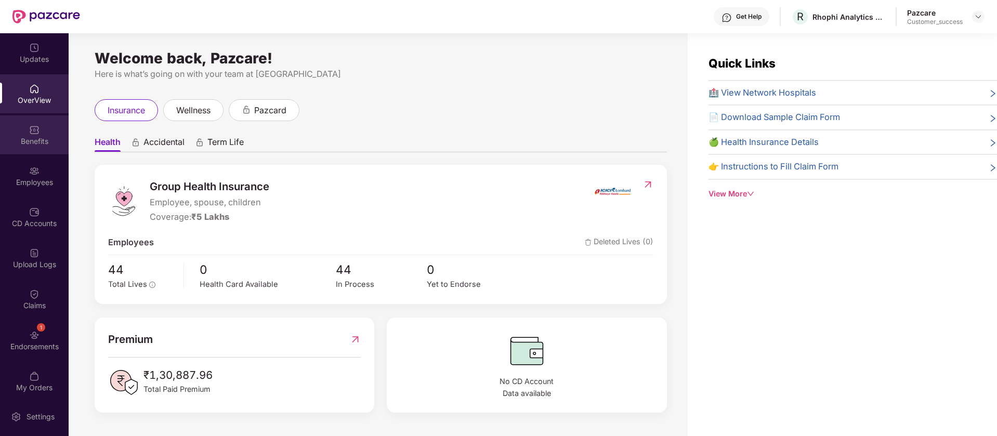
click at [43, 144] on div "Benefits" at bounding box center [34, 141] width 69 height 10
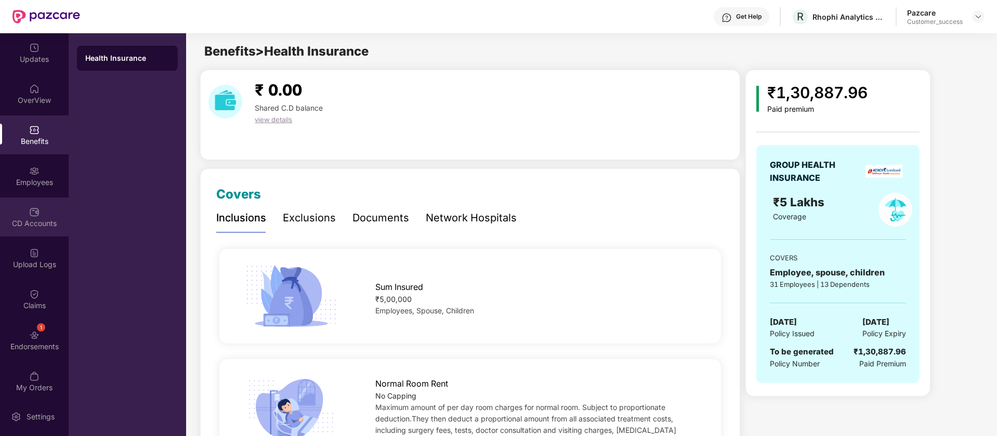
click at [32, 223] on div "CD Accounts" at bounding box center [34, 223] width 69 height 10
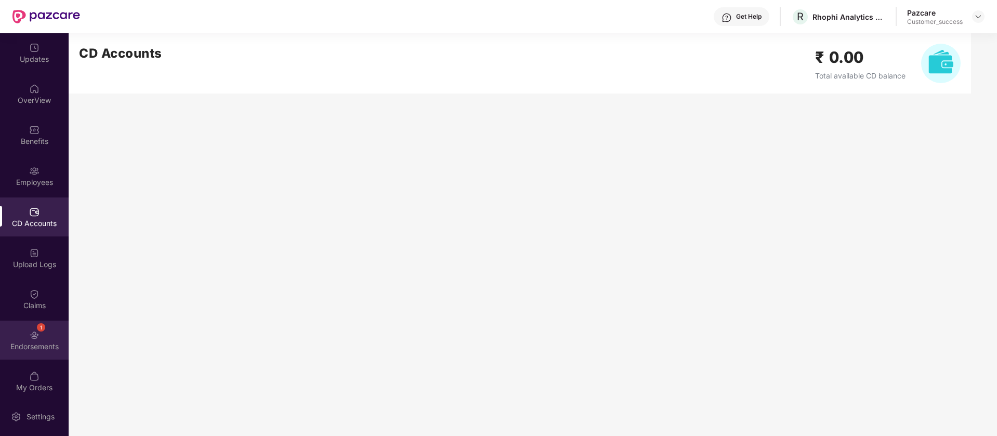
click at [34, 331] on img at bounding box center [34, 335] width 10 height 10
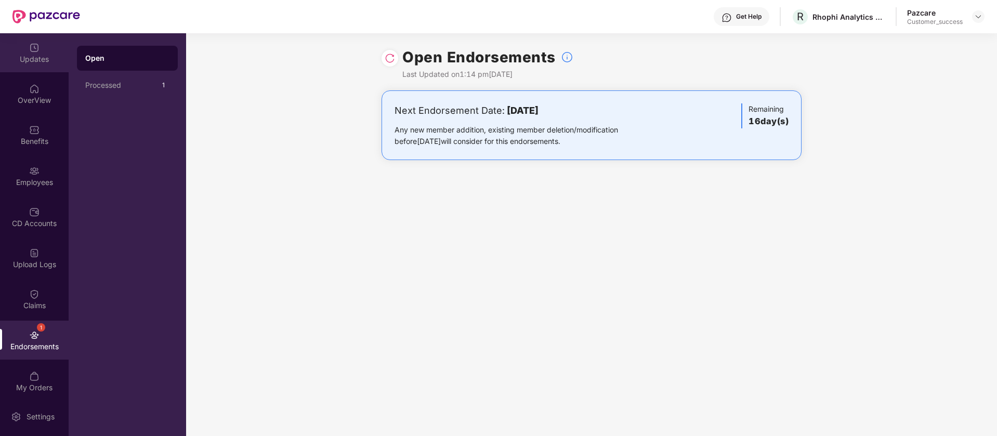
click at [37, 51] on img at bounding box center [34, 48] width 10 height 10
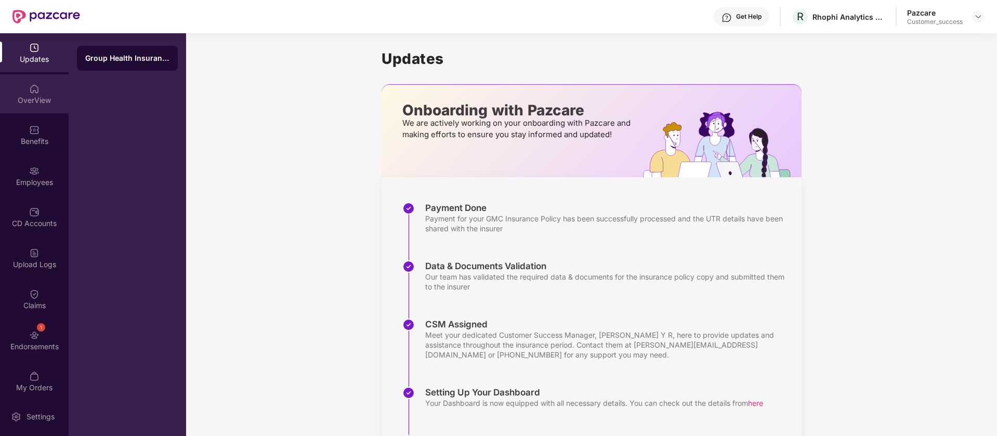
click at [35, 98] on div "OverView" at bounding box center [34, 100] width 69 height 10
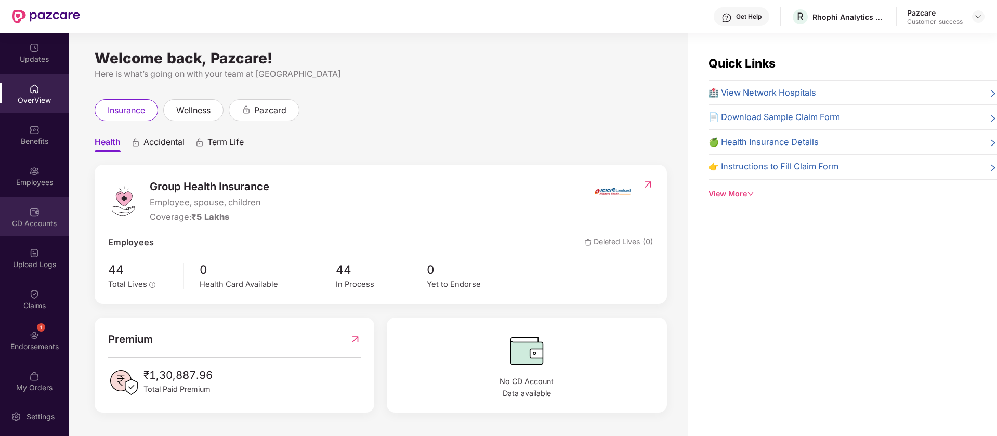
click at [38, 220] on div "CD Accounts" at bounding box center [34, 223] width 69 height 10
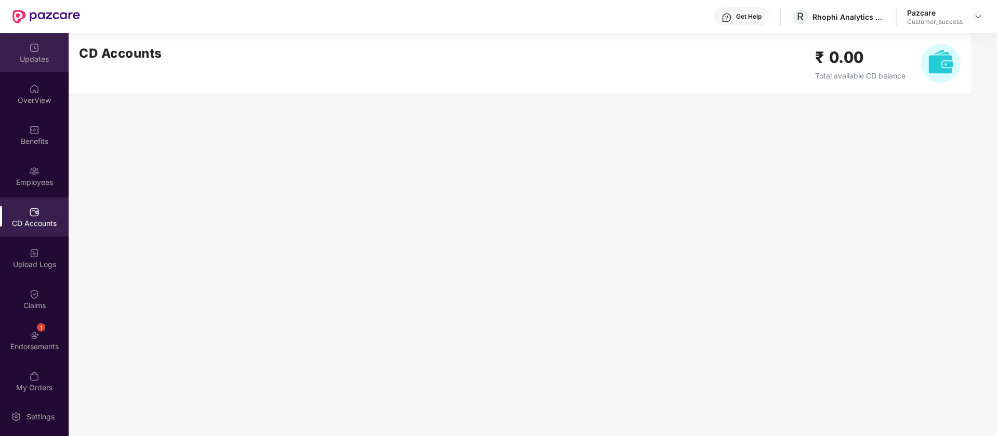
click at [34, 60] on div "Updates" at bounding box center [34, 59] width 69 height 10
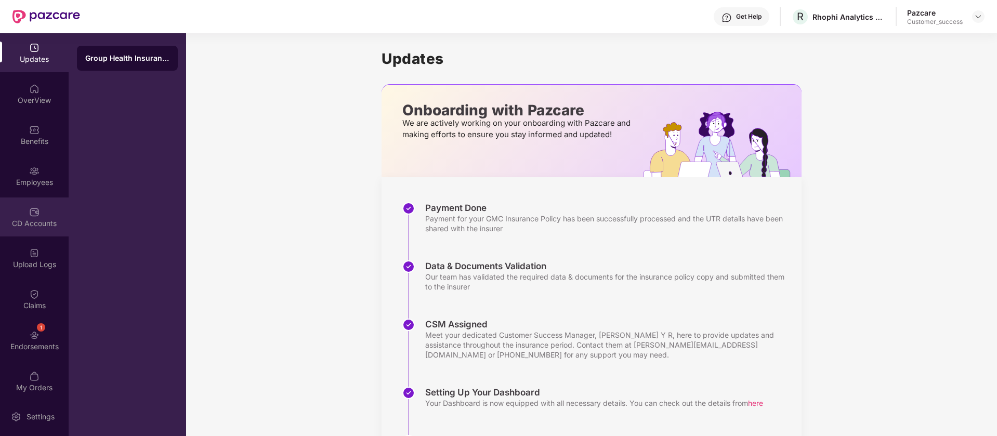
click at [37, 224] on div "CD Accounts" at bounding box center [34, 223] width 69 height 10
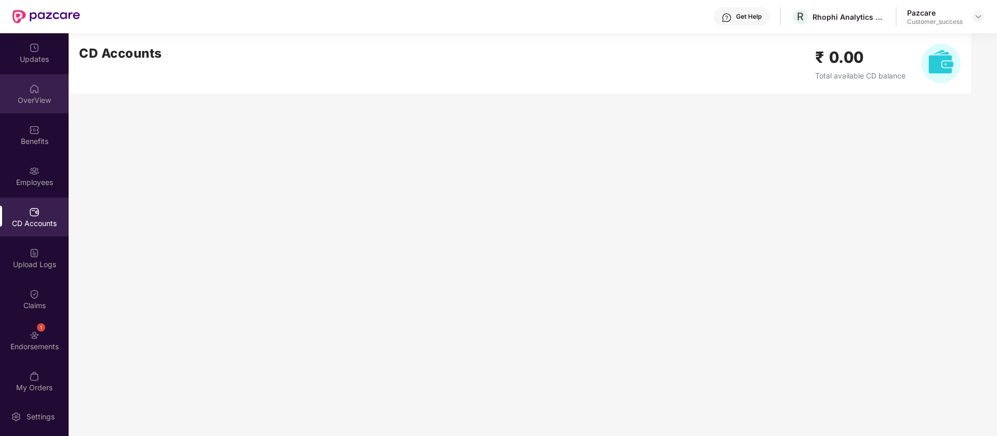
click at [26, 102] on div "OverView" at bounding box center [34, 100] width 69 height 10
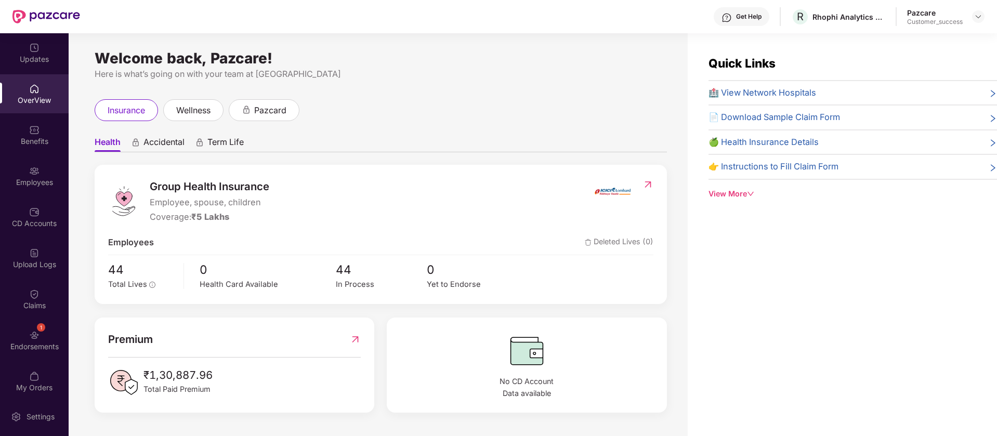
click at [32, 154] on div "Updates OverView Benefits Employees CD Accounts Upload Logs Claims 1 Endorsemen…" at bounding box center [34, 215] width 69 height 364
click at [32, 175] on img at bounding box center [34, 171] width 10 height 10
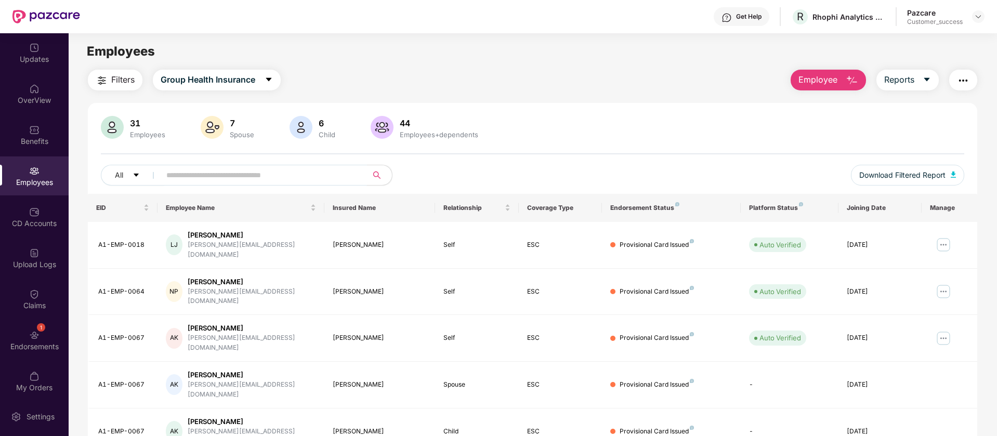
click at [267, 182] on input "text" at bounding box center [259, 175] width 187 height 16
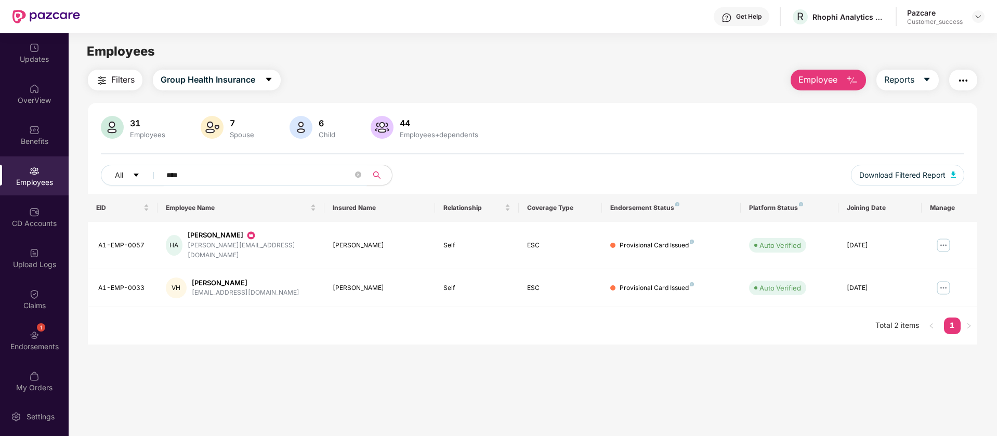
type input "****"
click at [941, 240] on img at bounding box center [943, 245] width 17 height 17
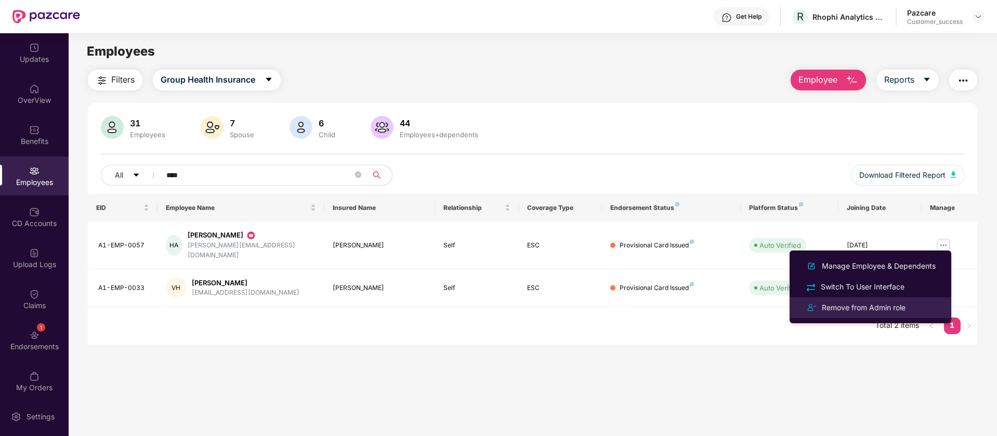
click at [872, 305] on div "Remove from Admin role" at bounding box center [863, 307] width 88 height 11
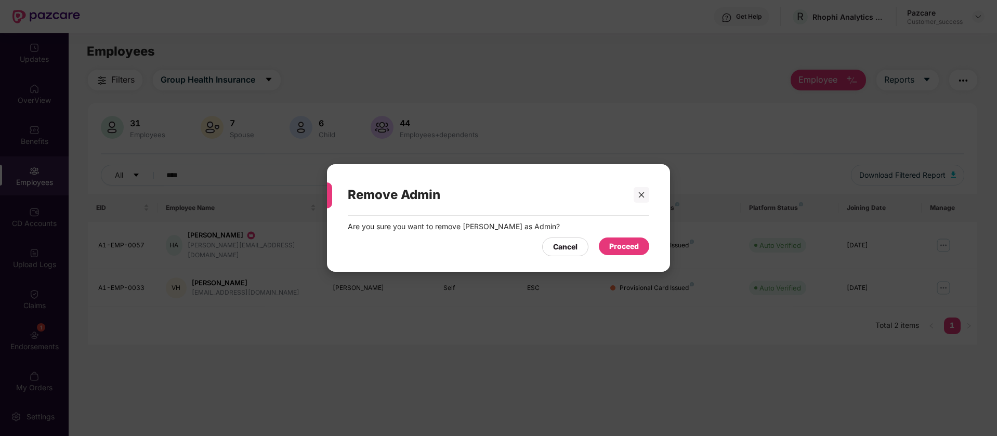
click at [622, 243] on div "Proceed" at bounding box center [624, 246] width 30 height 11
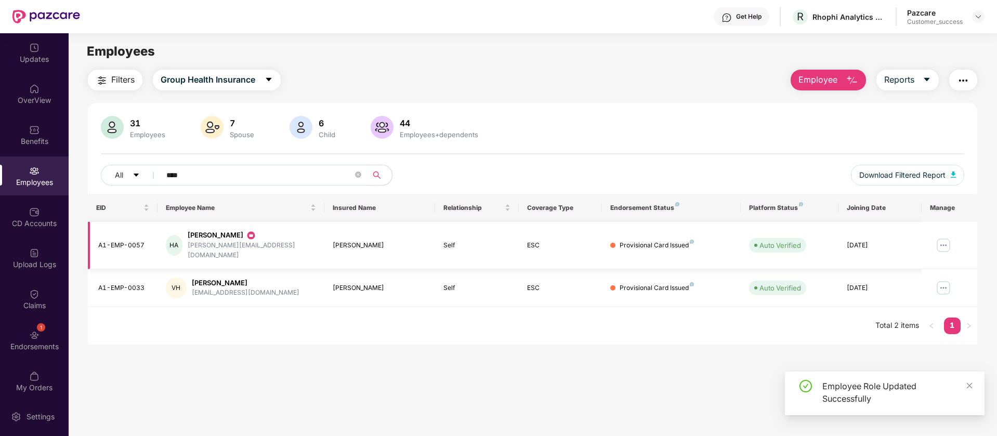
click at [941, 240] on img at bounding box center [943, 245] width 17 height 17
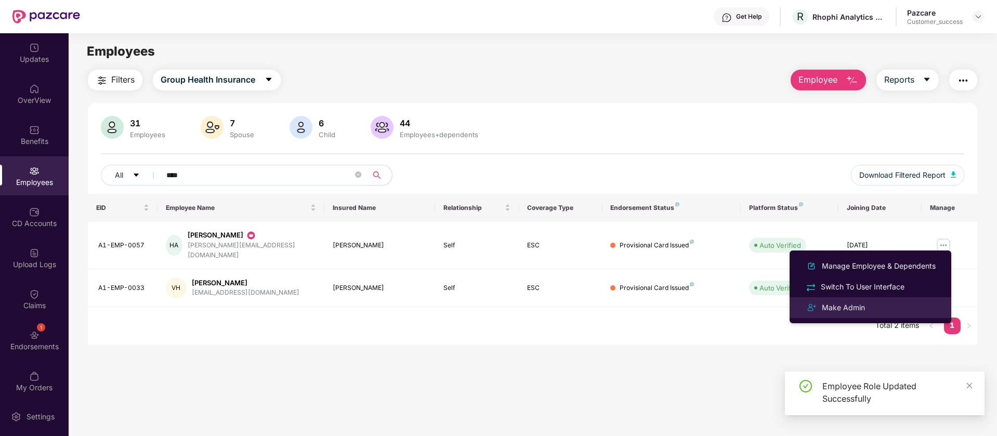
click at [900, 306] on div "Make Admin" at bounding box center [870, 307] width 135 height 12
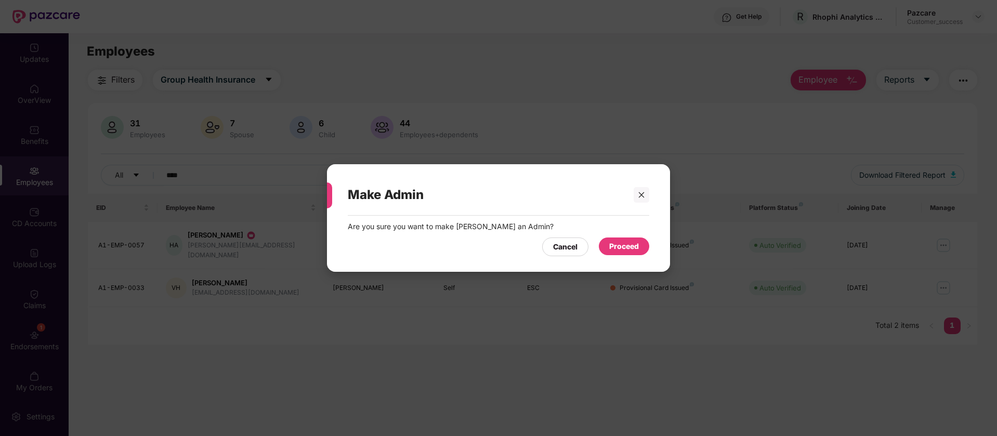
click at [607, 245] on div "Proceed" at bounding box center [624, 246] width 50 height 18
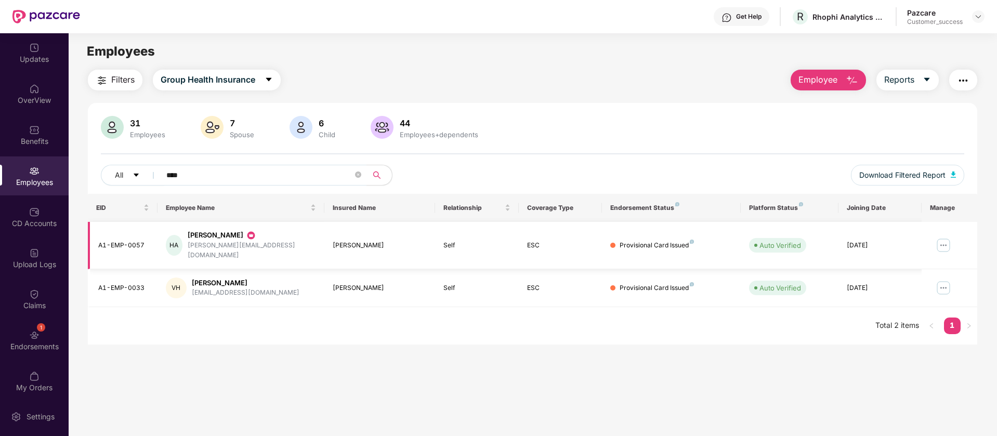
click at [944, 245] on img at bounding box center [943, 245] width 17 height 17
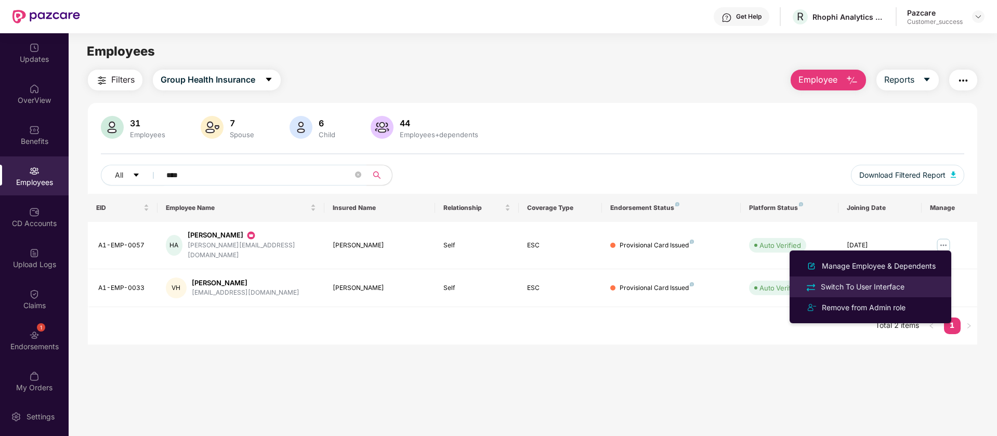
click at [858, 289] on div "Switch To User Interface" at bounding box center [862, 286] width 88 height 11
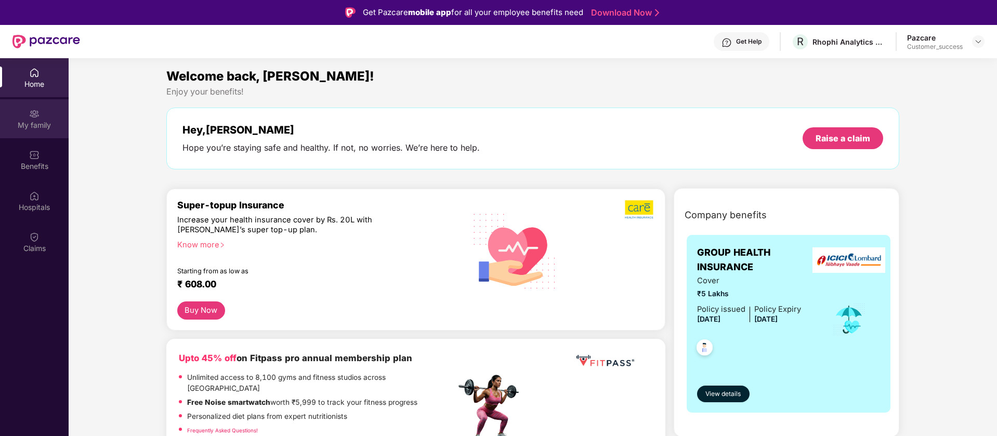
click at [25, 129] on div "My family" at bounding box center [34, 125] width 69 height 10
